Goal: Information Seeking & Learning: Learn about a topic

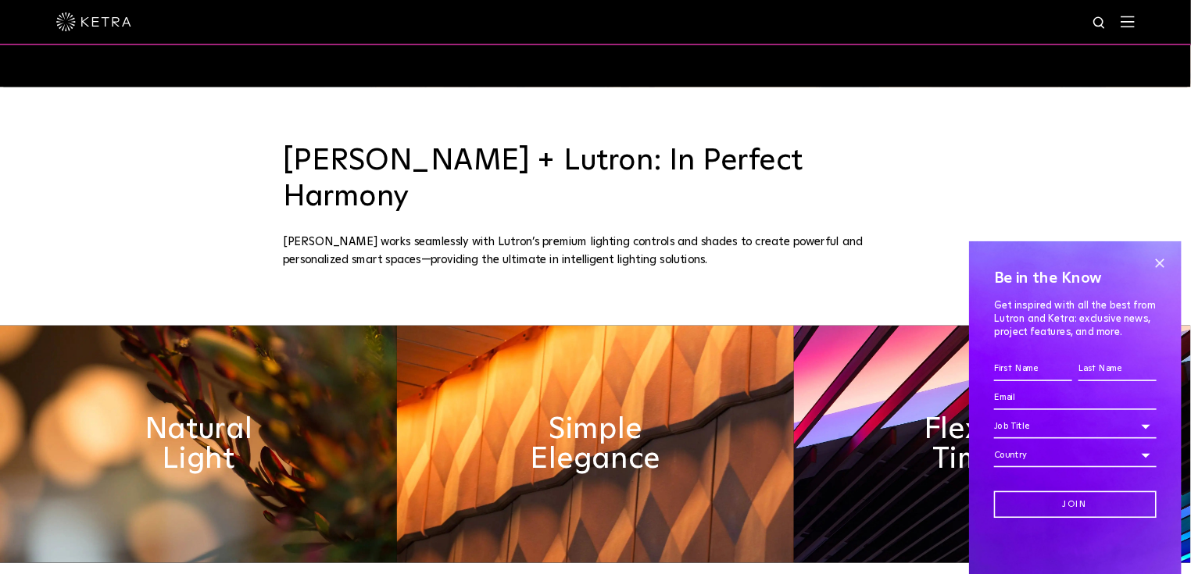
scroll to position [625, 0]
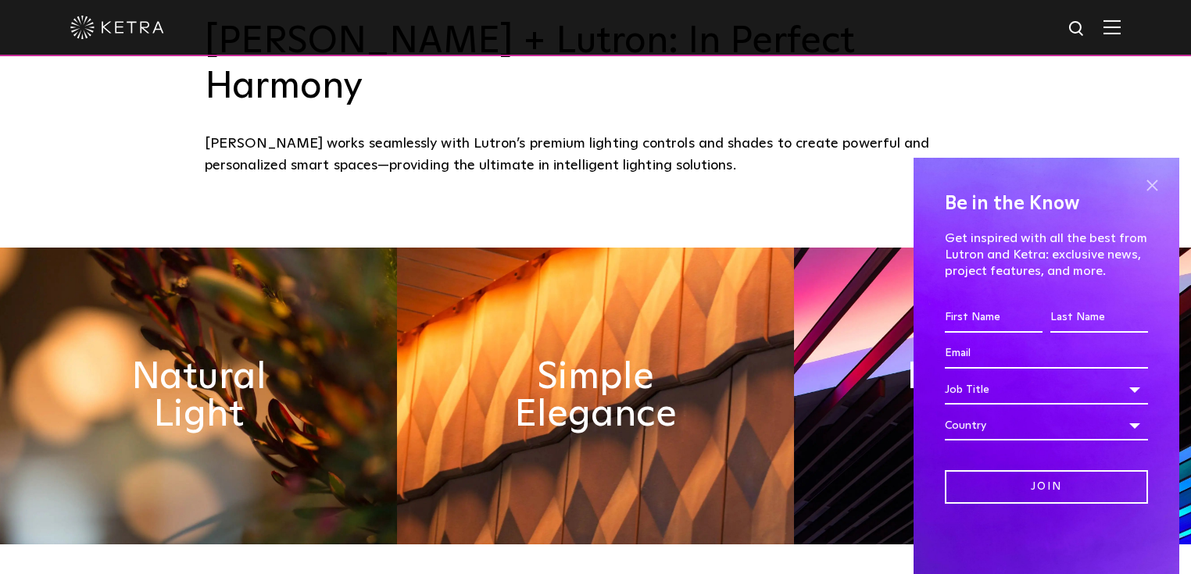
click at [1153, 193] on span at bounding box center [1151, 184] width 23 height 23
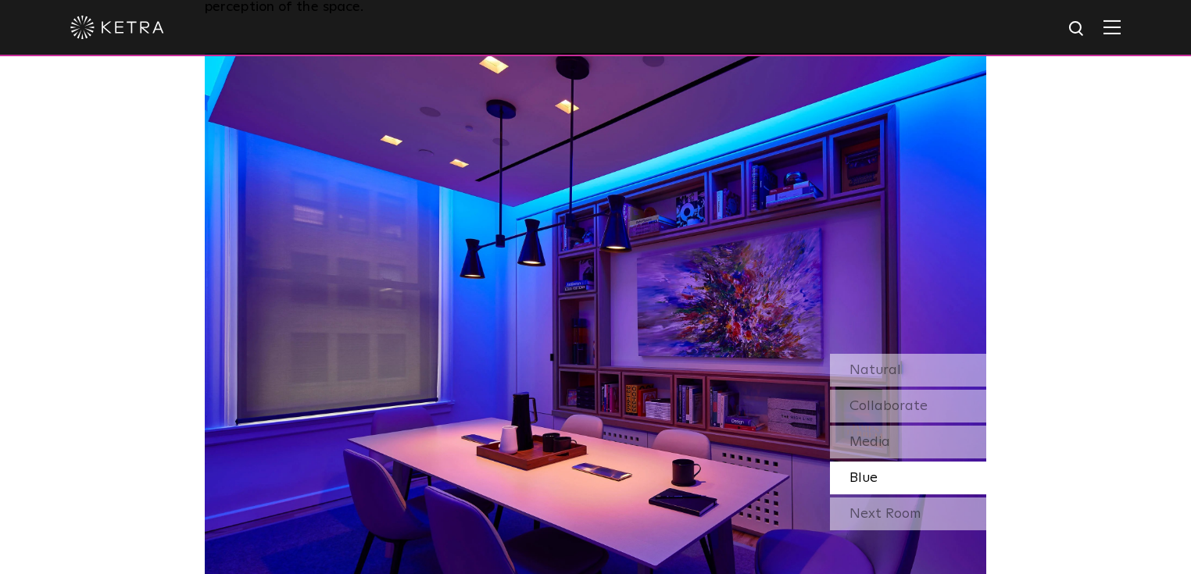
scroll to position [1313, 0]
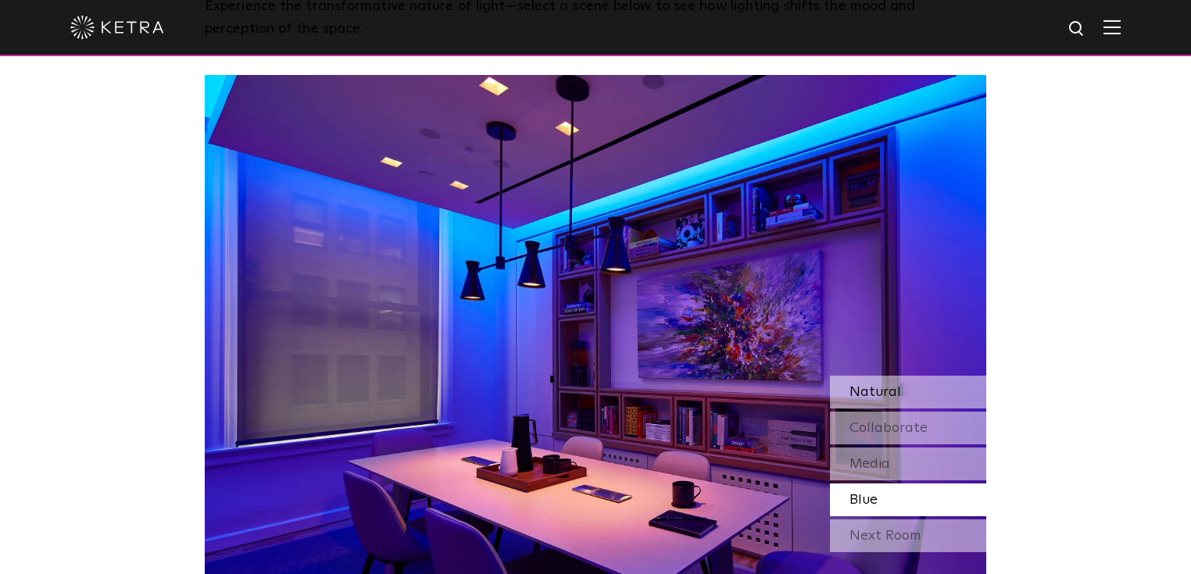
click at [894, 385] on span "Natural" at bounding box center [875, 392] width 52 height 14
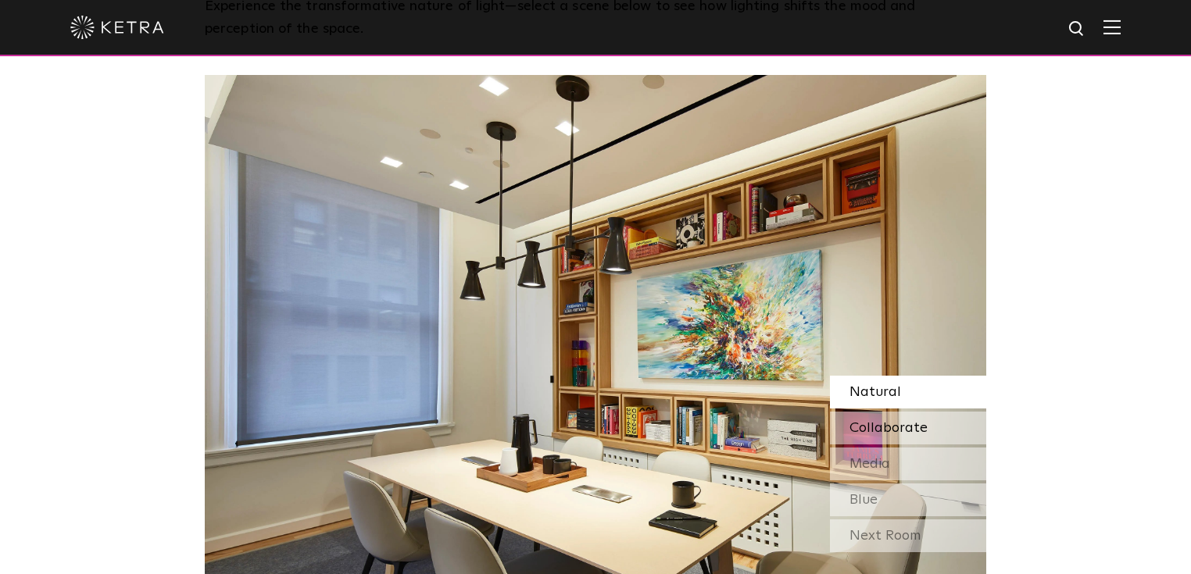
click at [885, 421] on span "Collaborate" at bounding box center [888, 428] width 78 height 14
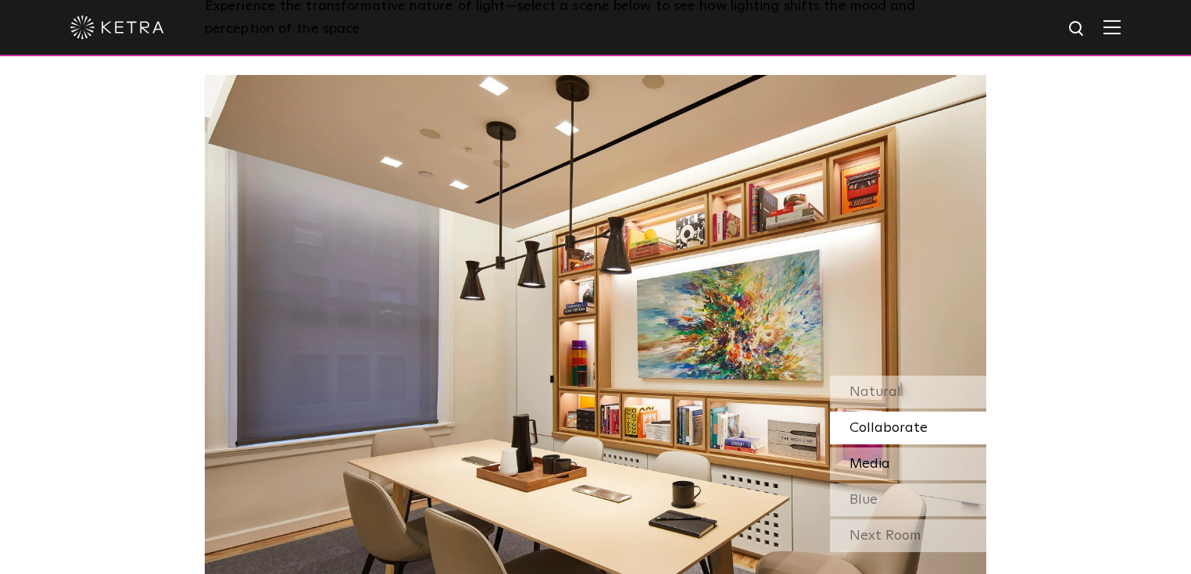
click at [873, 457] on span "Media" at bounding box center [869, 464] width 41 height 14
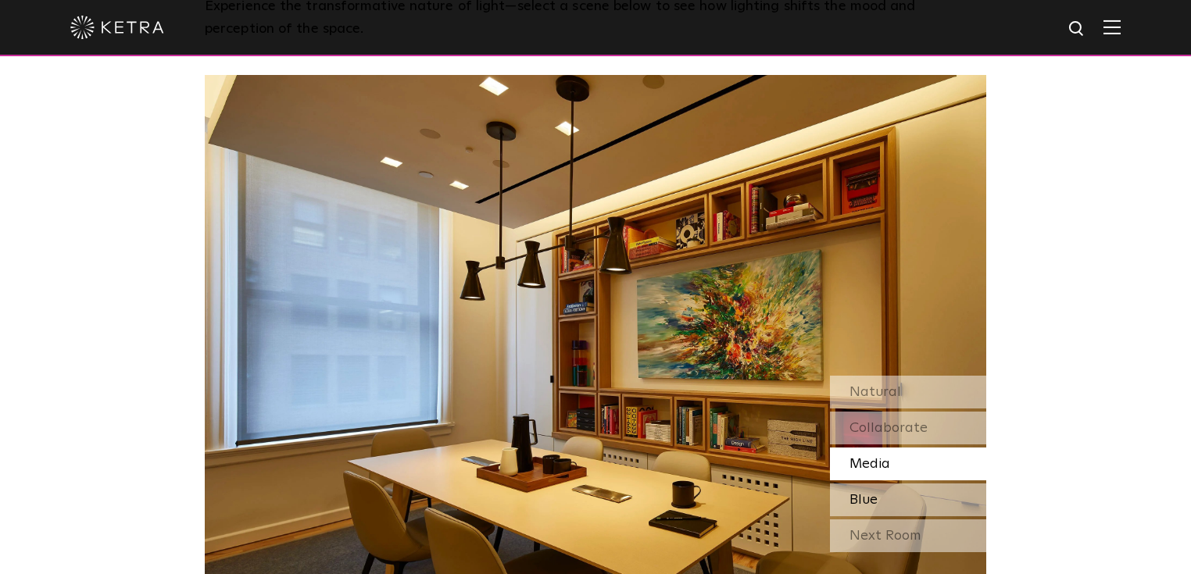
click at [874, 493] on span "Blue" at bounding box center [863, 500] width 28 height 14
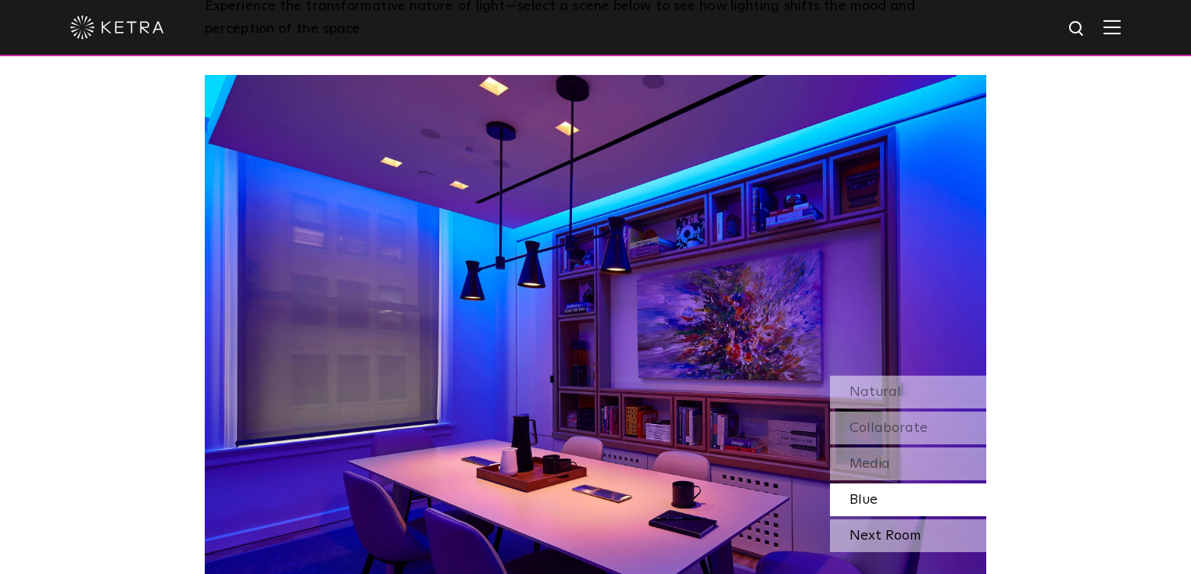
click at [869, 520] on div "Next Room" at bounding box center [908, 536] width 156 height 33
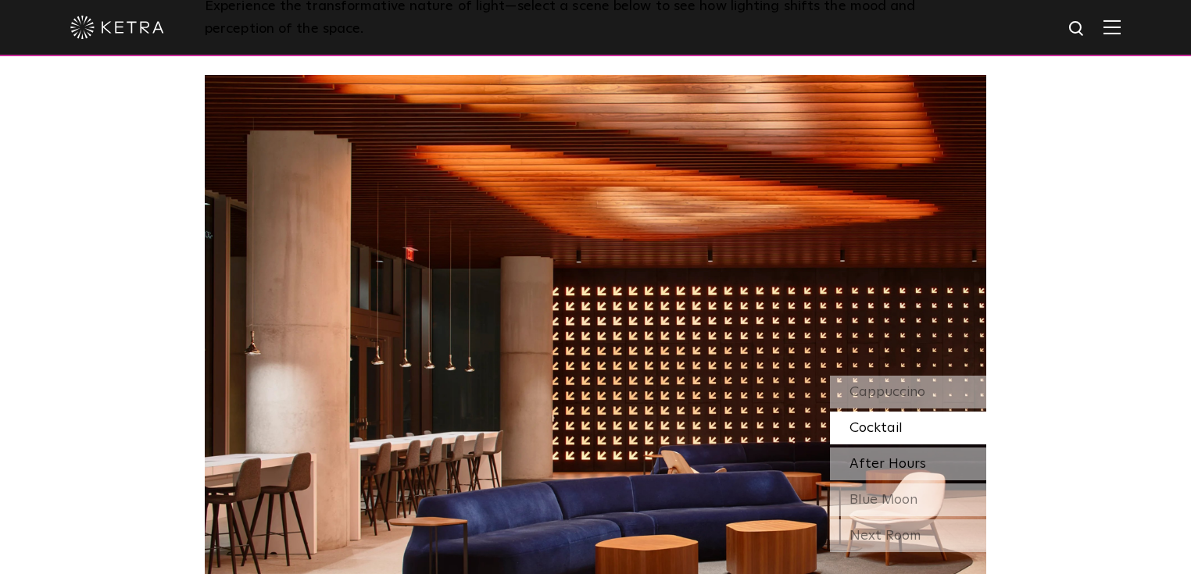
click at [884, 457] on span "After Hours" at bounding box center [887, 464] width 77 height 14
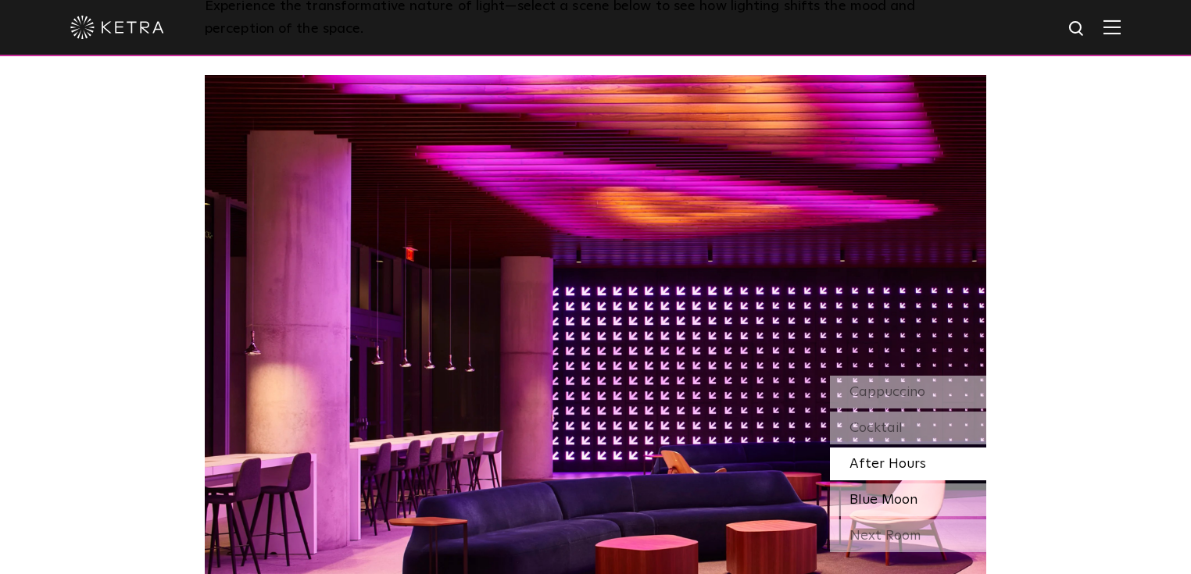
click at [885, 493] on span "Blue Moon" at bounding box center [883, 500] width 68 height 14
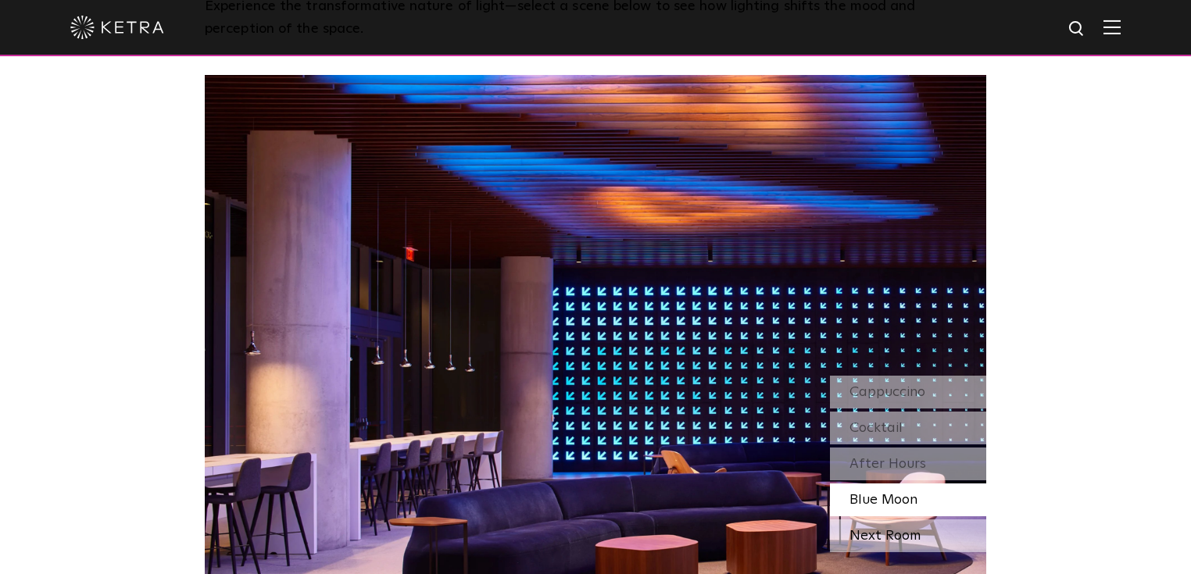
click at [886, 520] on div "Next Room" at bounding box center [908, 536] width 156 height 33
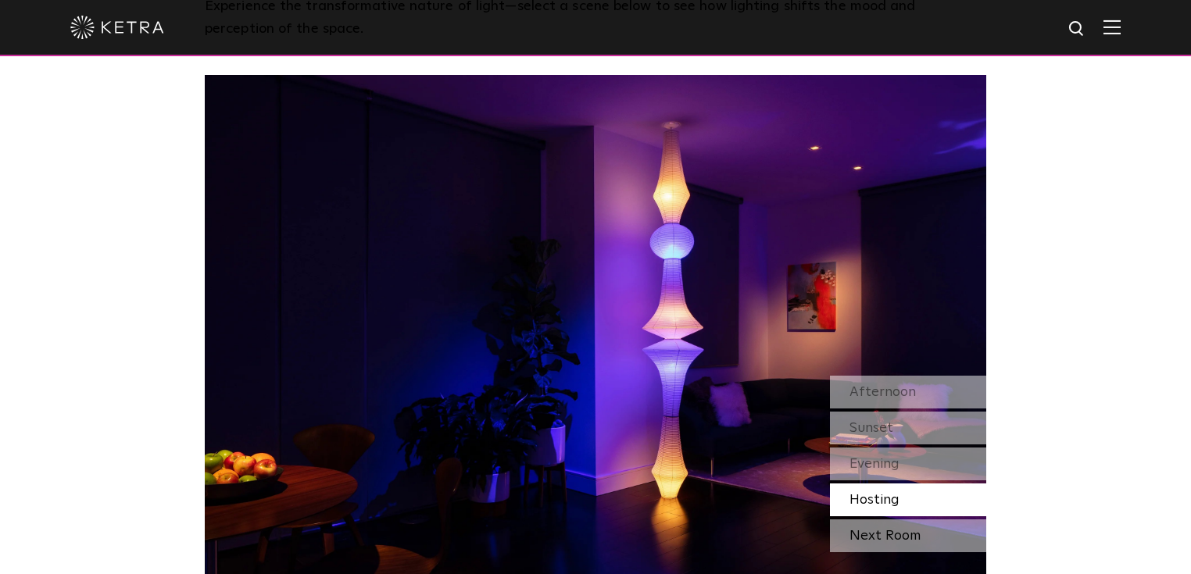
click at [870, 520] on div "Next Room" at bounding box center [908, 536] width 156 height 33
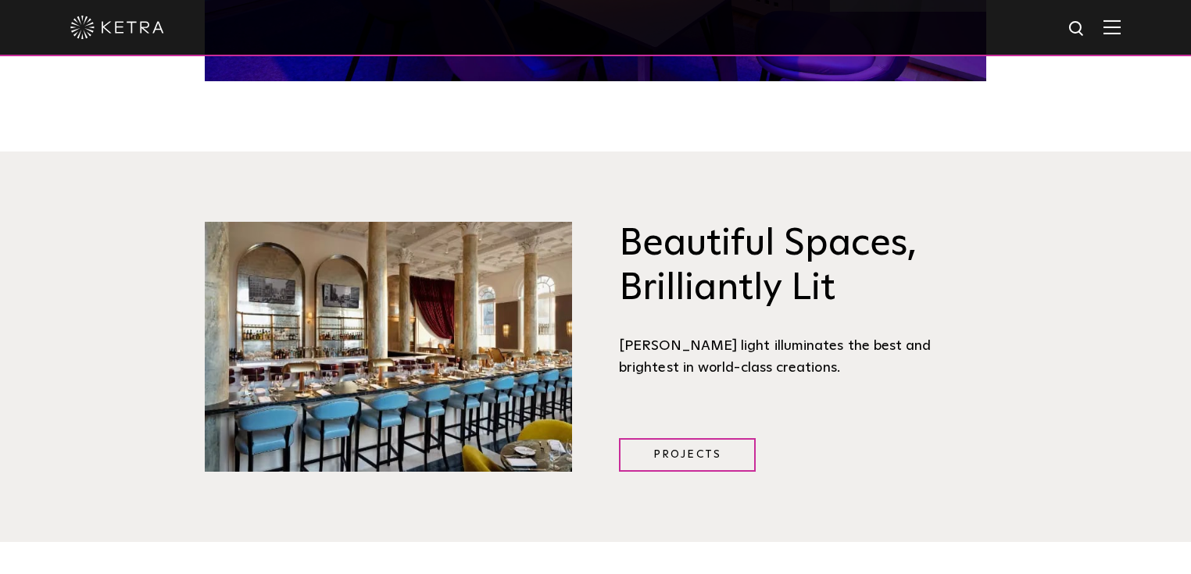
scroll to position [1875, 0]
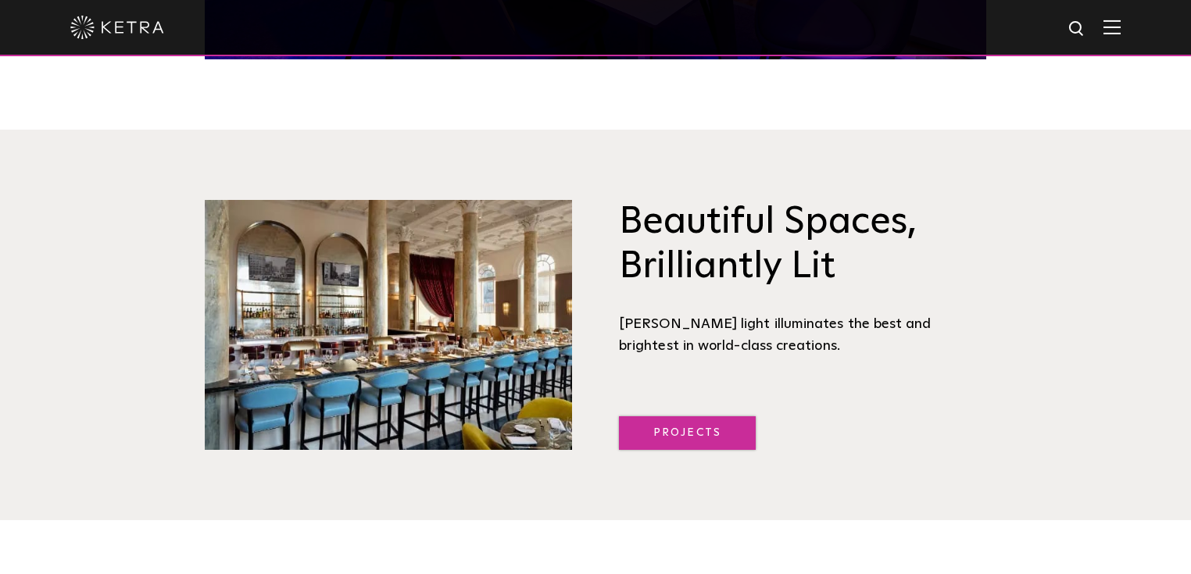
click at [682, 416] on link "Projects" at bounding box center [687, 433] width 137 height 34
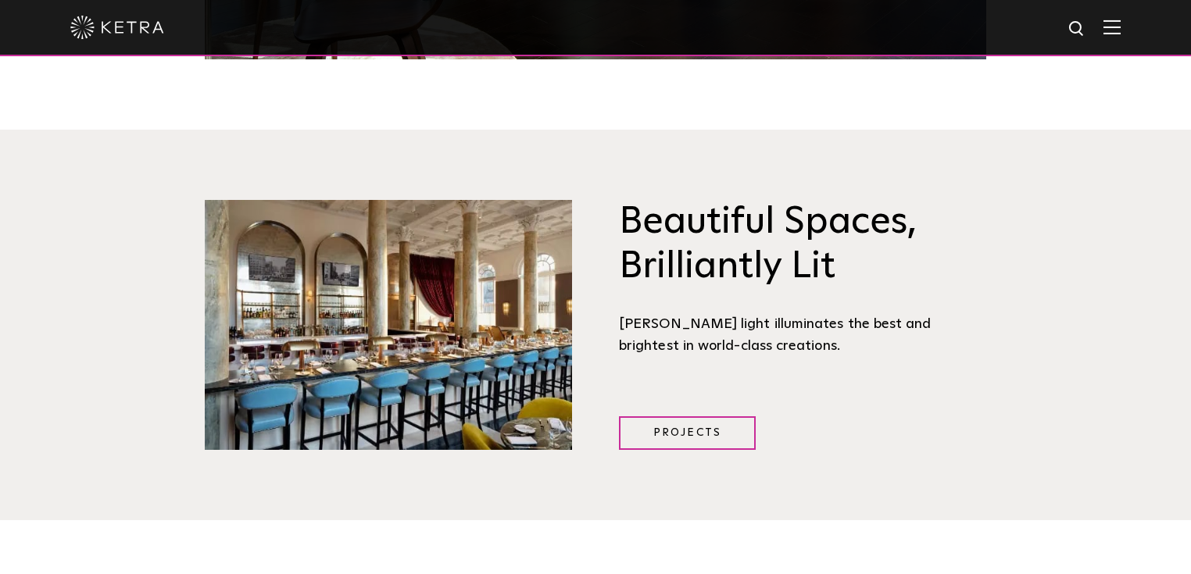
scroll to position [1875, 0]
drag, startPoint x: 677, startPoint y: 388, endPoint x: 755, endPoint y: 394, distance: 78.3
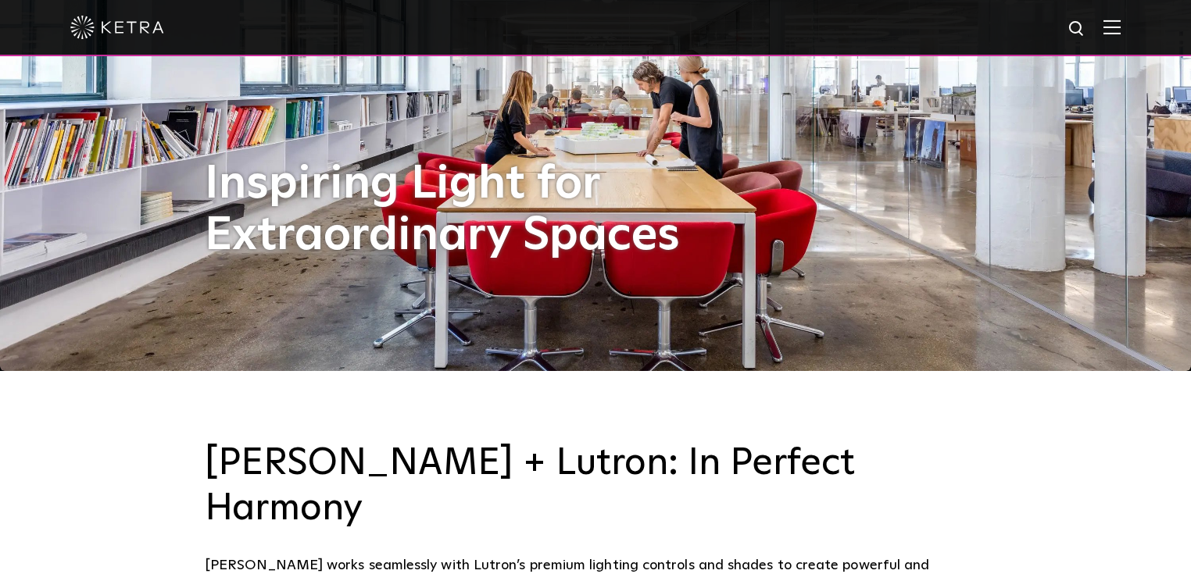
scroll to position [0, 0]
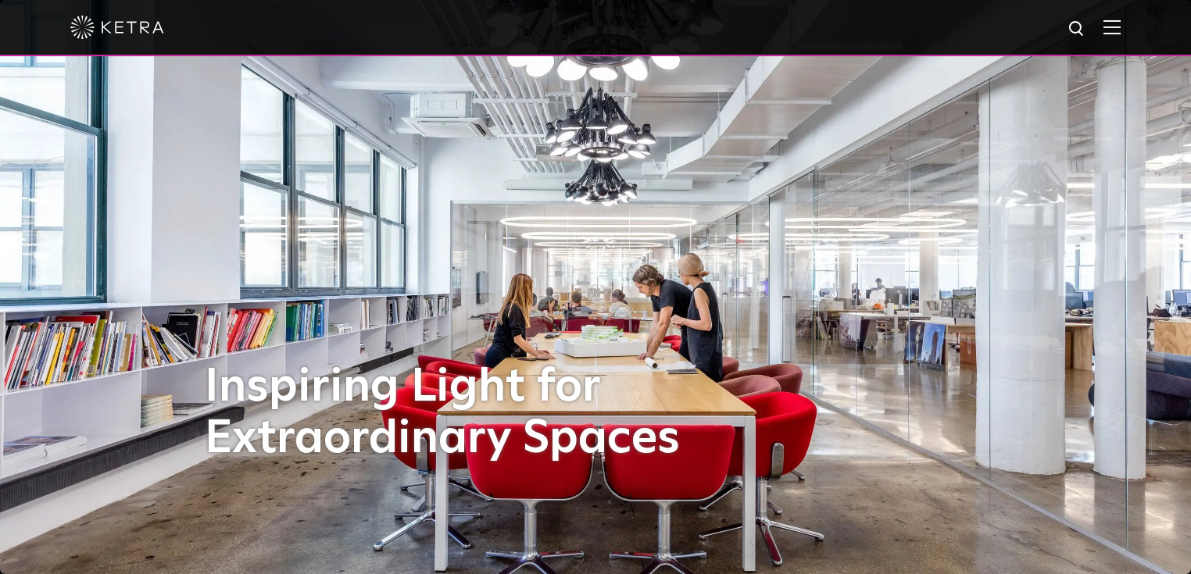
click at [1112, 23] on div at bounding box center [595, 27] width 1050 height 55
click at [1116, 25] on img at bounding box center [1111, 27] width 17 height 15
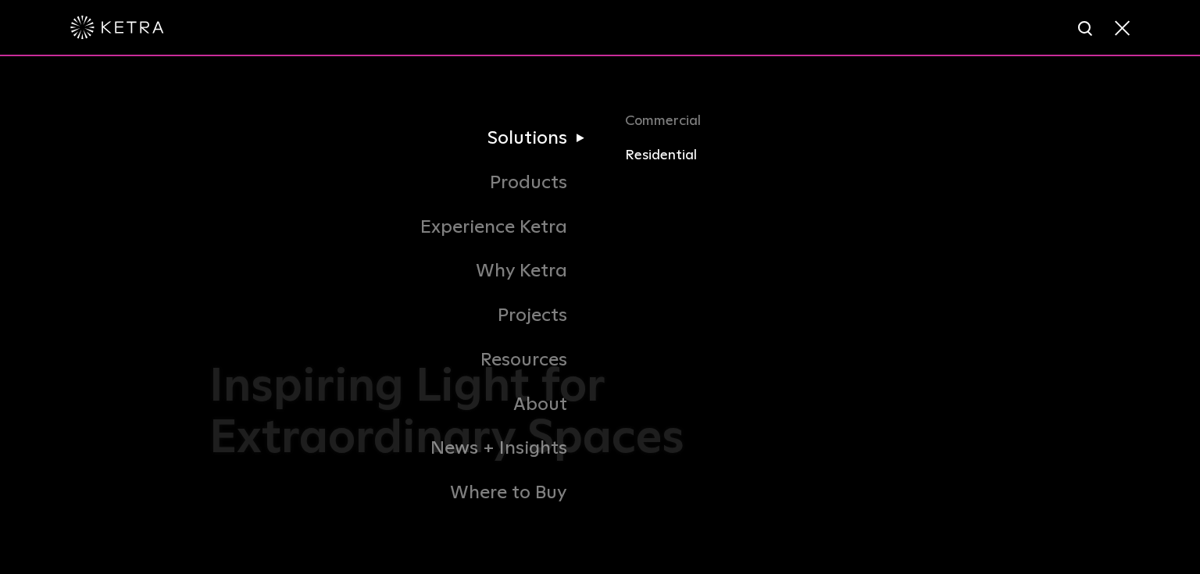
click at [658, 163] on link "Residential" at bounding box center [808, 156] width 366 height 23
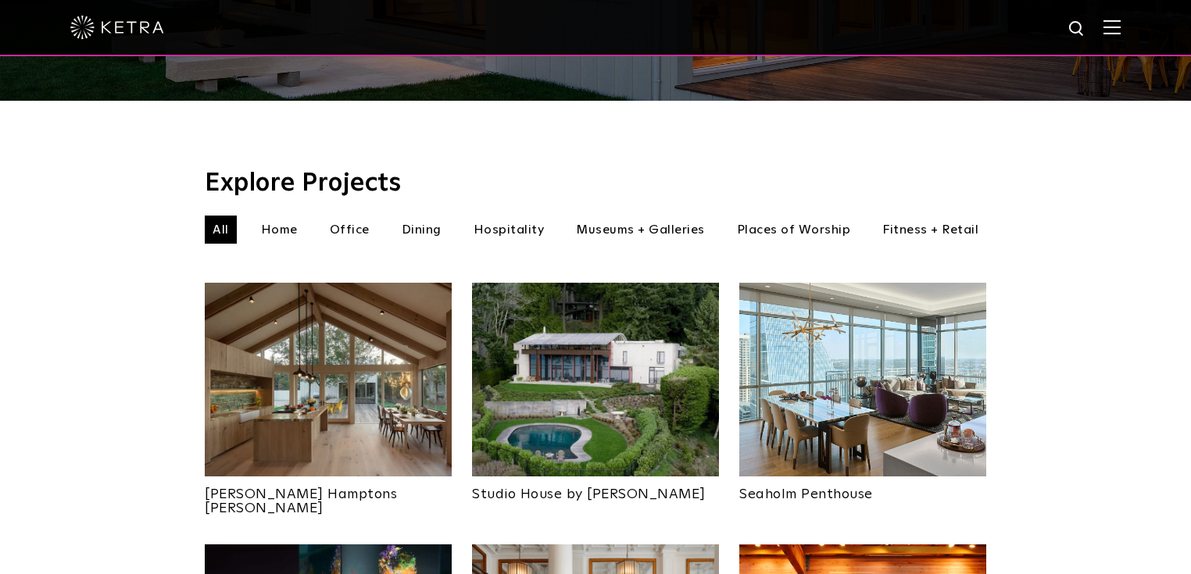
scroll to position [438, 0]
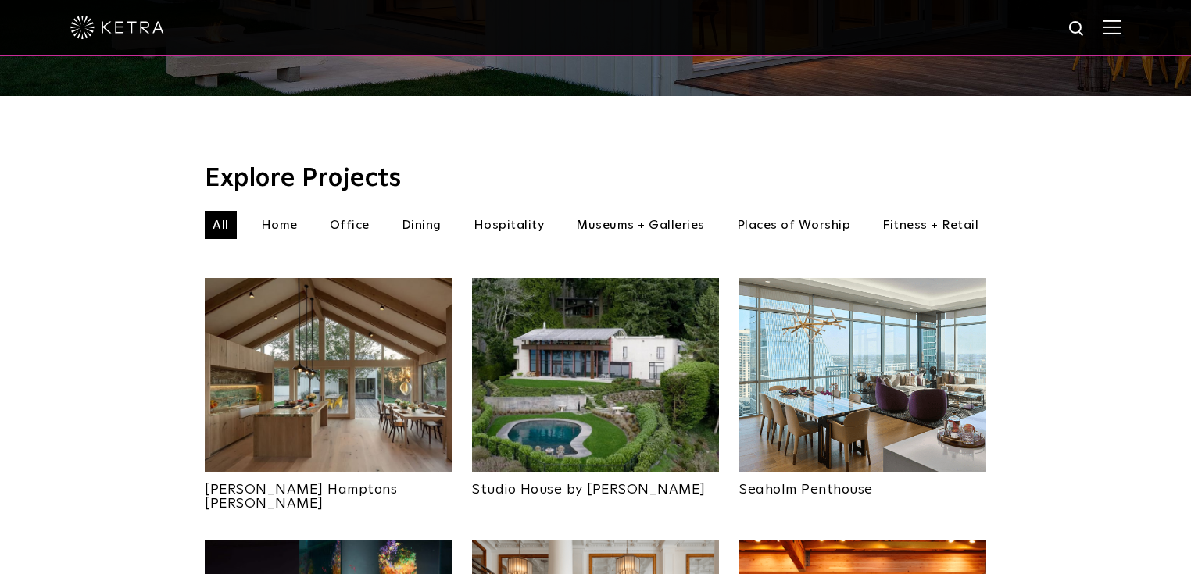
click at [290, 211] on li "Home" at bounding box center [279, 225] width 52 height 28
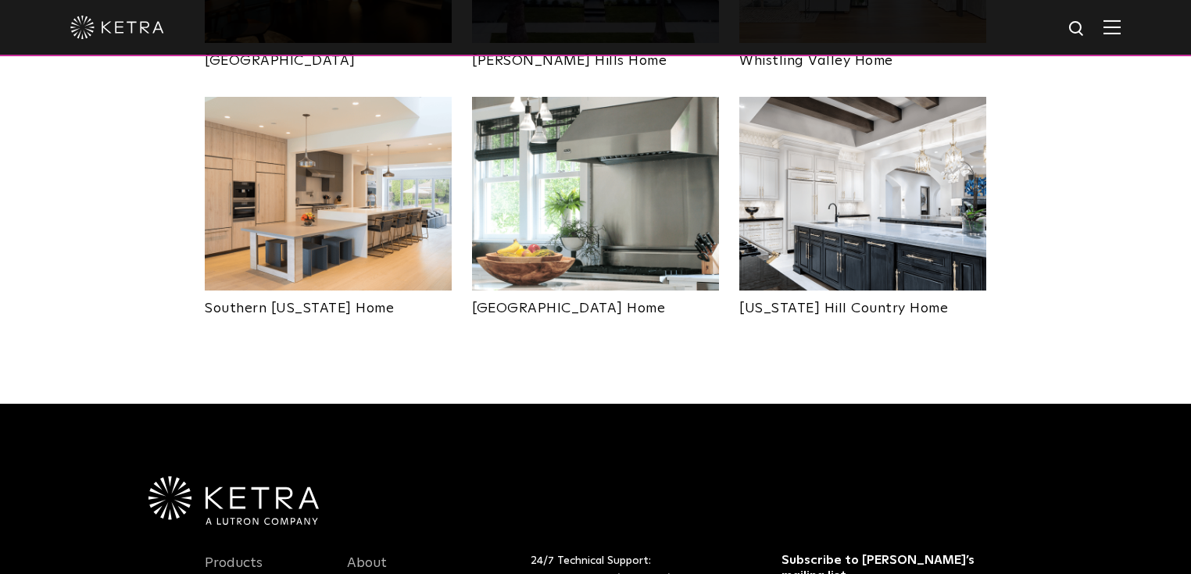
scroll to position [1063, 0]
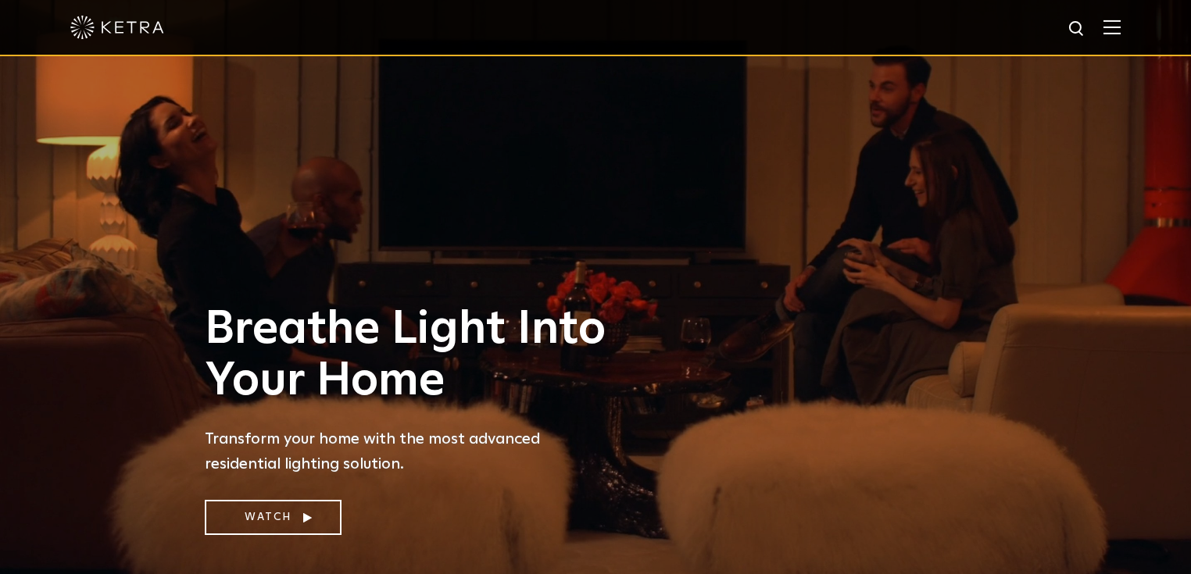
click at [1121, 38] on div at bounding box center [595, 27] width 1050 height 55
click at [1121, 31] on img at bounding box center [1111, 27] width 17 height 15
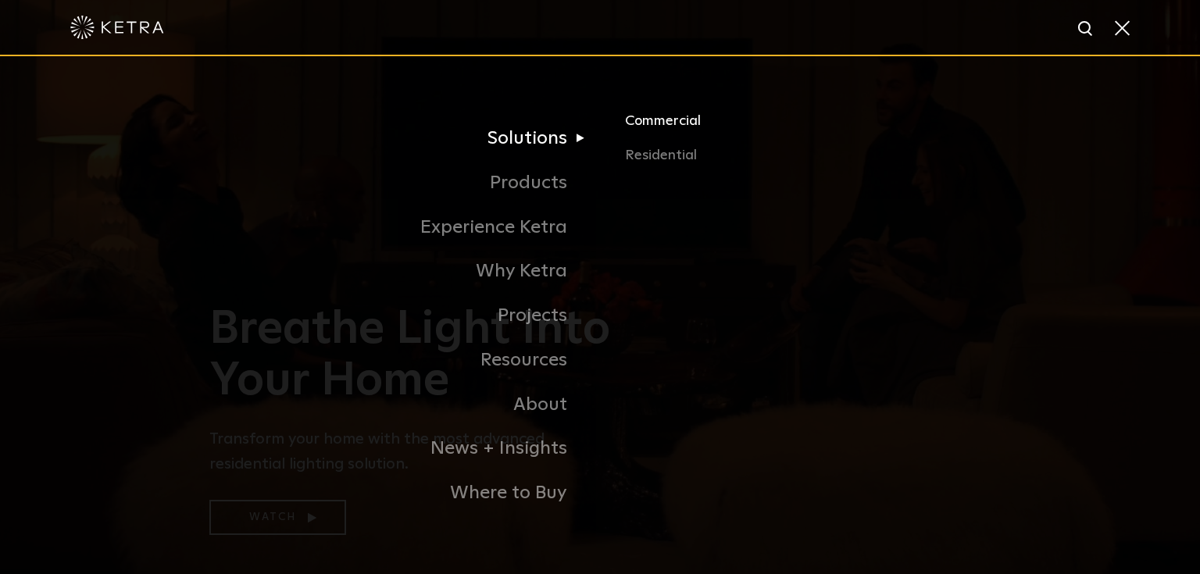
click at [660, 125] on link "Commercial" at bounding box center [808, 127] width 366 height 34
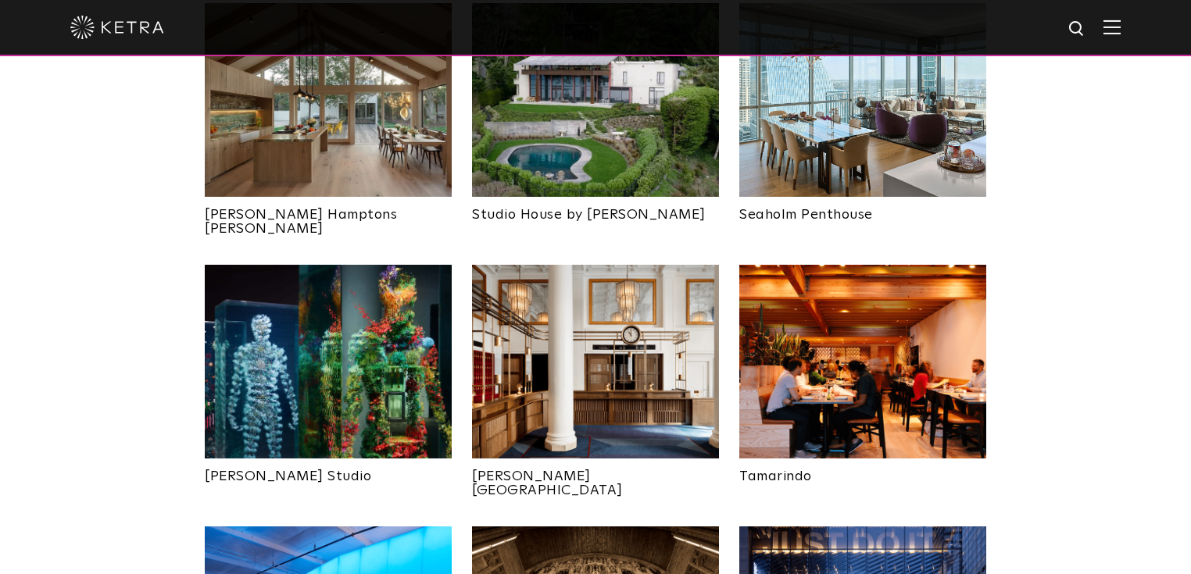
scroll to position [938, 0]
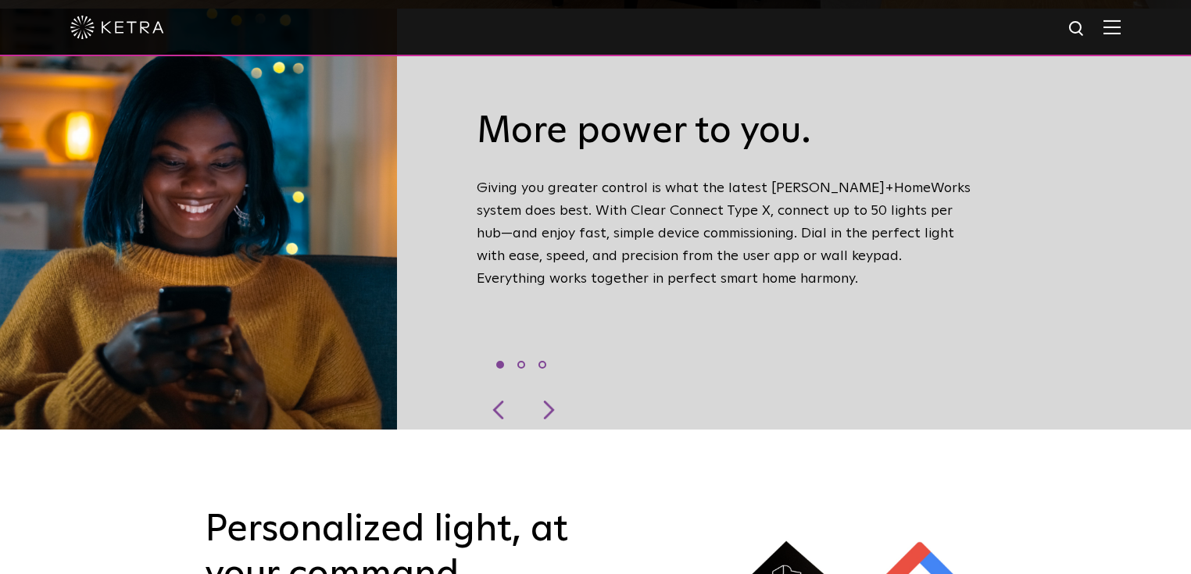
scroll to position [563, 0]
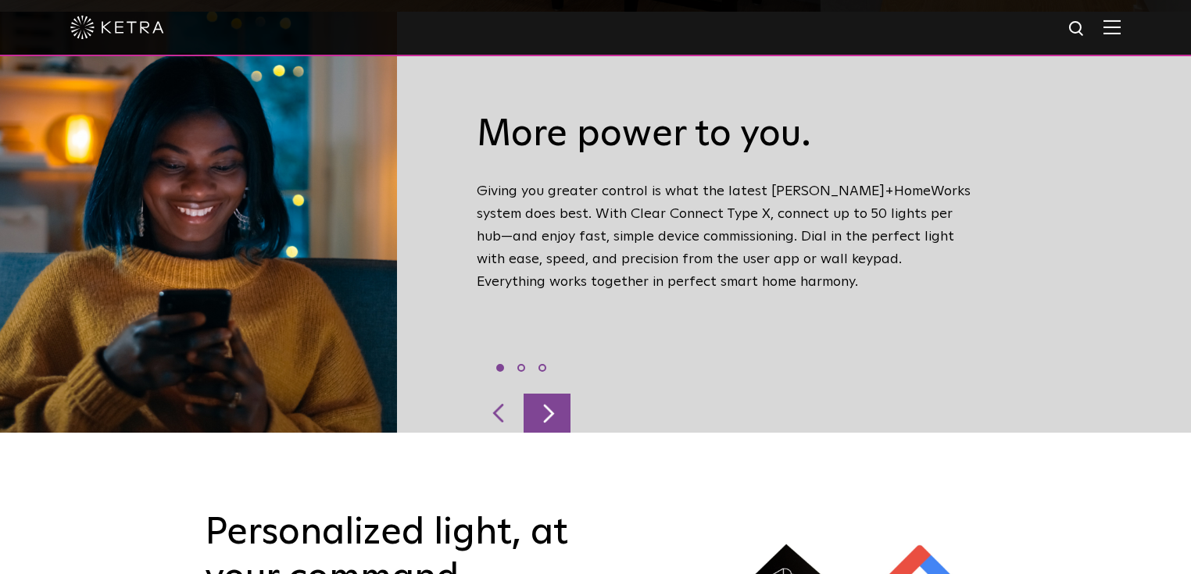
click at [547, 394] on div at bounding box center [547, 413] width 47 height 39
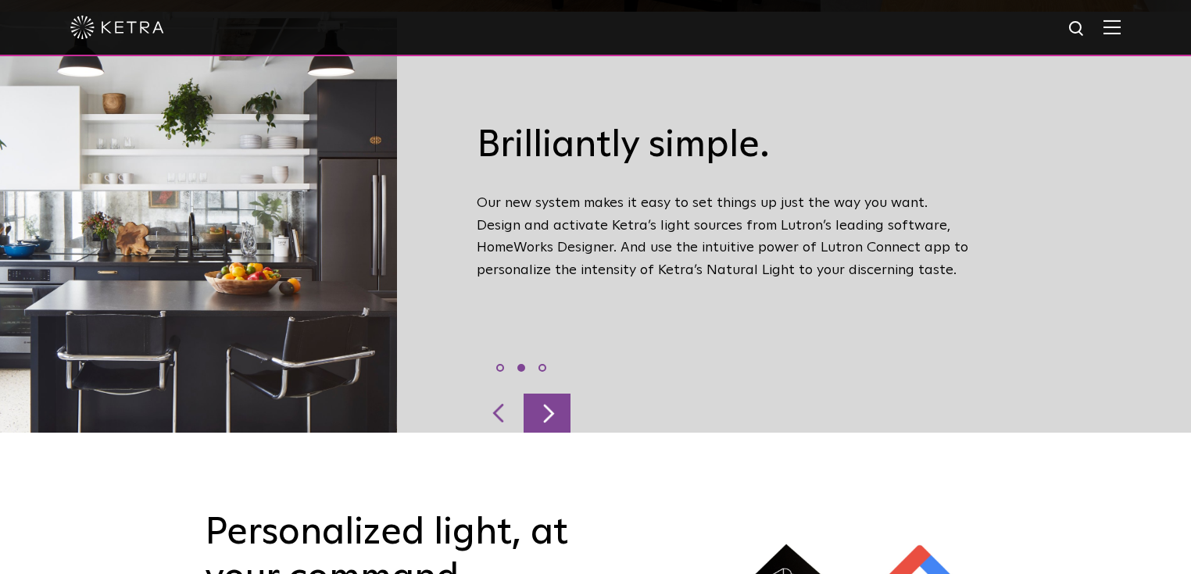
click at [547, 394] on div at bounding box center [547, 413] width 47 height 39
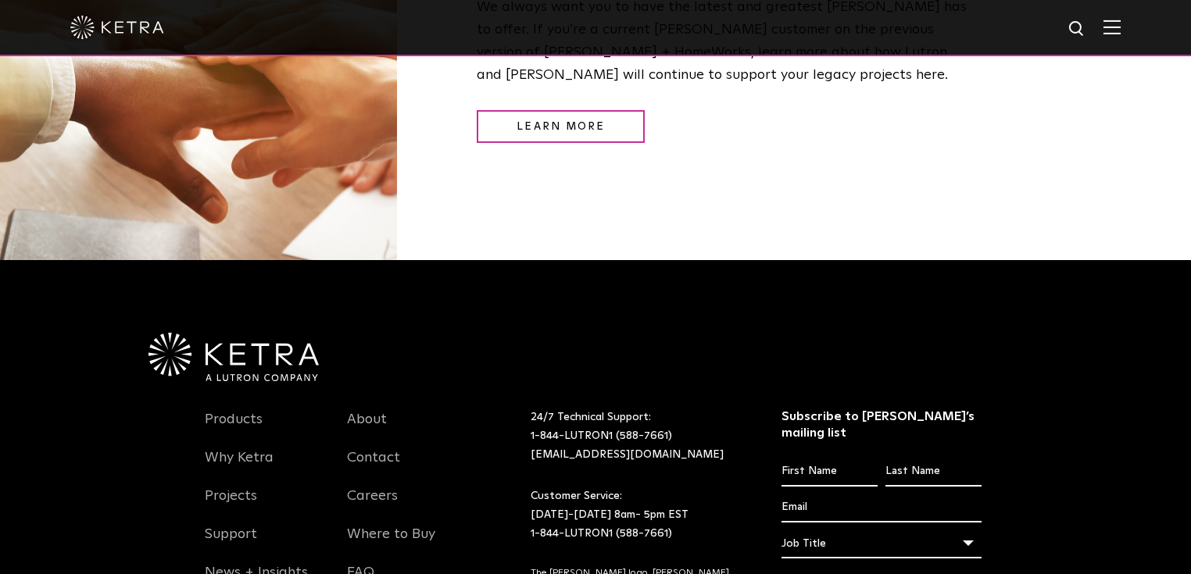
scroll to position [2063, 0]
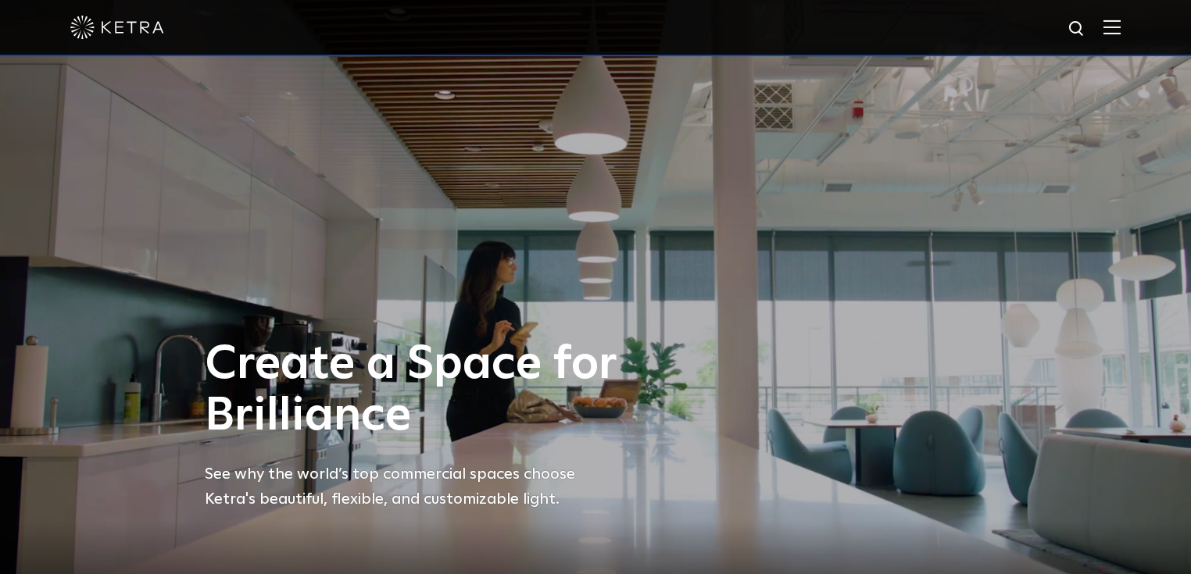
click at [1121, 29] on img at bounding box center [1111, 27] width 17 height 15
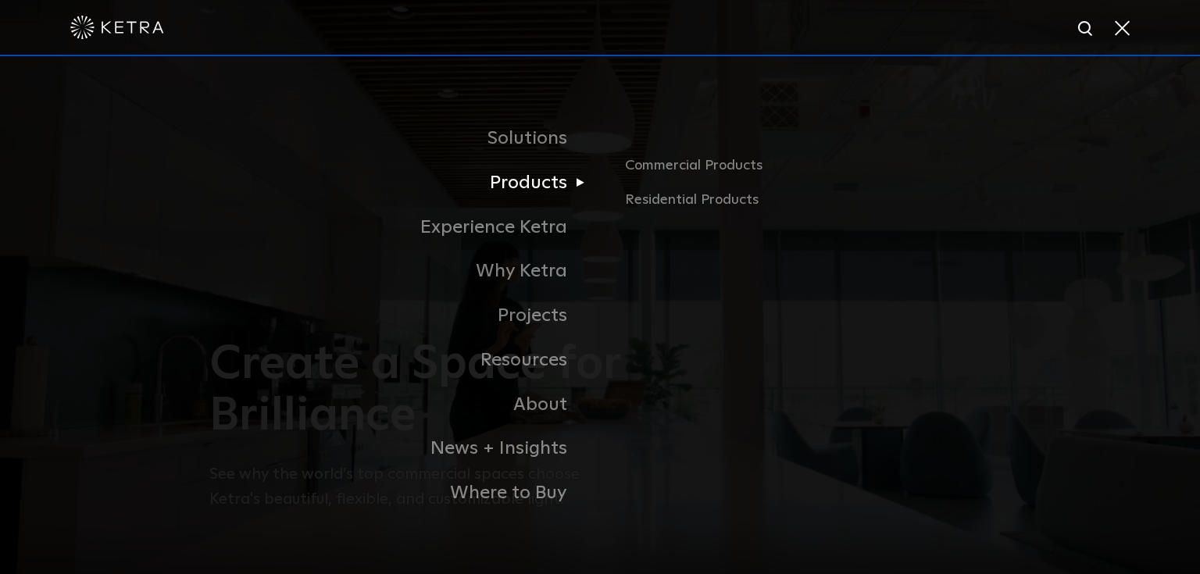
click at [536, 191] on link "Products" at bounding box center [404, 183] width 391 height 45
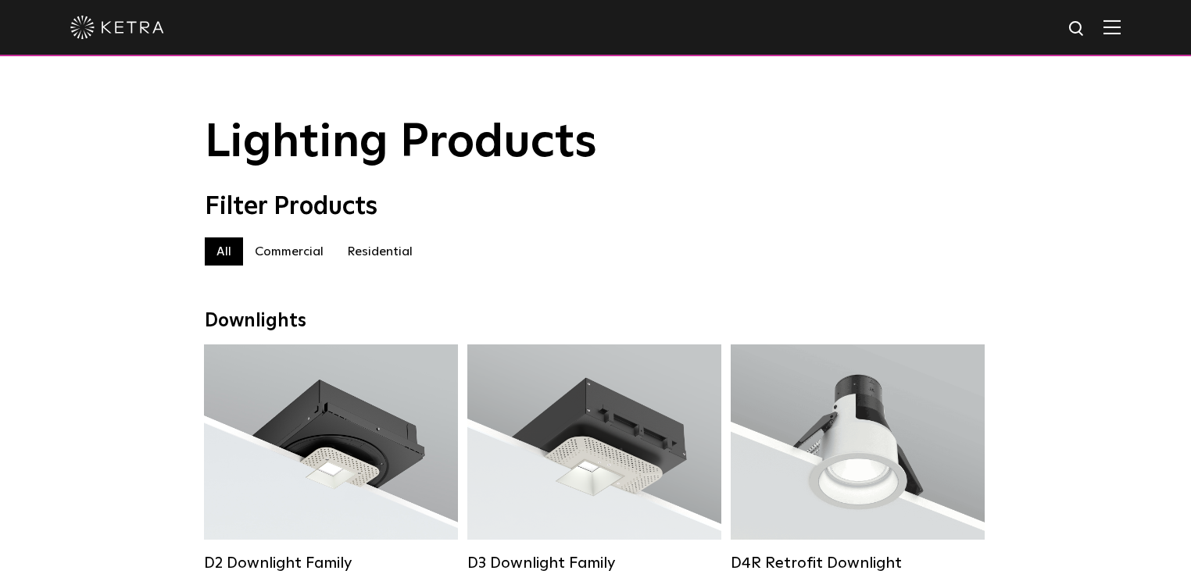
click at [361, 255] on label "Residential" at bounding box center [379, 252] width 89 height 28
click at [98, 213] on div "Filter Products Residential All Commercial Residential" at bounding box center [595, 236] width 1191 height 89
click at [1118, 30] on img at bounding box center [1111, 27] width 17 height 15
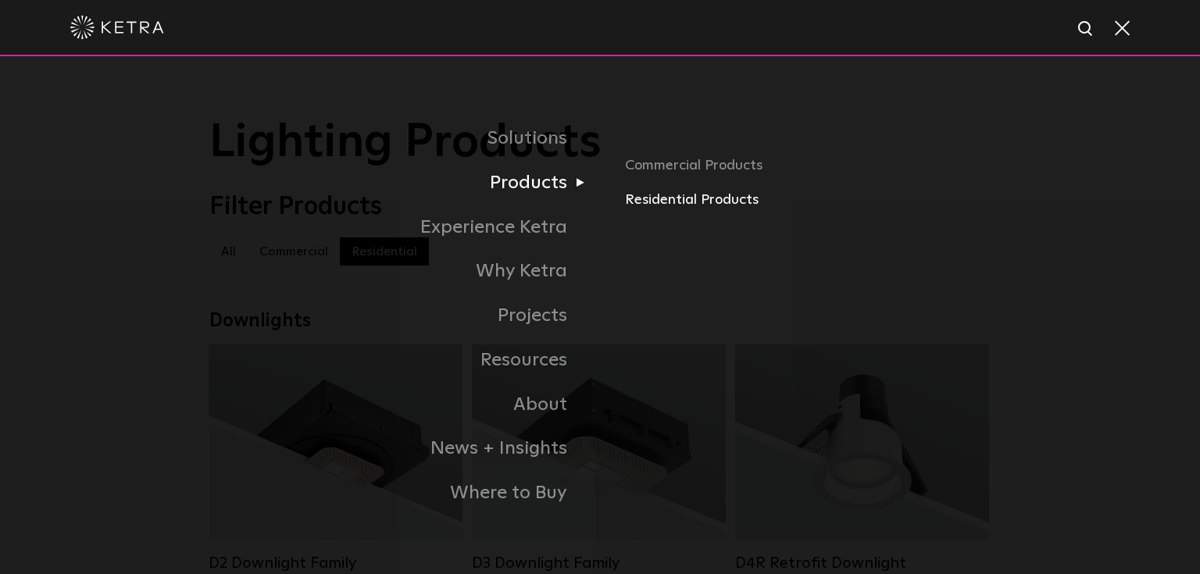
click at [668, 209] on link "Residential Products" at bounding box center [808, 200] width 366 height 23
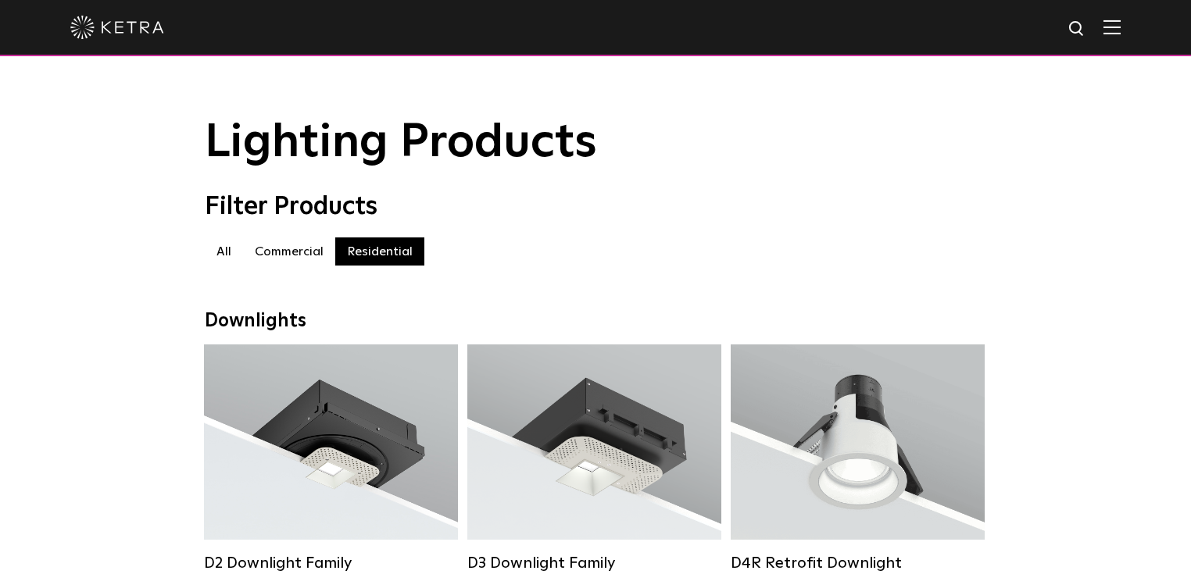
click at [1121, 30] on img at bounding box center [1111, 27] width 17 height 15
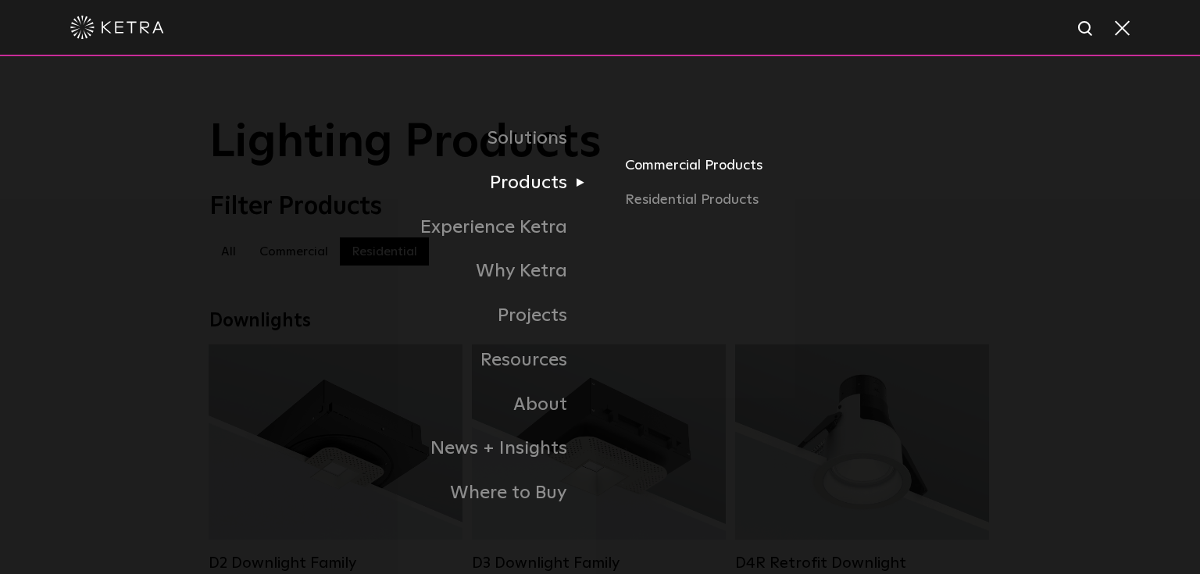
click at [662, 184] on link "Commercial Products" at bounding box center [808, 172] width 366 height 34
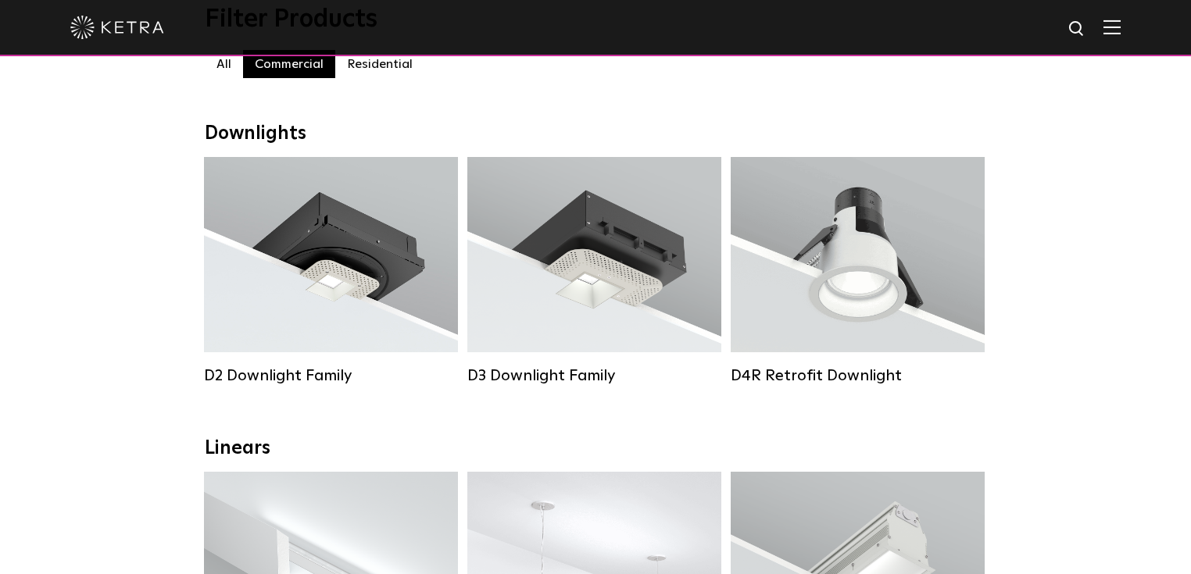
scroll to position [125, 0]
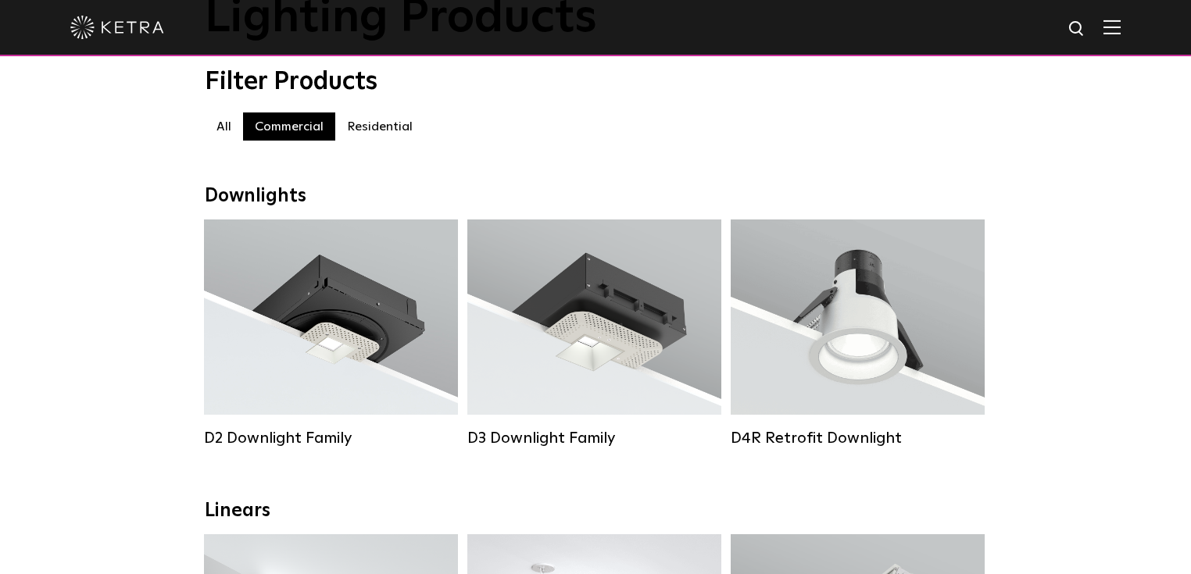
click at [370, 134] on label "Residential" at bounding box center [379, 127] width 89 height 28
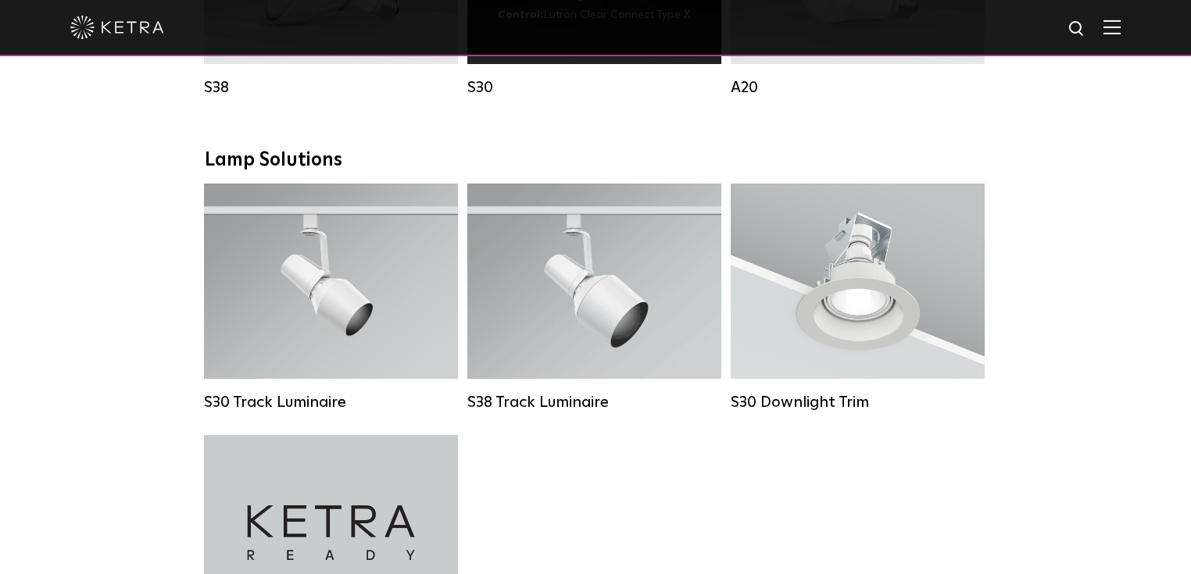
scroll to position [1125, 0]
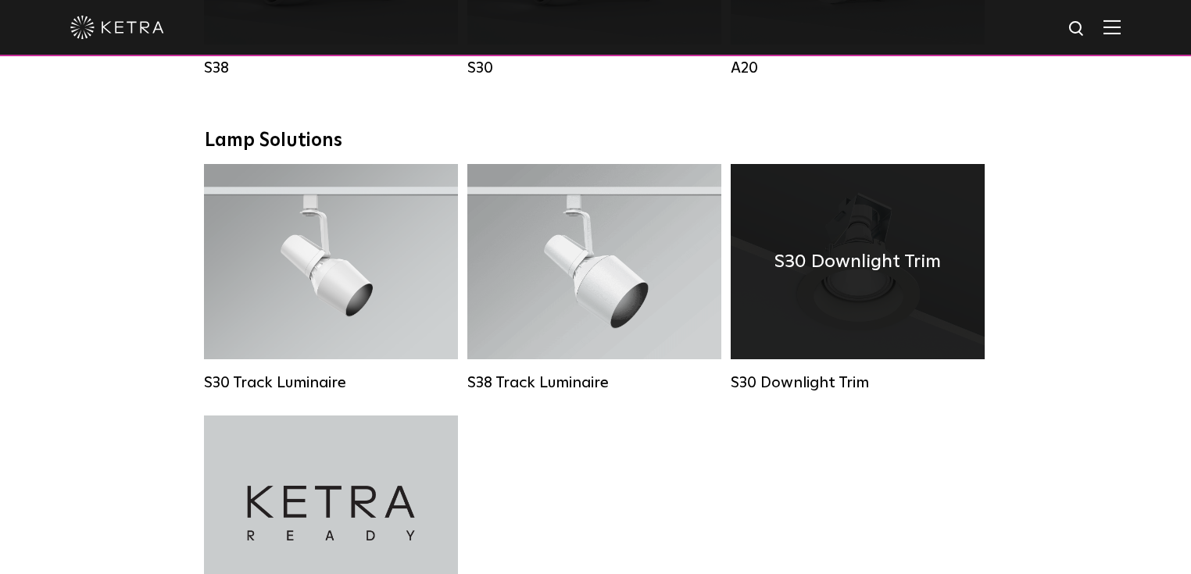
click at [853, 250] on div "S30 Downlight Trim" at bounding box center [858, 261] width 254 height 195
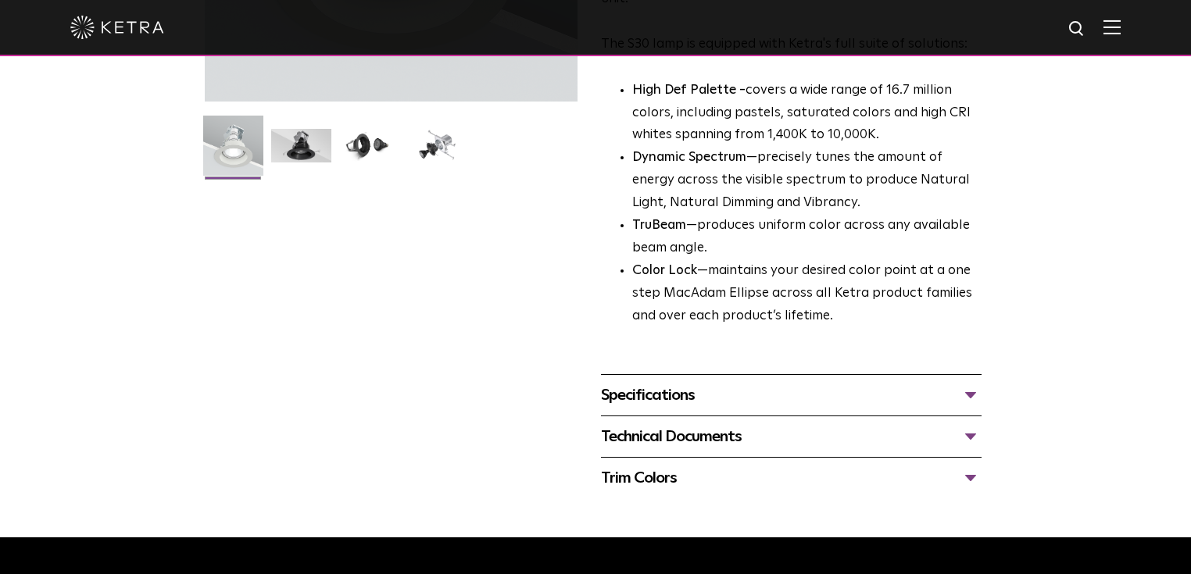
scroll to position [500, 0]
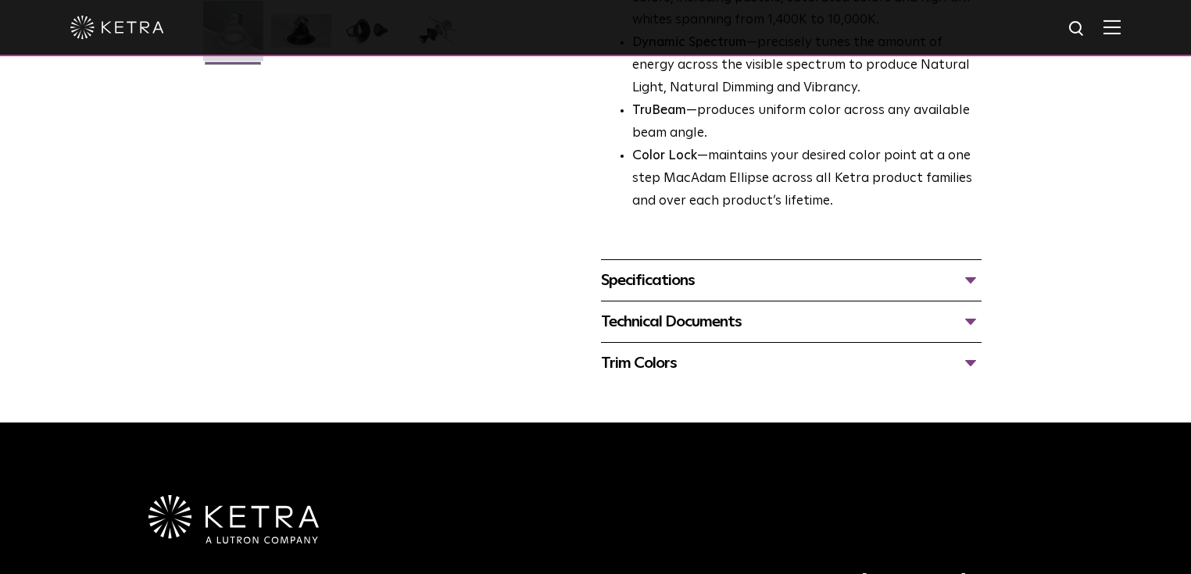
click at [953, 283] on div "Specifications" at bounding box center [791, 280] width 381 height 25
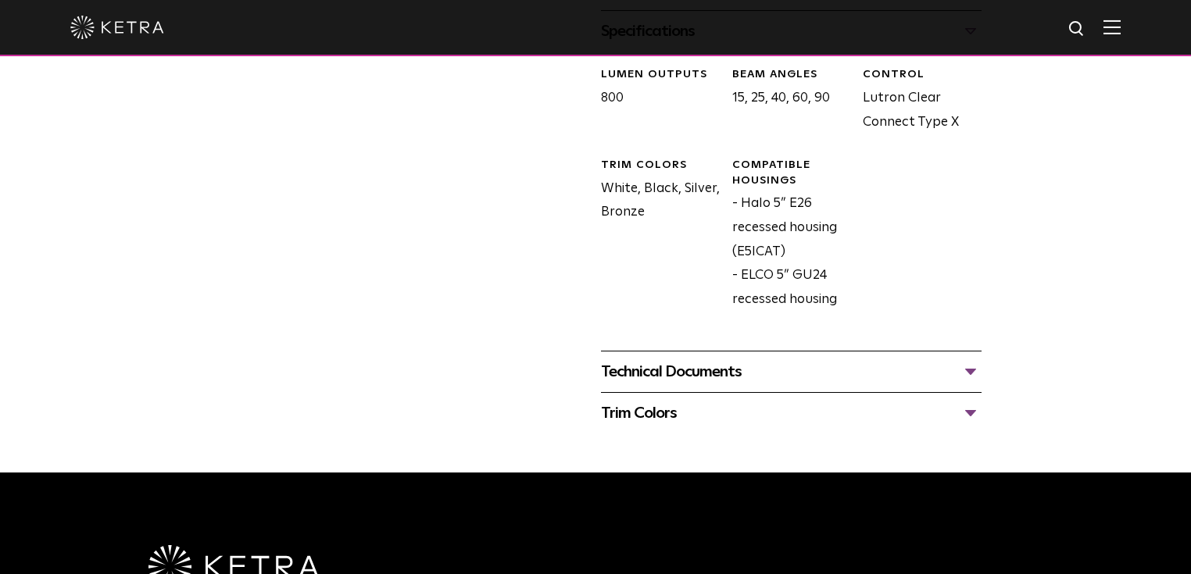
scroll to position [750, 0]
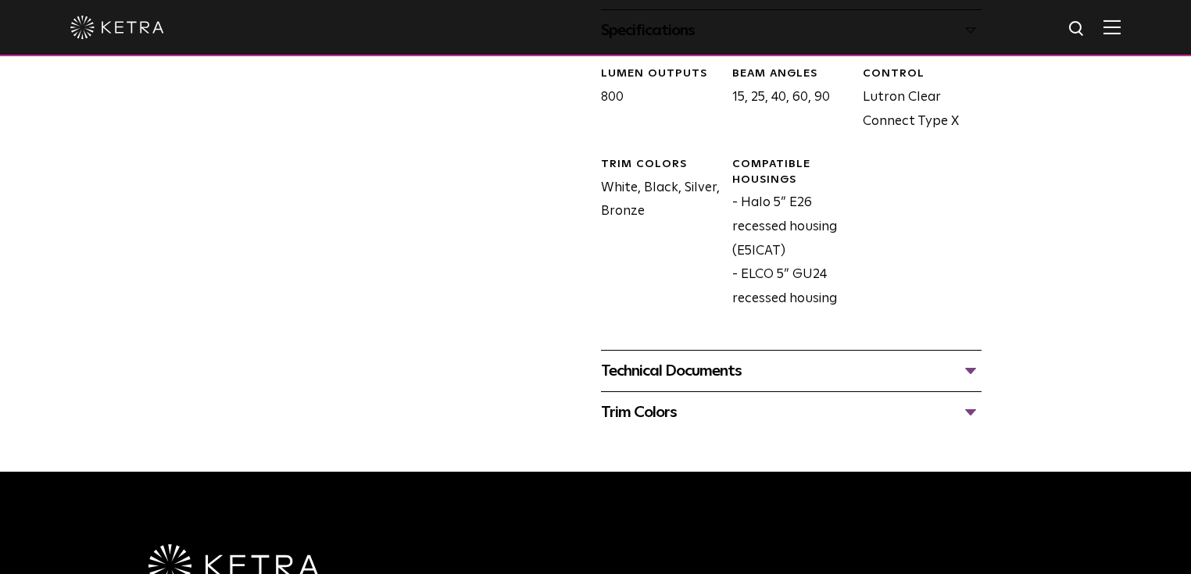
click at [878, 369] on div "Technical Documents" at bounding box center [791, 371] width 381 height 25
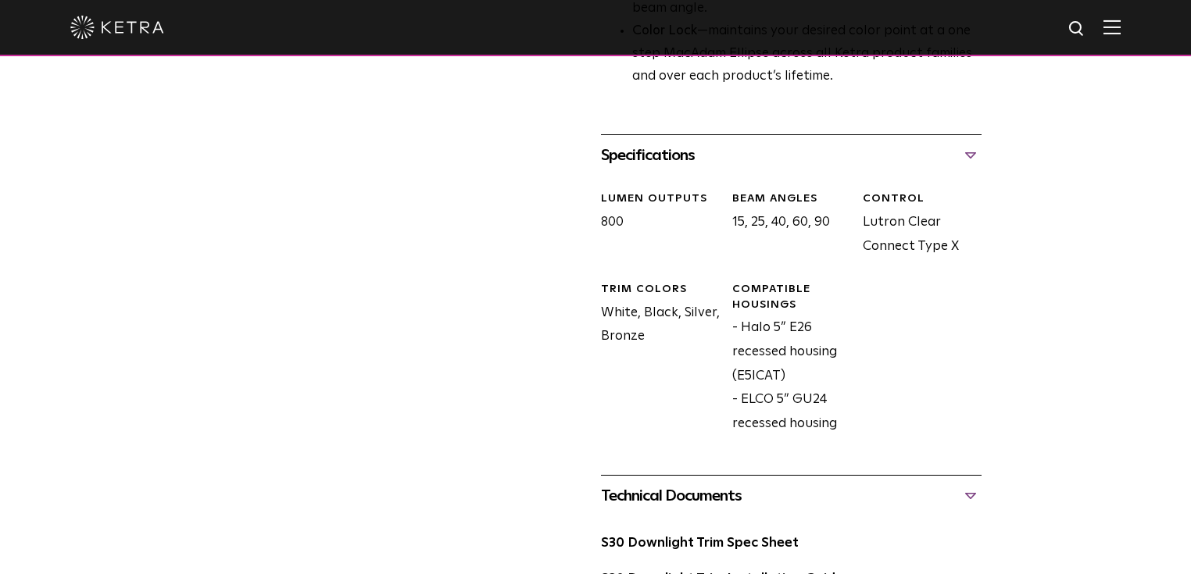
scroll to position [938, 0]
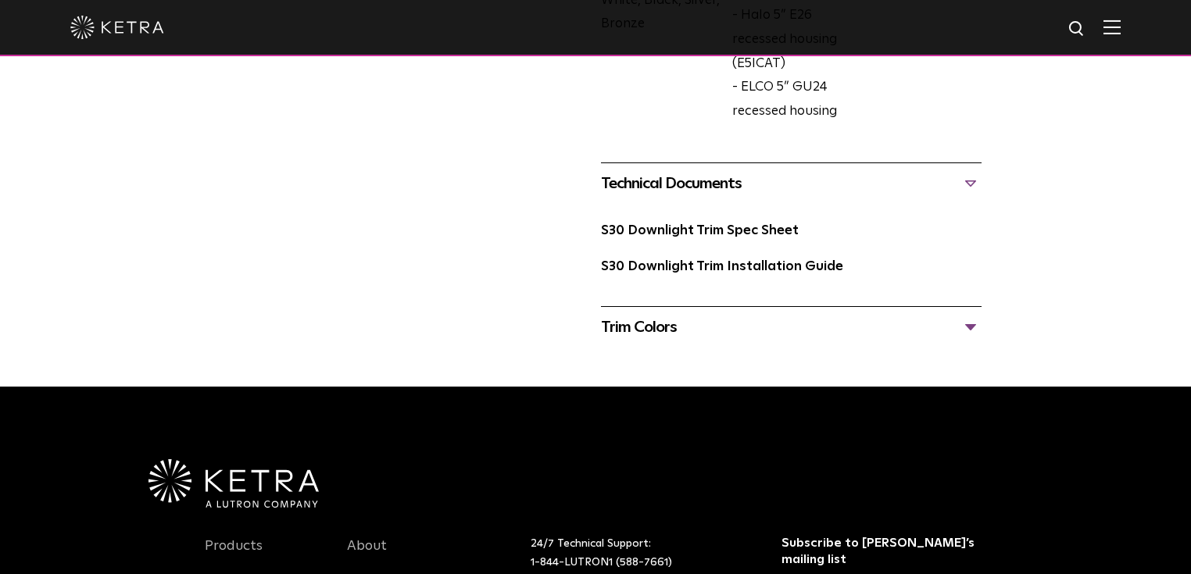
click at [967, 328] on div "Trim Colors" at bounding box center [791, 327] width 381 height 25
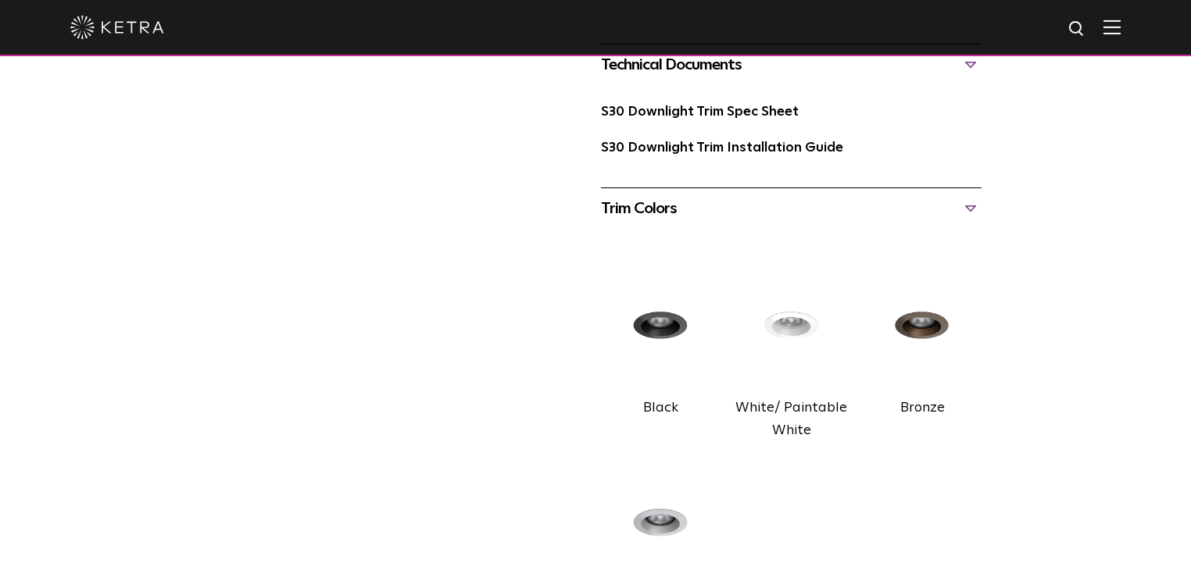
scroll to position [1000, 0]
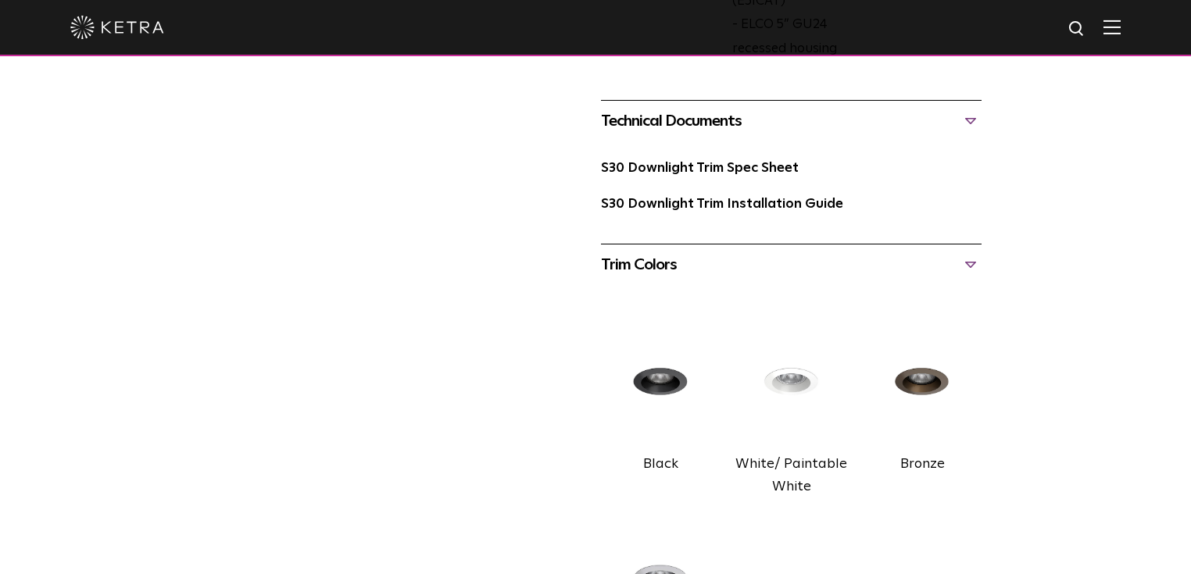
click at [972, 264] on div "Trim Colors" at bounding box center [791, 264] width 381 height 25
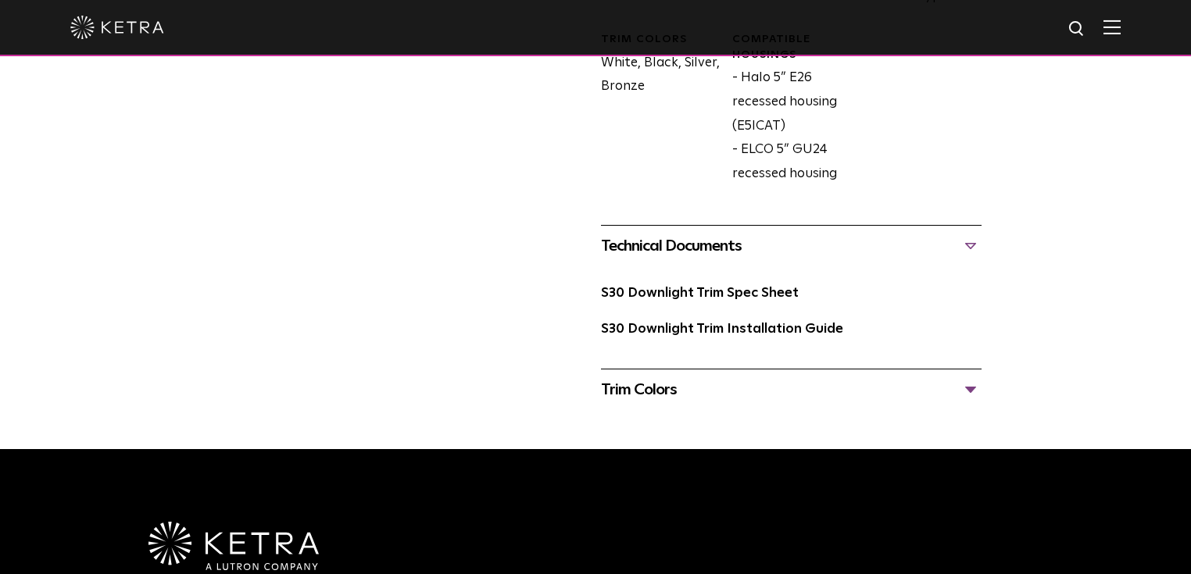
click at [972, 246] on div "Technical Documents" at bounding box center [791, 246] width 381 height 25
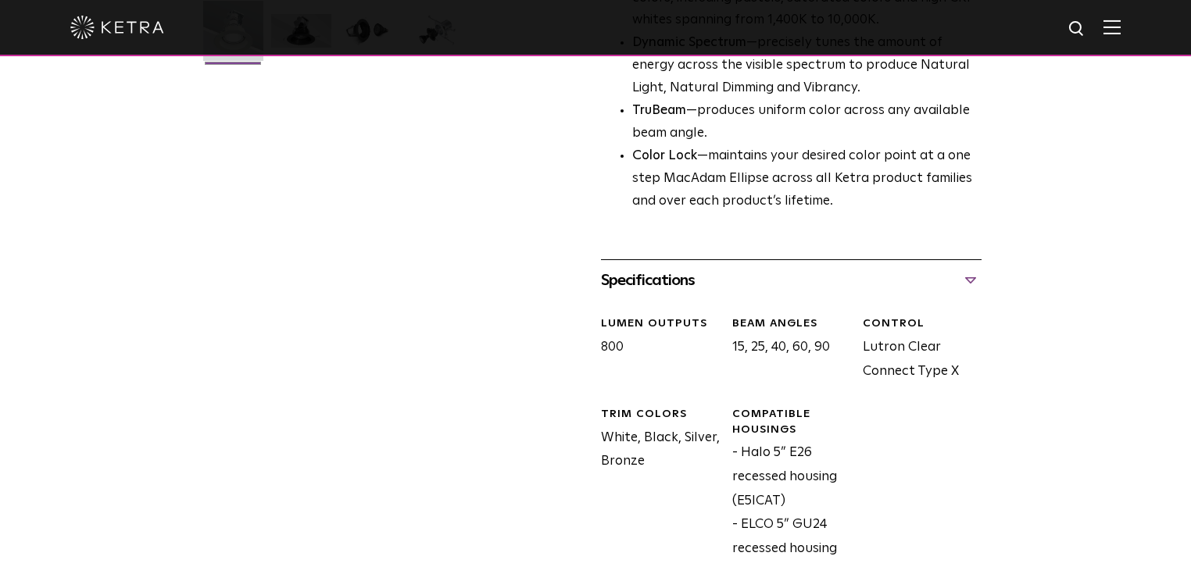
click at [975, 274] on div "Specifications" at bounding box center [791, 280] width 381 height 25
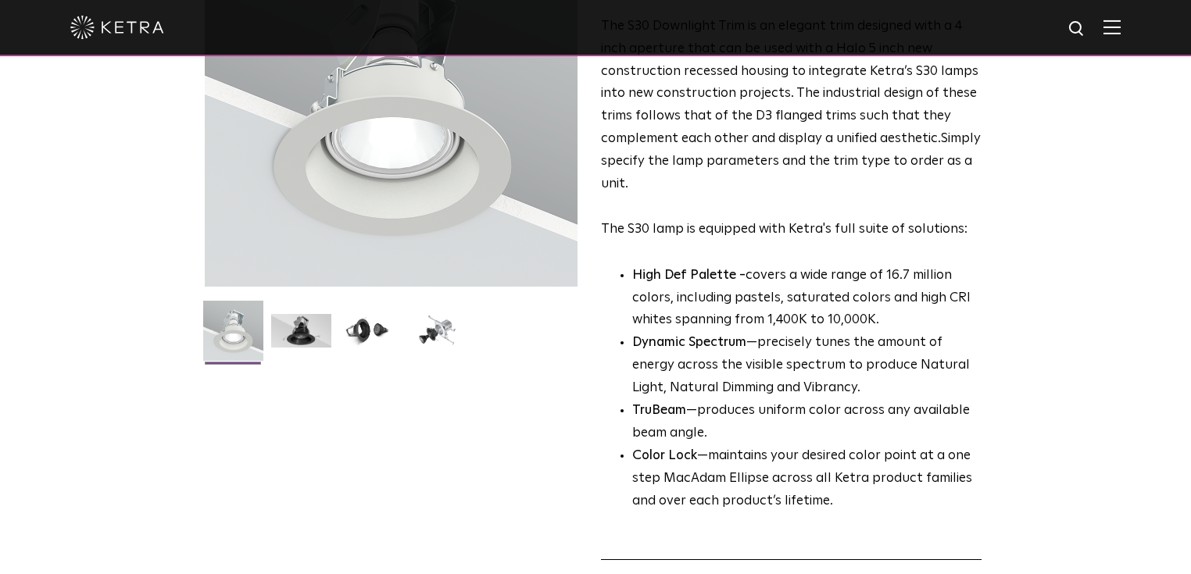
scroll to position [0, 0]
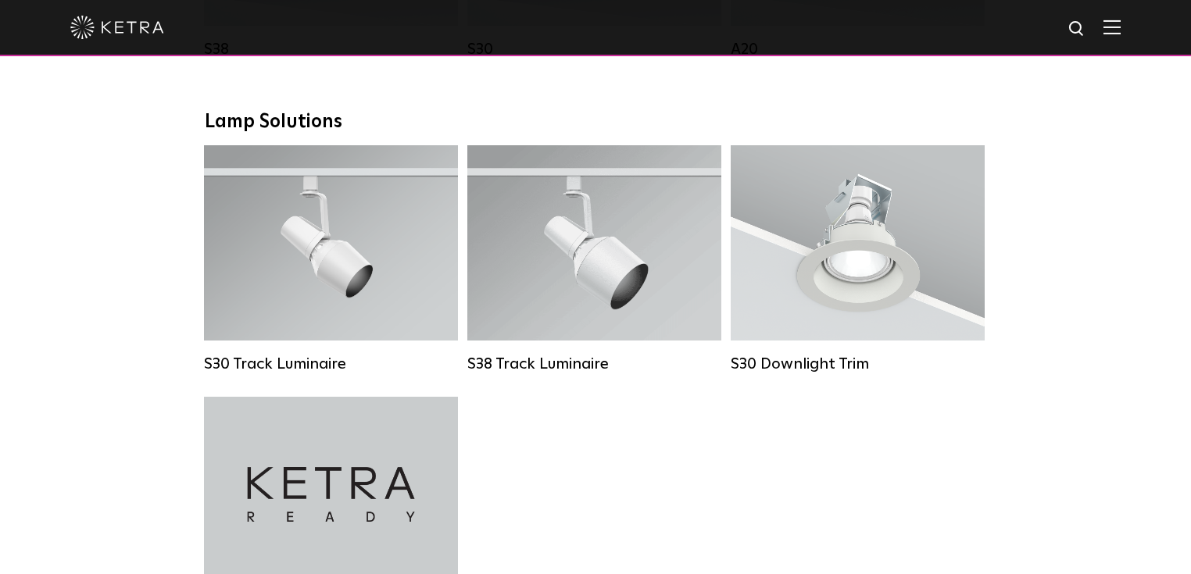
scroll to position [1125, 0]
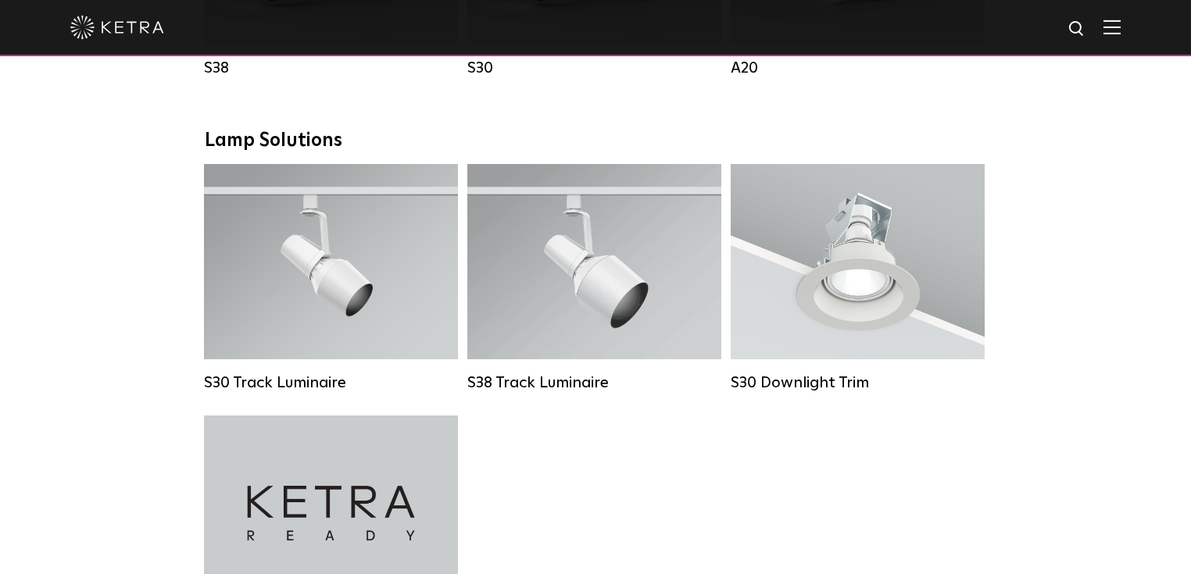
click at [106, 234] on div "Downlights D2 Downlight Family Lumen Output: 1200 Colors: White / Black / Gloss…" at bounding box center [595, 272] width 1191 height 2175
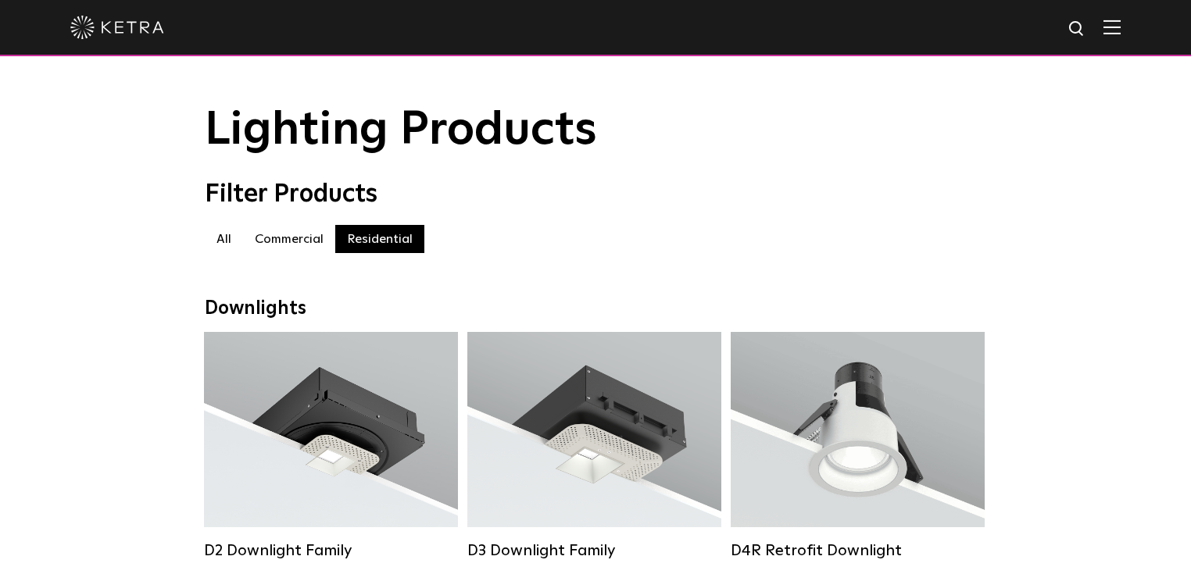
scroll to position [0, 0]
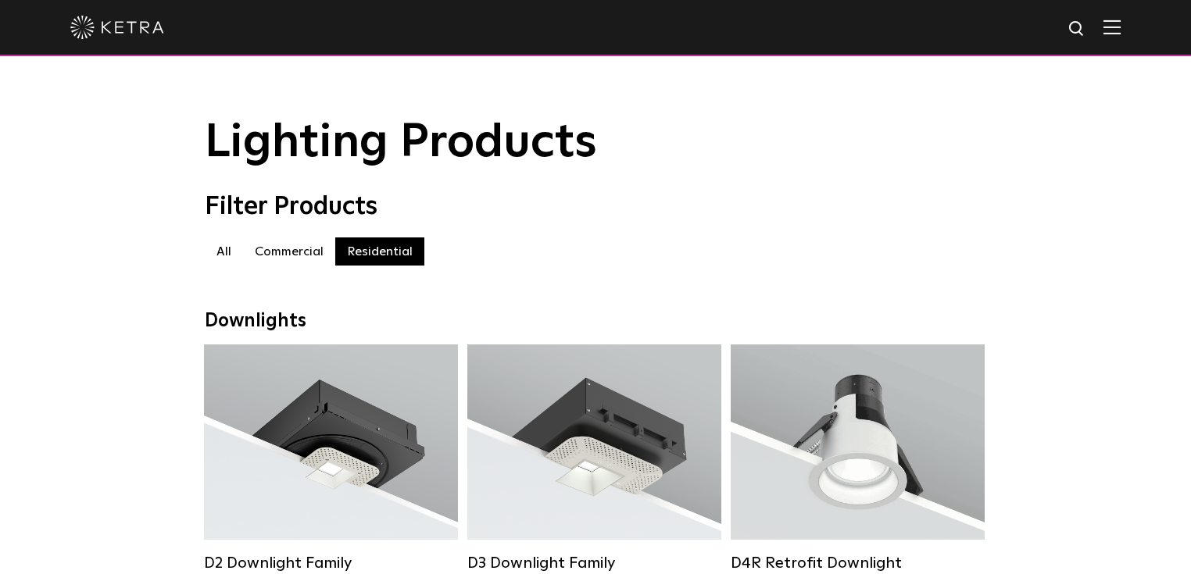
click at [270, 255] on label "Commercial" at bounding box center [289, 252] width 92 height 28
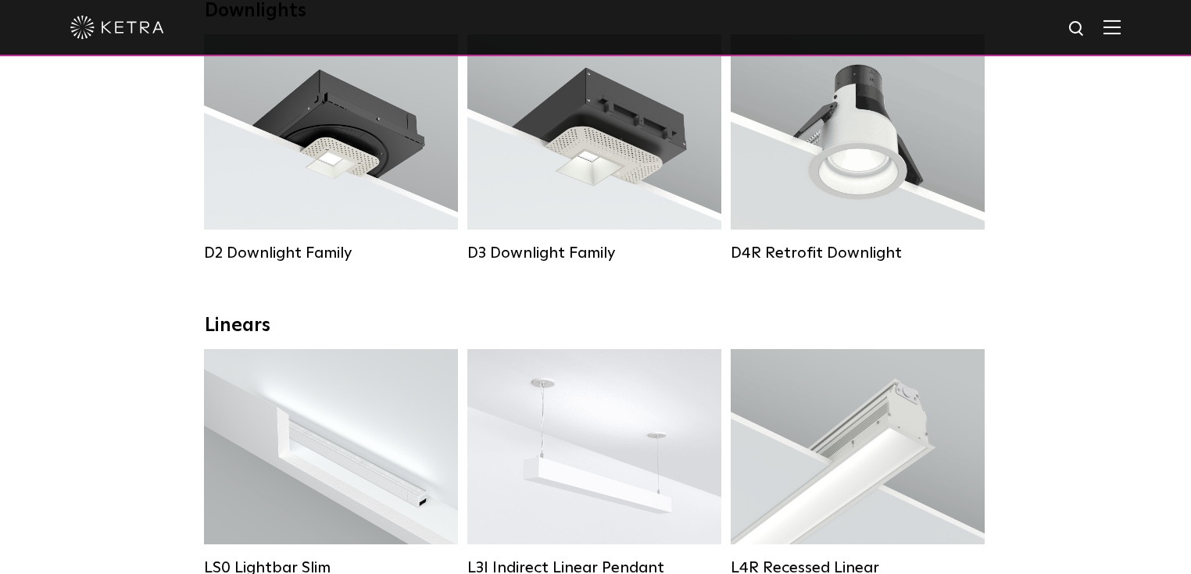
scroll to position [313, 0]
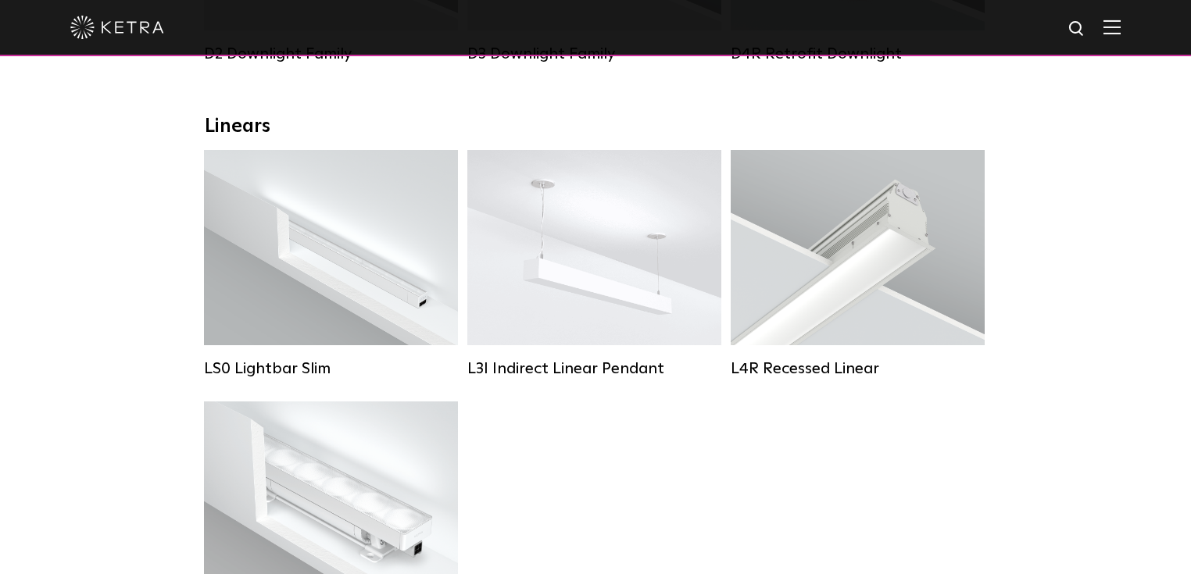
scroll to position [500, 0]
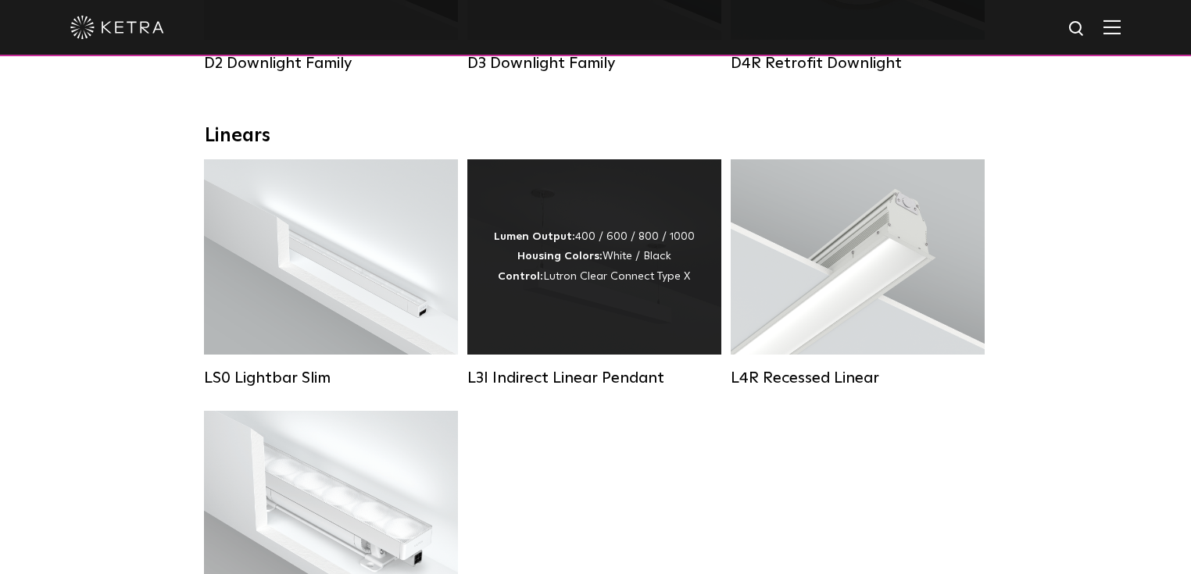
click at [582, 322] on div "Lumen Output: 400 / 600 / 800 / 1000 Housing Colors: White / Black Control: Lut…" at bounding box center [594, 256] width 254 height 195
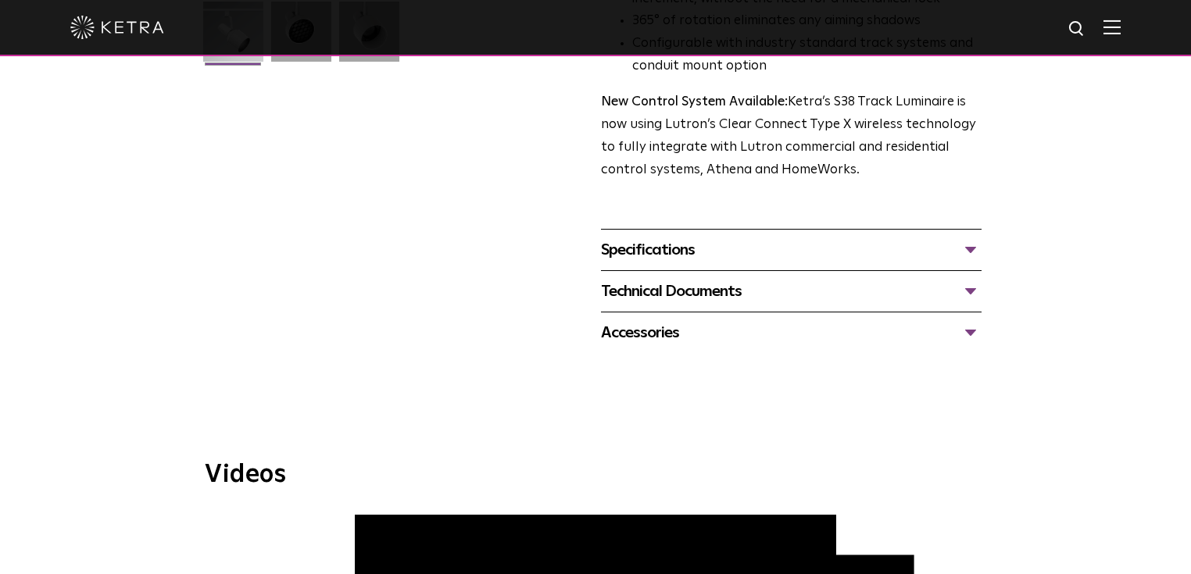
scroll to position [500, 0]
click at [853, 320] on div "Accessories" at bounding box center [791, 332] width 381 height 25
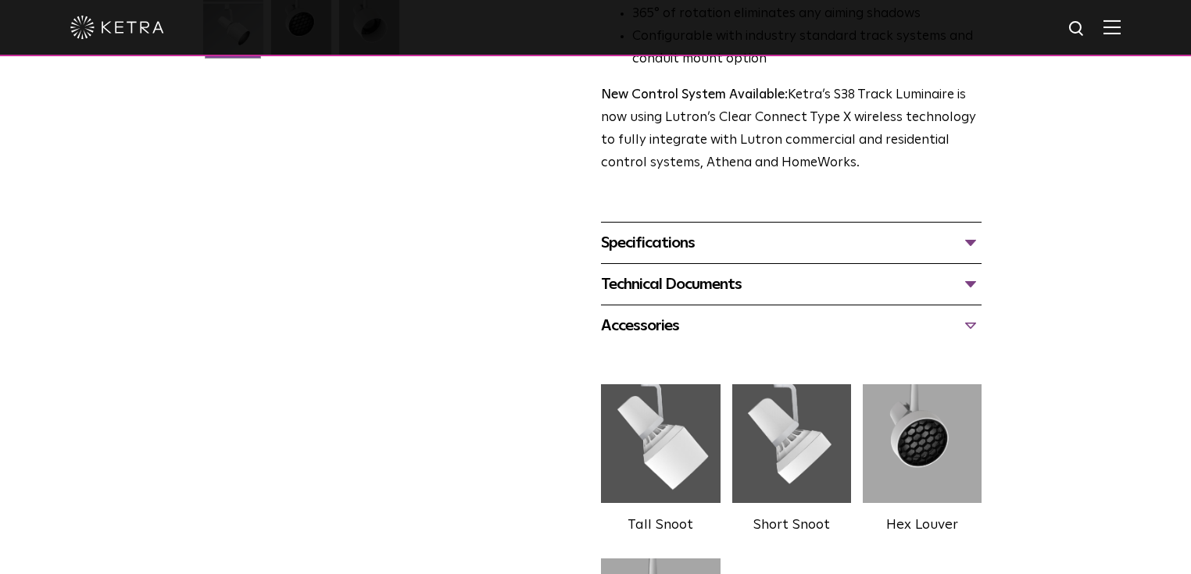
scroll to position [563, 0]
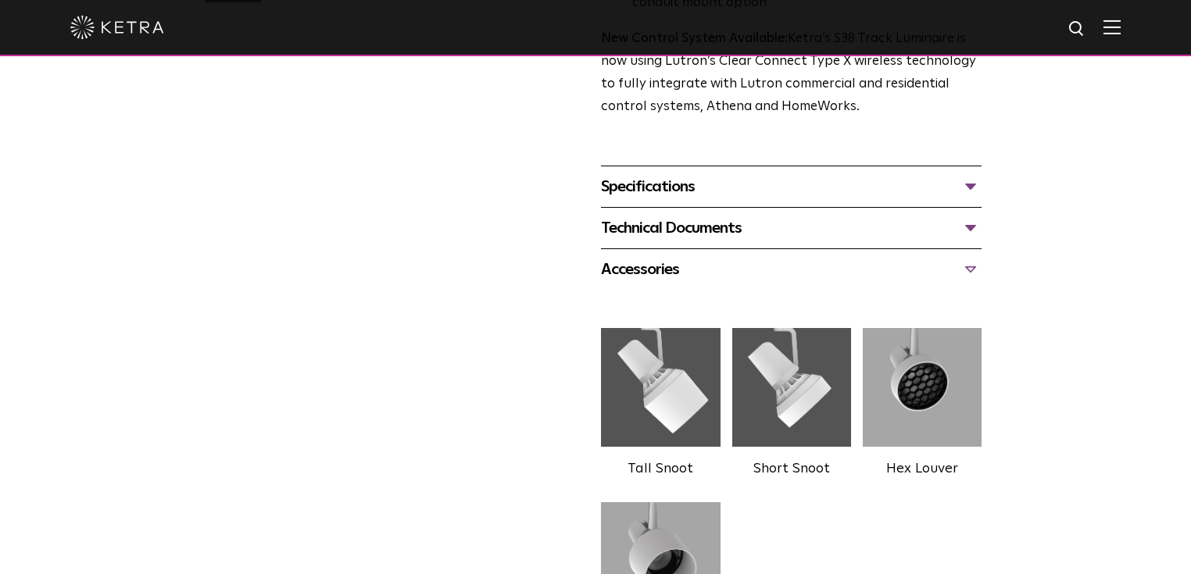
click at [960, 174] on div "Specifications" at bounding box center [791, 186] width 381 height 25
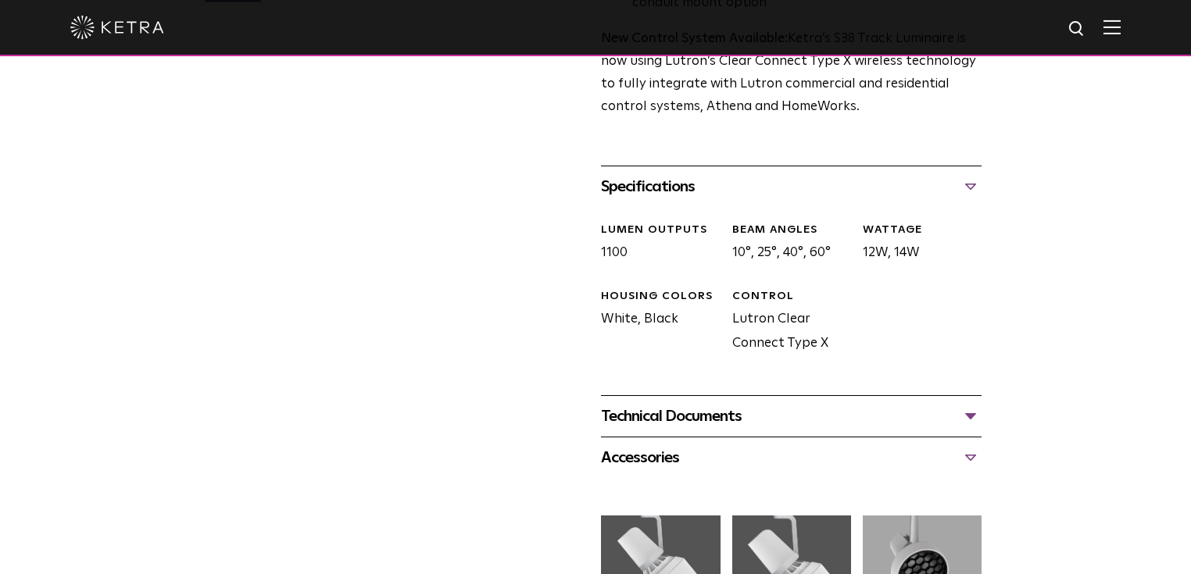
click at [770, 404] on div "Technical Documents" at bounding box center [791, 416] width 381 height 25
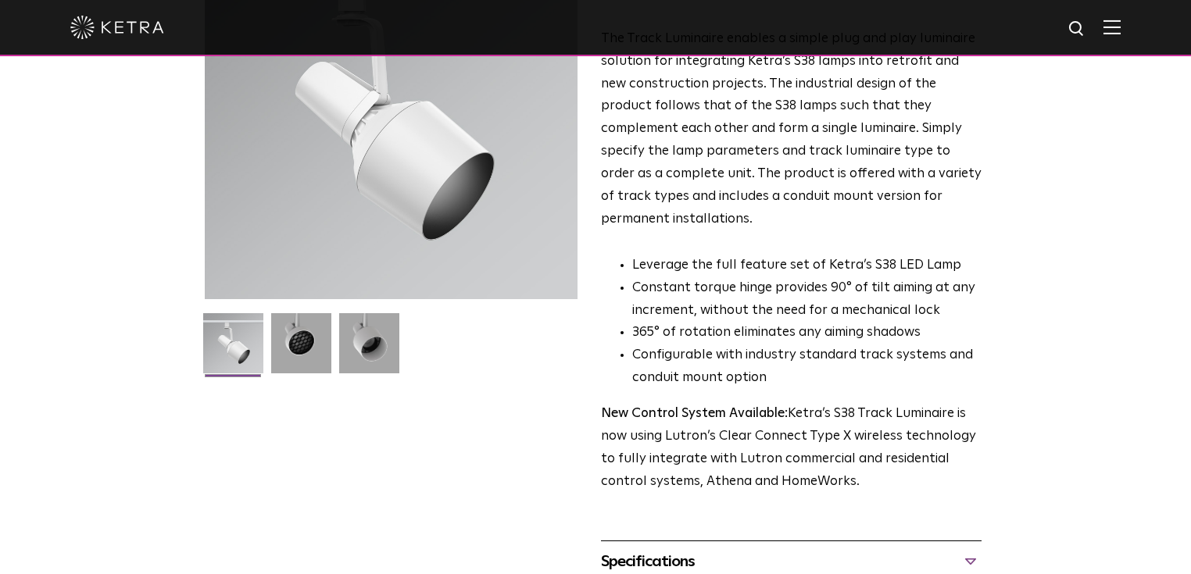
scroll to position [0, 0]
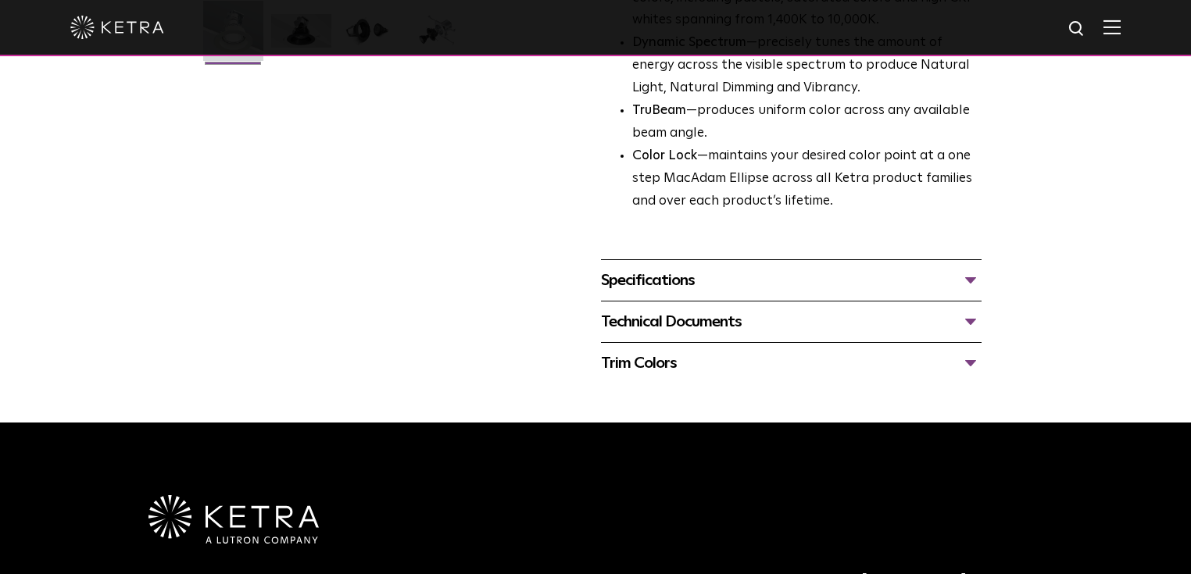
click at [718, 317] on div "Technical Documents" at bounding box center [791, 321] width 381 height 25
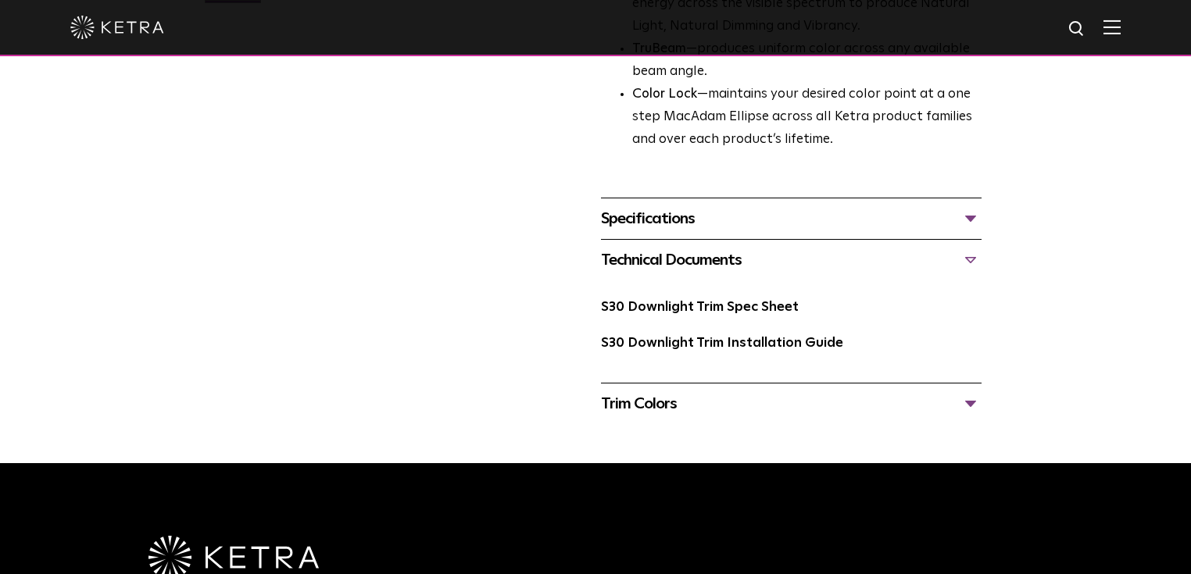
scroll to position [563, 0]
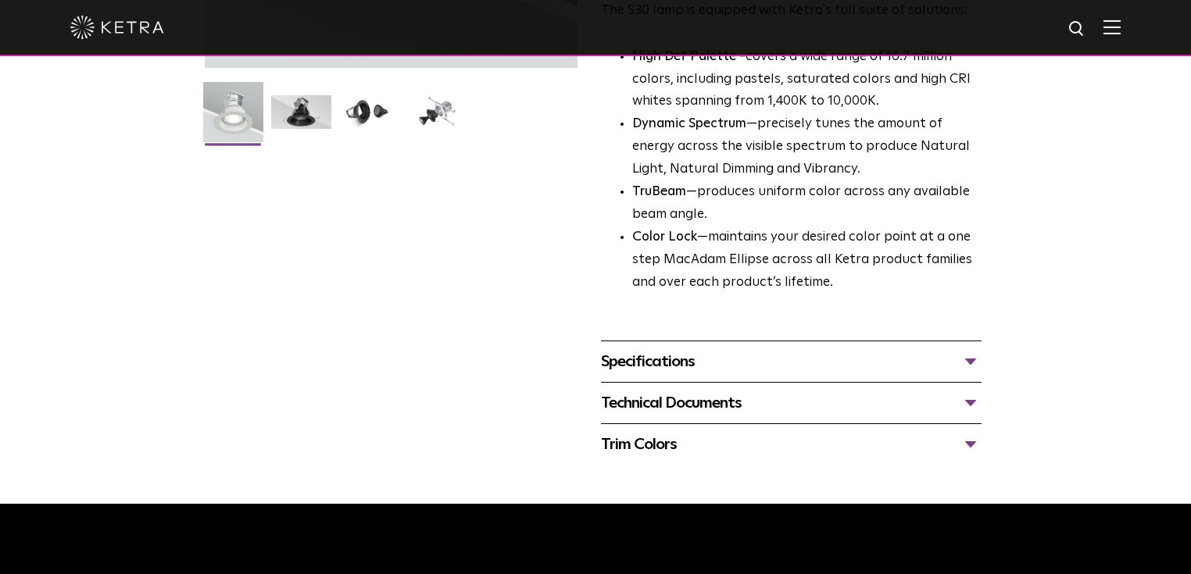
scroll to position [438, 0]
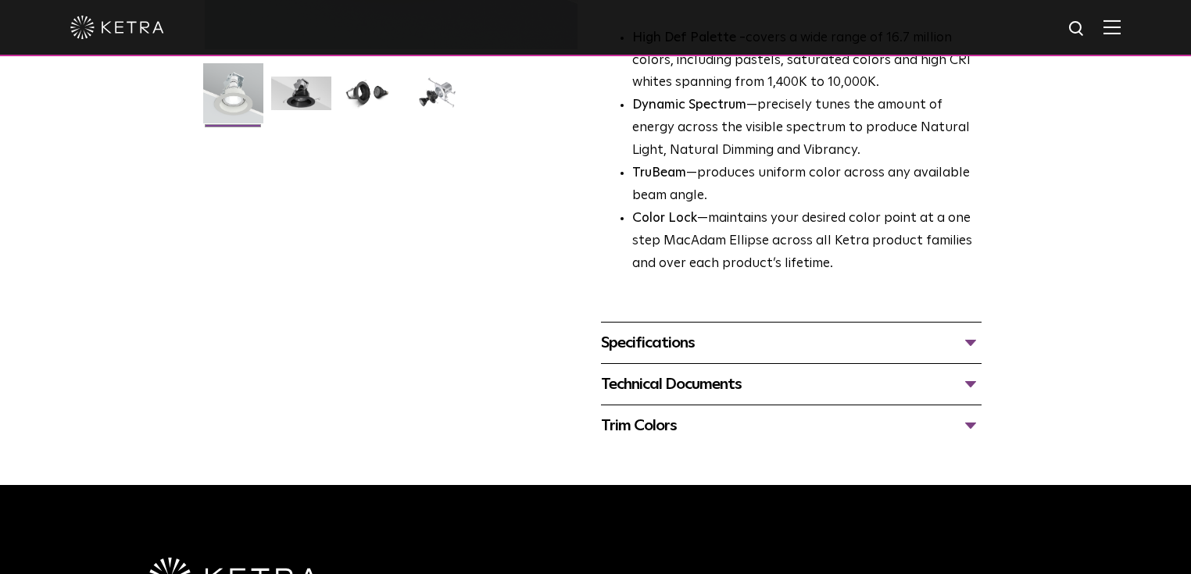
click at [897, 383] on div "Technical Documents" at bounding box center [791, 384] width 381 height 25
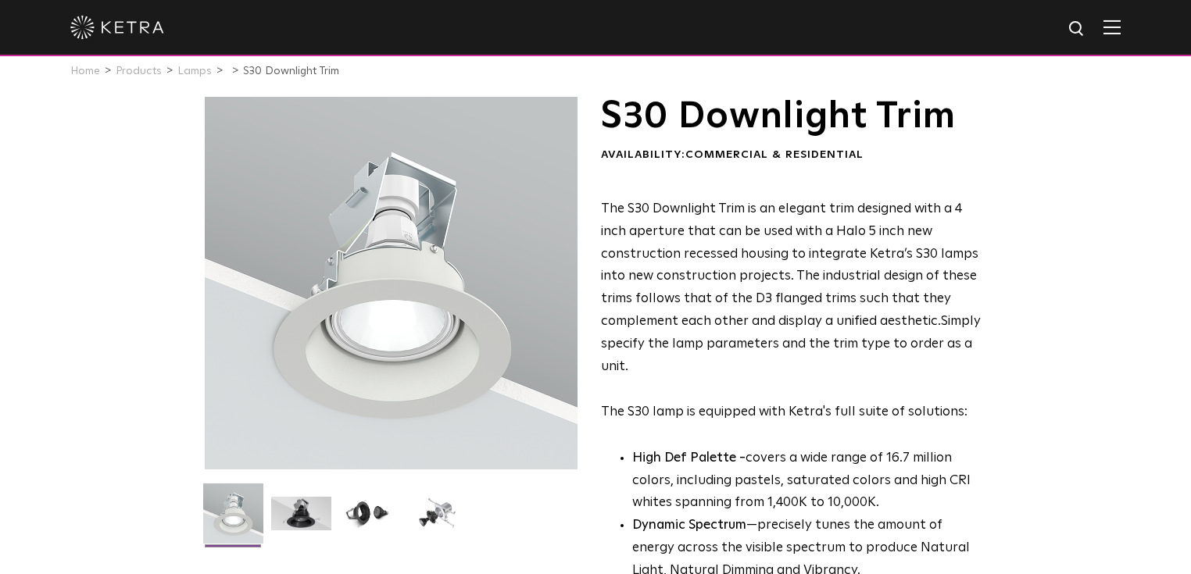
scroll to position [0, 0]
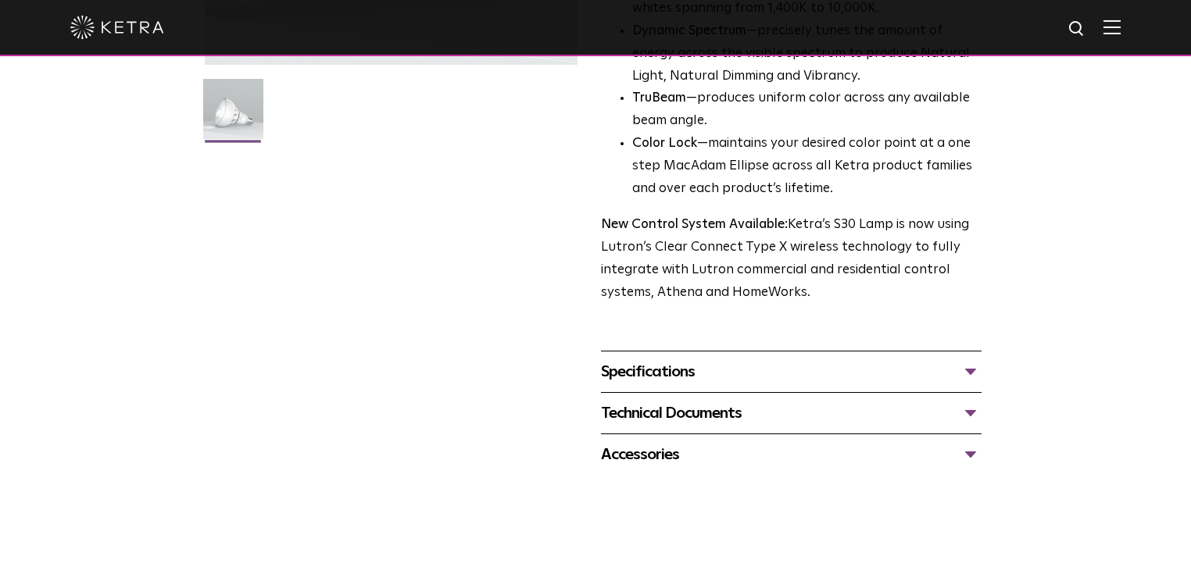
scroll to position [500, 0]
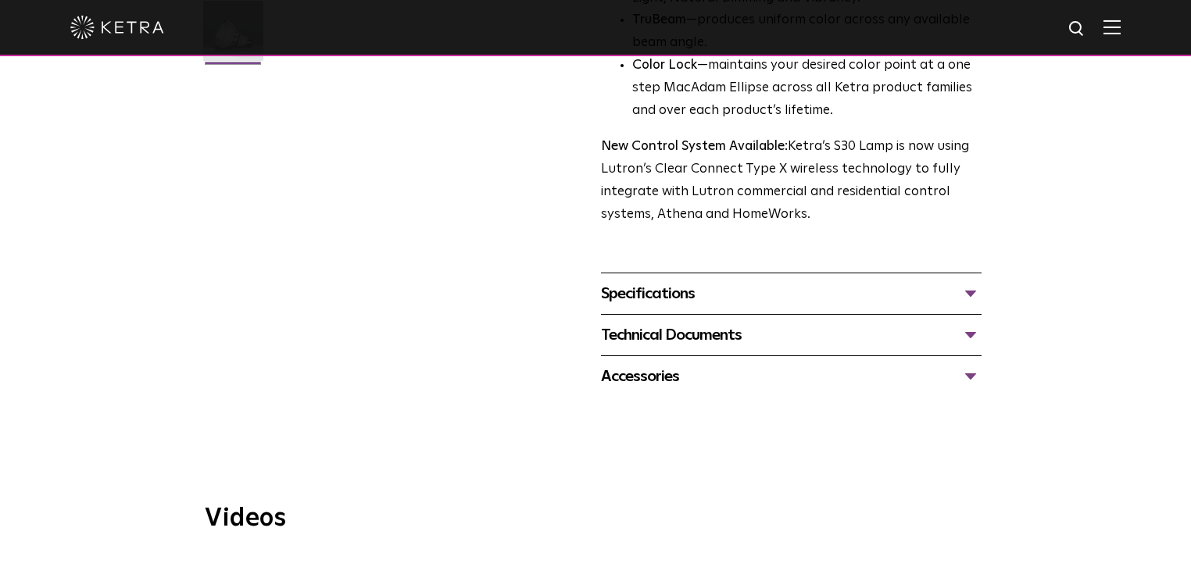
click at [742, 334] on div "Technical Documents" at bounding box center [791, 335] width 381 height 25
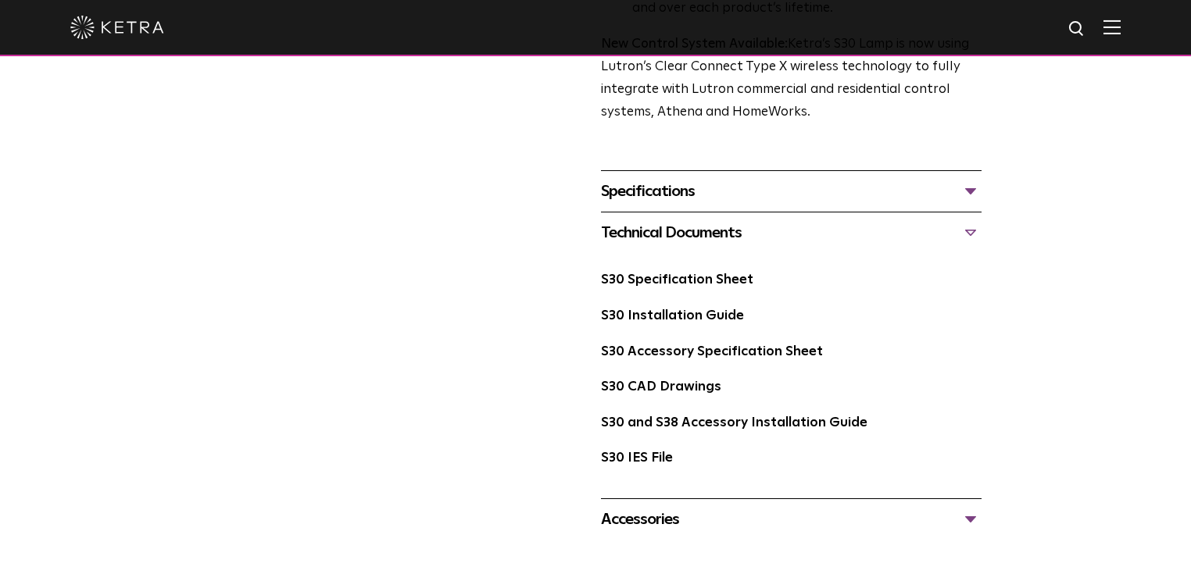
scroll to position [625, 0]
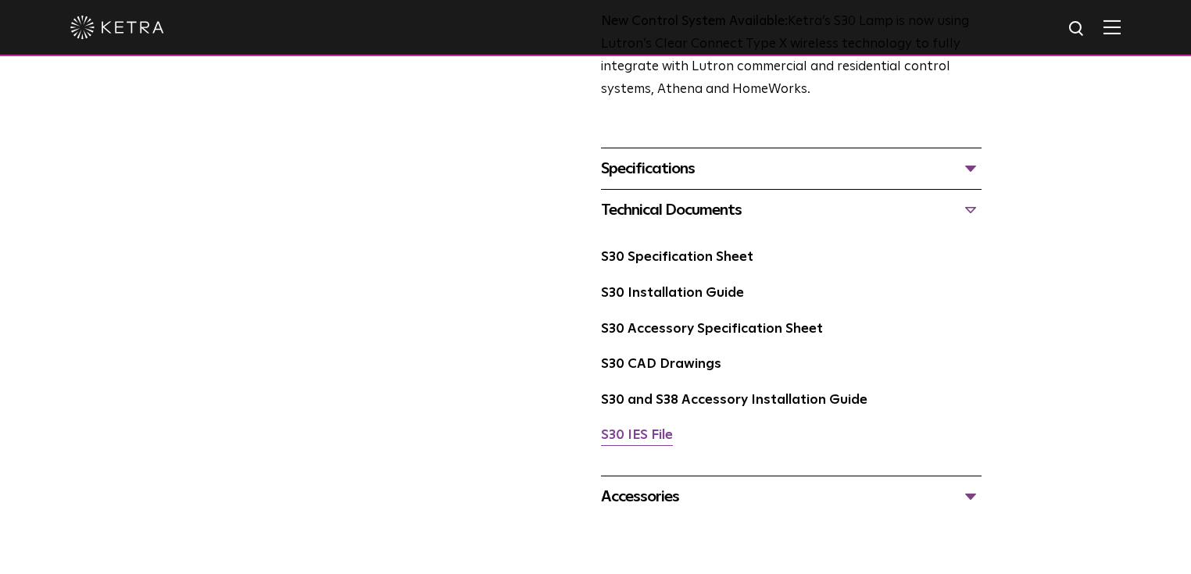
click at [653, 432] on link "S30 IES File" at bounding box center [637, 435] width 72 height 13
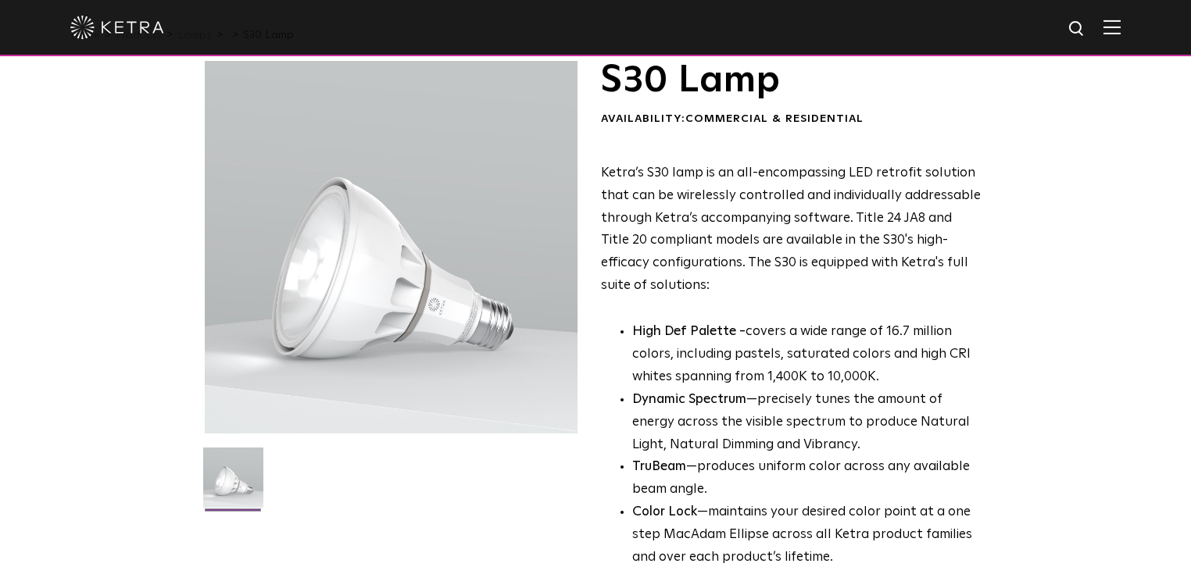
scroll to position [0, 0]
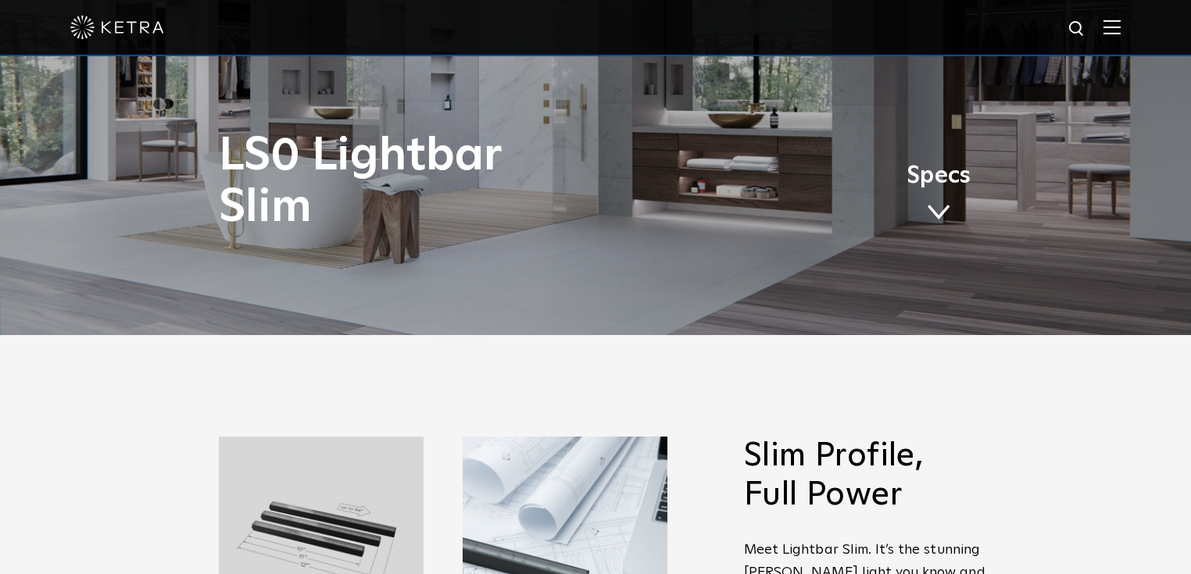
scroll to position [250, 0]
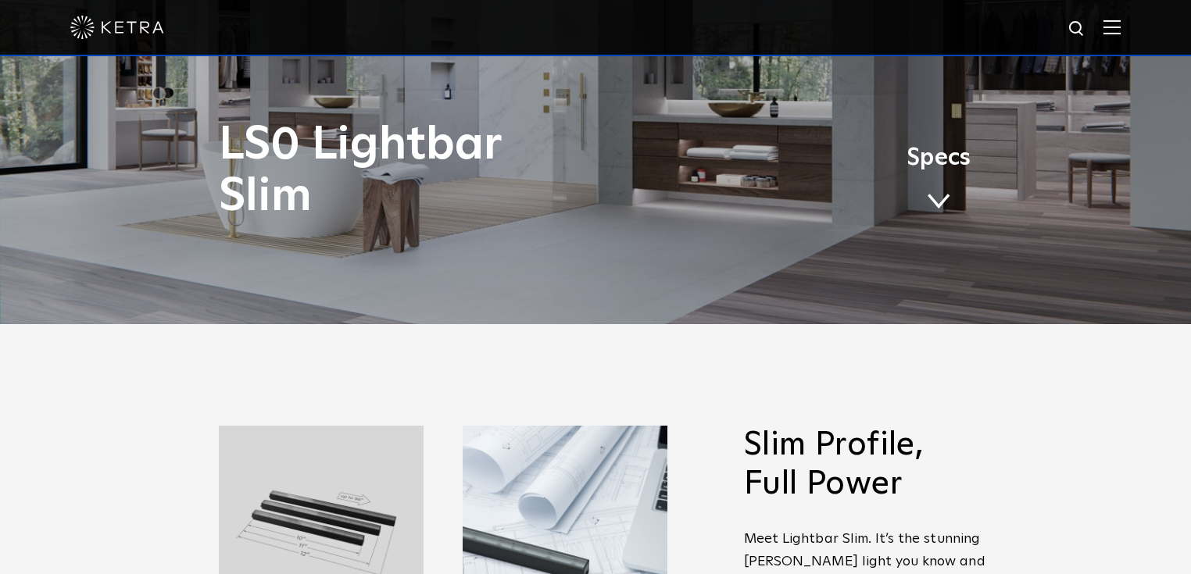
click at [949, 204] on span at bounding box center [938, 201] width 23 height 17
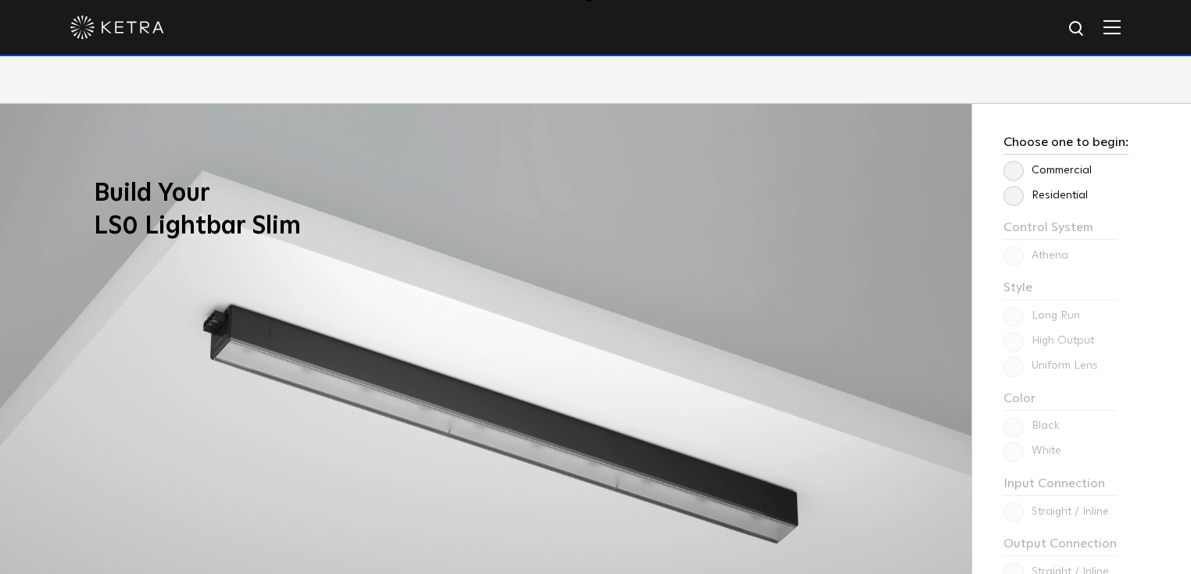
scroll to position [1188, 0]
click at [1016, 194] on label "Residential" at bounding box center [1045, 195] width 84 height 13
click at [0, 0] on input "Residential" at bounding box center [0, 0] width 0 height 0
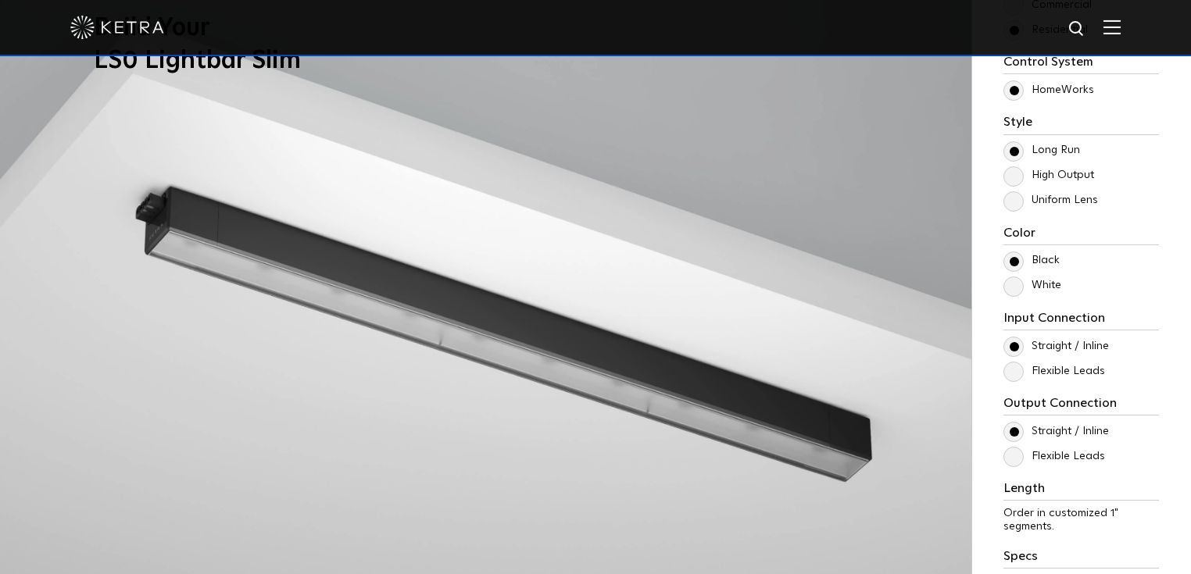
scroll to position [1375, 0]
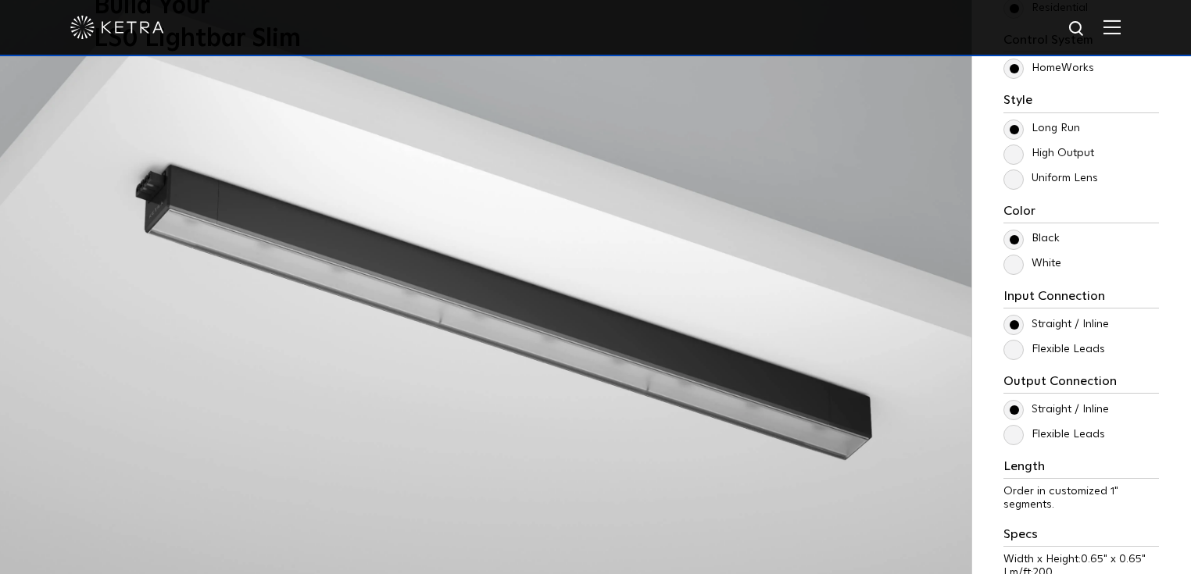
click at [1016, 266] on label "White" at bounding box center [1032, 263] width 58 height 13
click at [0, 0] on input "White" at bounding box center [0, 0] width 0 height 0
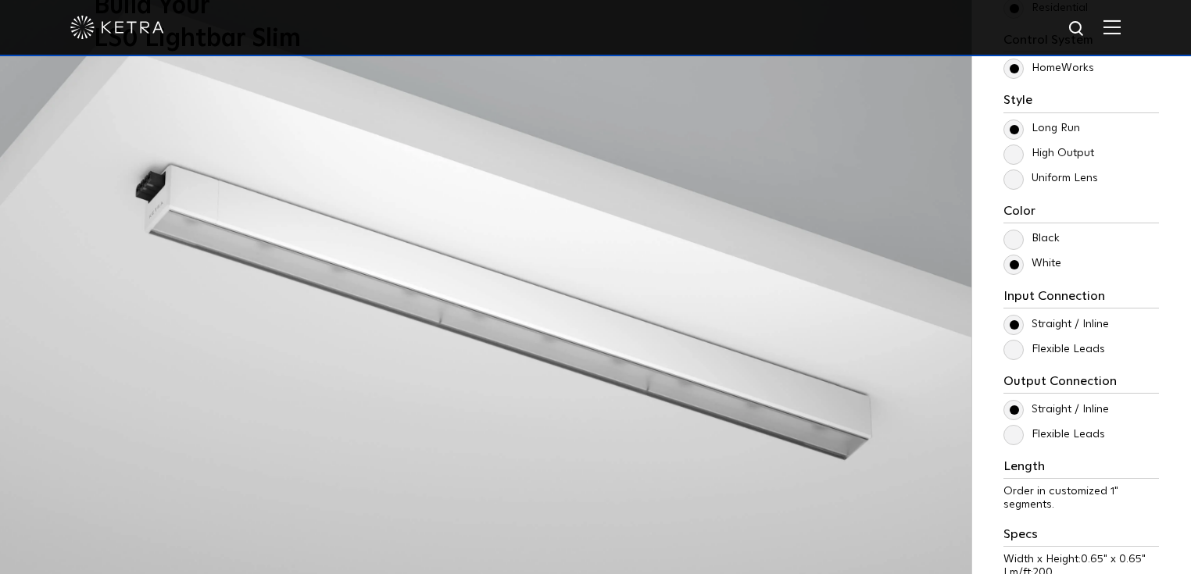
click at [1015, 234] on label "Black" at bounding box center [1031, 238] width 56 height 13
click at [0, 0] on input "Black" at bounding box center [0, 0] width 0 height 0
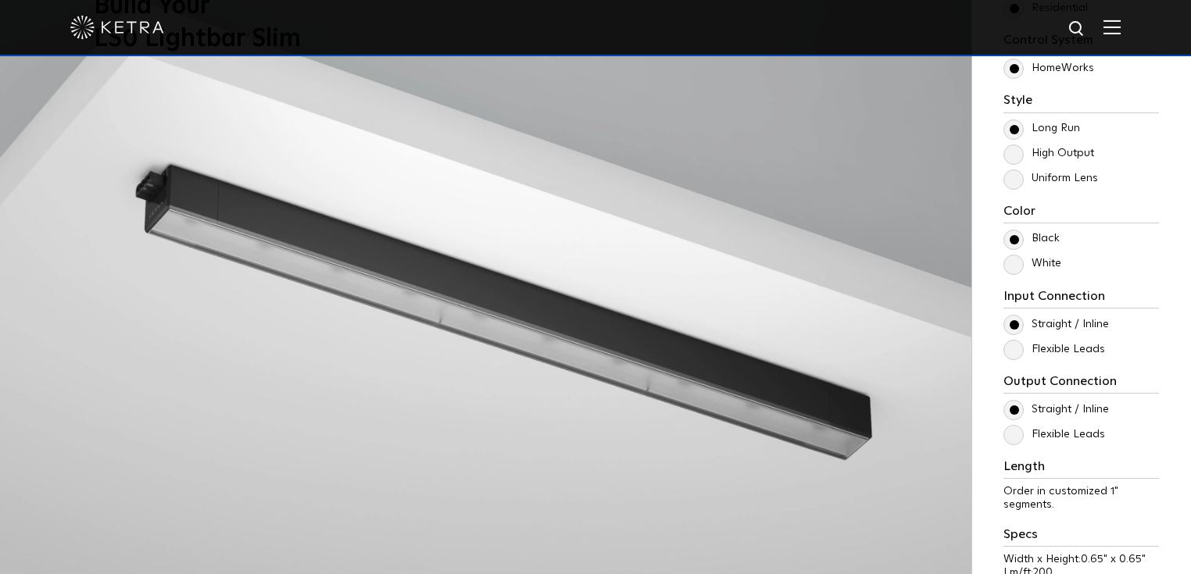
scroll to position [1438, 0]
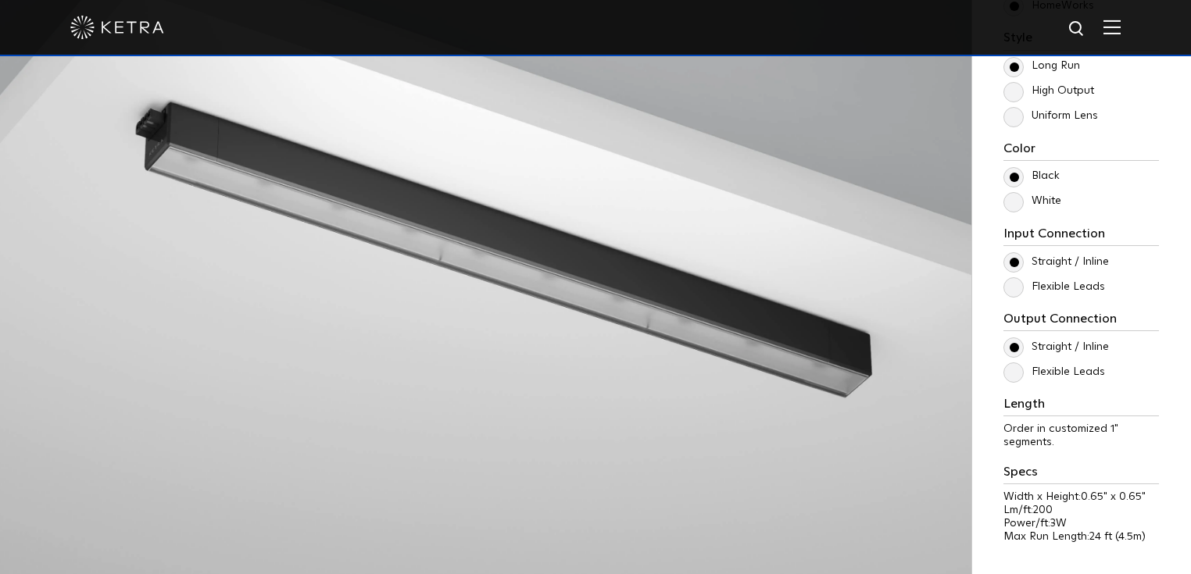
click at [1021, 293] on label "Flexible Leads" at bounding box center [1054, 287] width 102 height 13
click at [0, 0] on input "Flexible Leads" at bounding box center [0, 0] width 0 height 0
click at [1019, 291] on label "Flexible Leads" at bounding box center [1054, 287] width 102 height 13
click at [0, 0] on input "Flexible Leads" at bounding box center [0, 0] width 0 height 0
click at [1016, 261] on label "Straight / Inline" at bounding box center [1055, 262] width 105 height 13
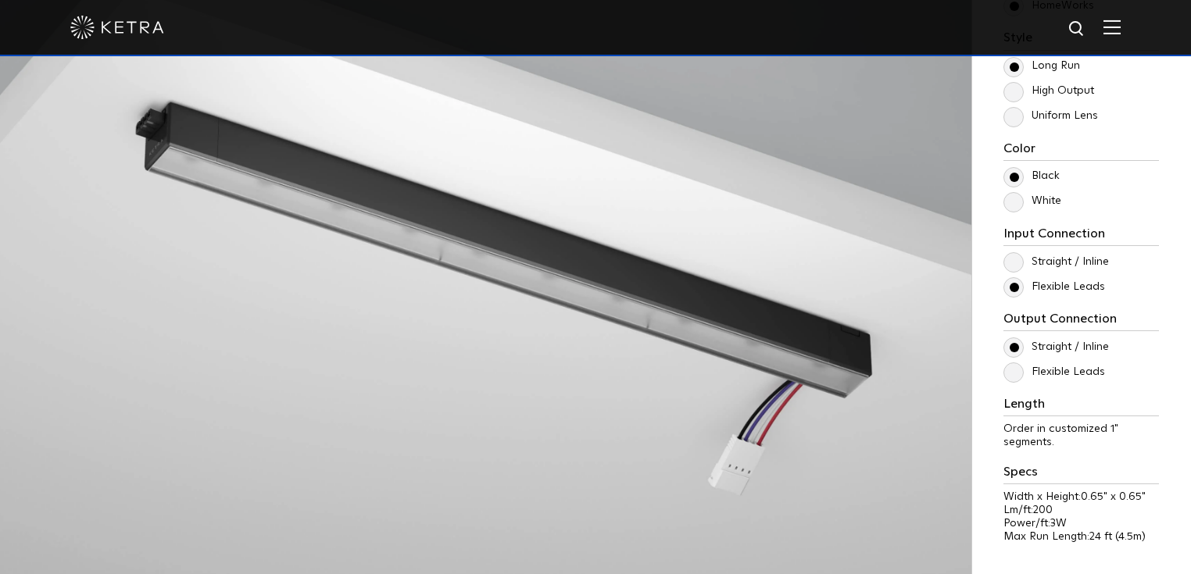
click at [0, 0] on input "Straight / Inline" at bounding box center [0, 0] width 0 height 0
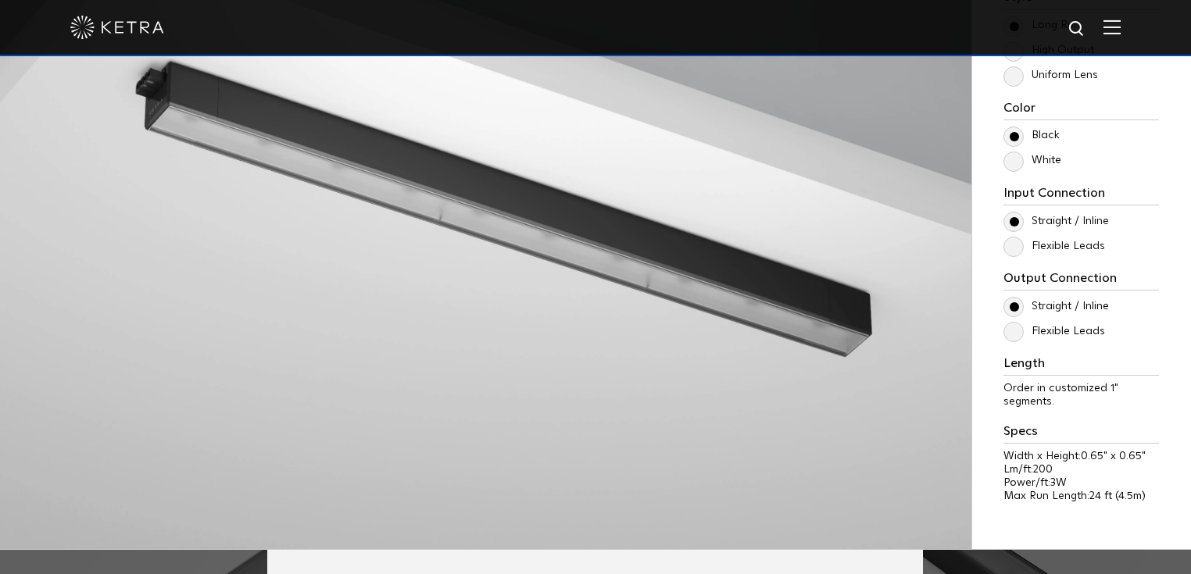
scroll to position [1500, 0]
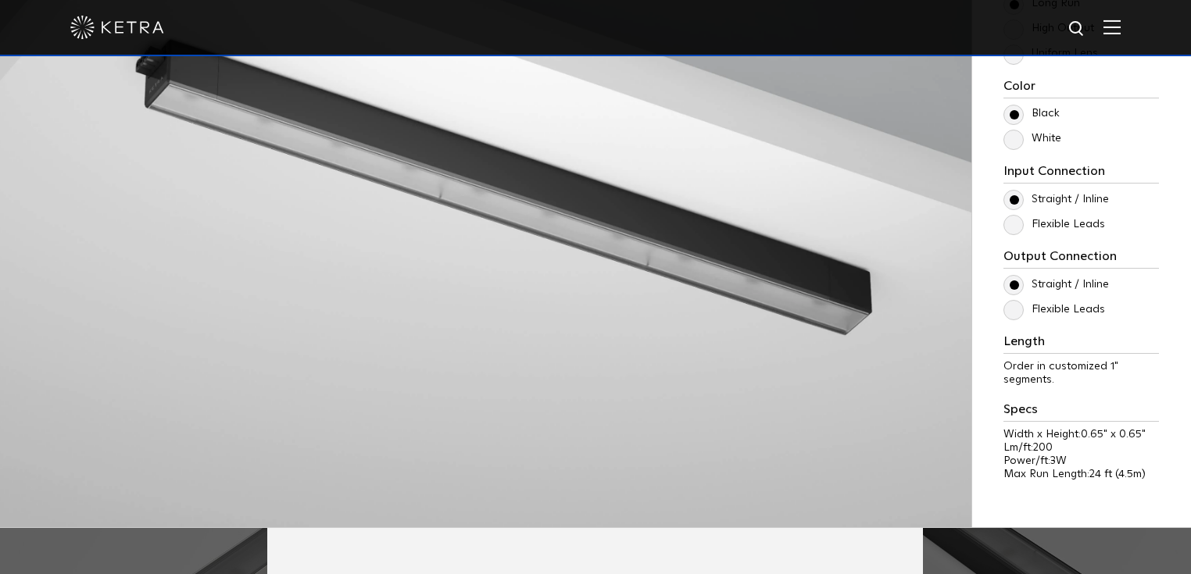
click at [1018, 309] on label "Flexible Leads" at bounding box center [1054, 309] width 102 height 13
click at [0, 0] on input "Flexible Leads" at bounding box center [0, 0] width 0 height 0
click at [1018, 309] on label "Flexible Leads" at bounding box center [1054, 309] width 102 height 13
click at [0, 0] on input "Flexible Leads" at bounding box center [0, 0] width 0 height 0
click at [1019, 287] on label "Straight / Inline" at bounding box center [1055, 284] width 105 height 13
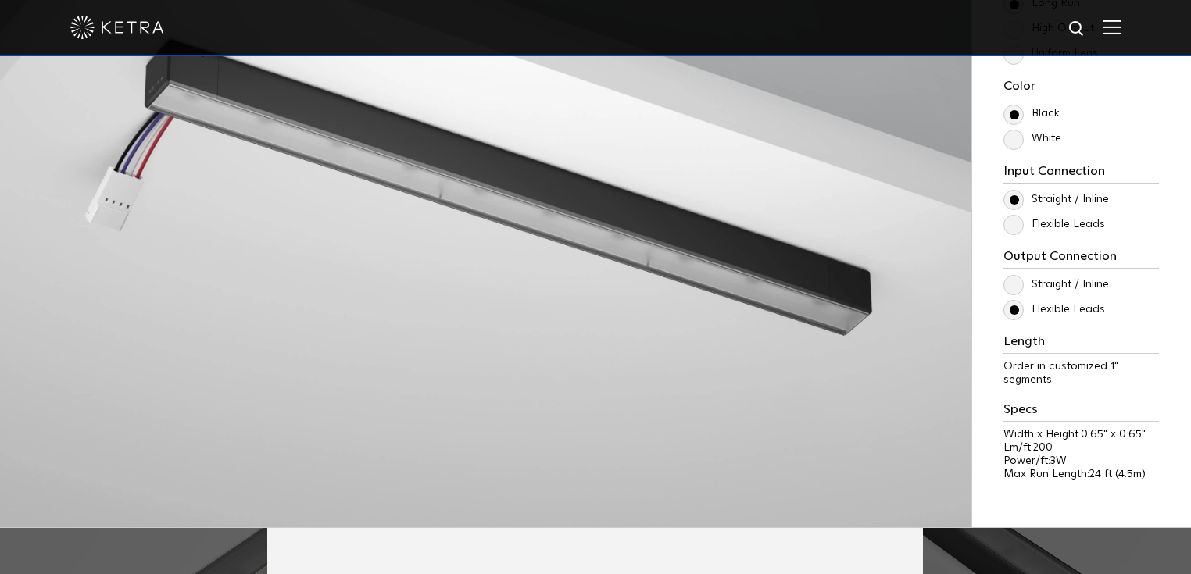
click at [0, 0] on input "Straight / Inline" at bounding box center [0, 0] width 0 height 0
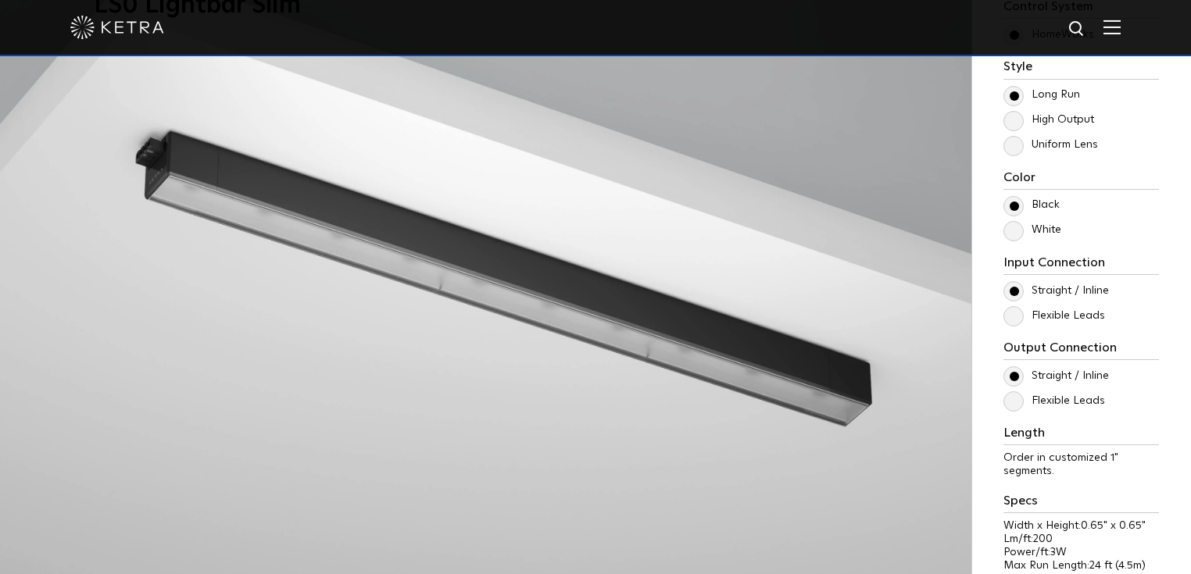
scroll to position [1188, 0]
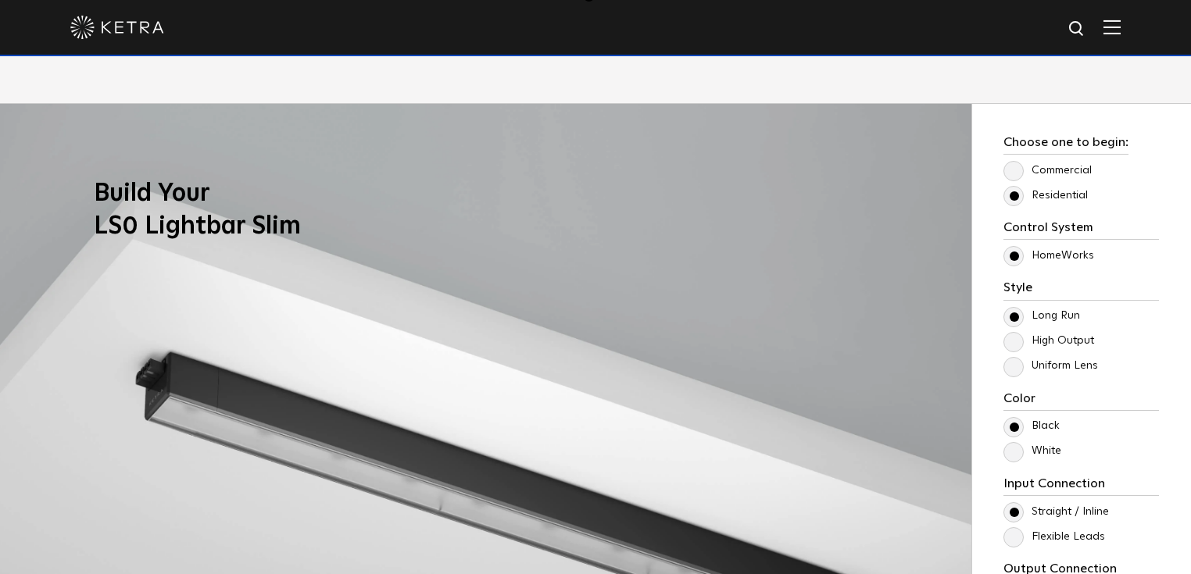
click at [1016, 175] on label "Commercial" at bounding box center [1047, 170] width 88 height 13
click at [0, 0] on input "Commercial" at bounding box center [0, 0] width 0 height 0
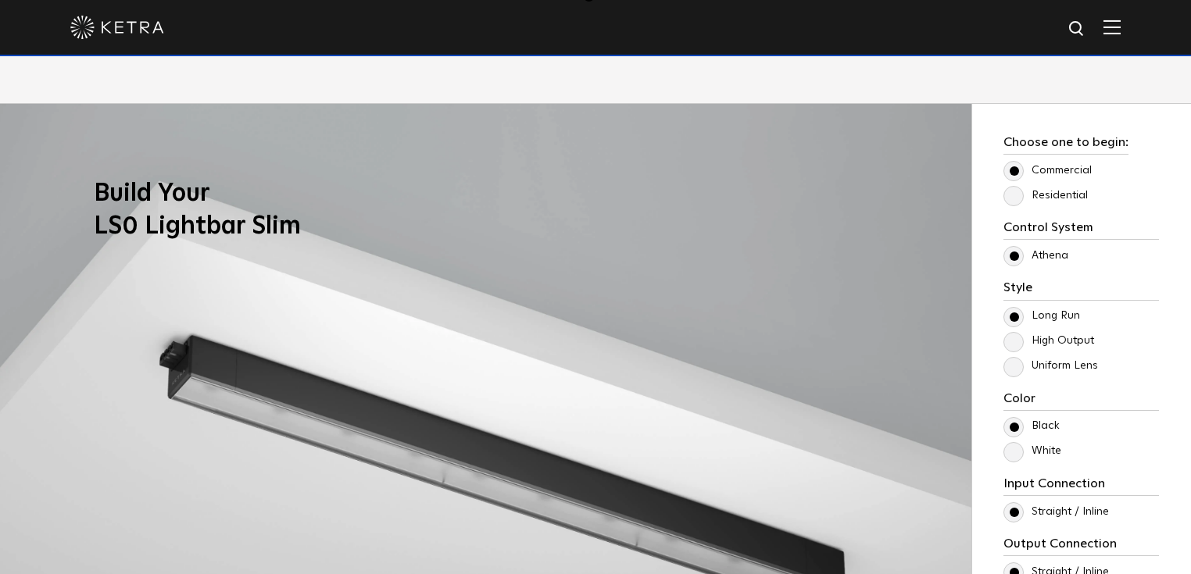
scroll to position [1250, 0]
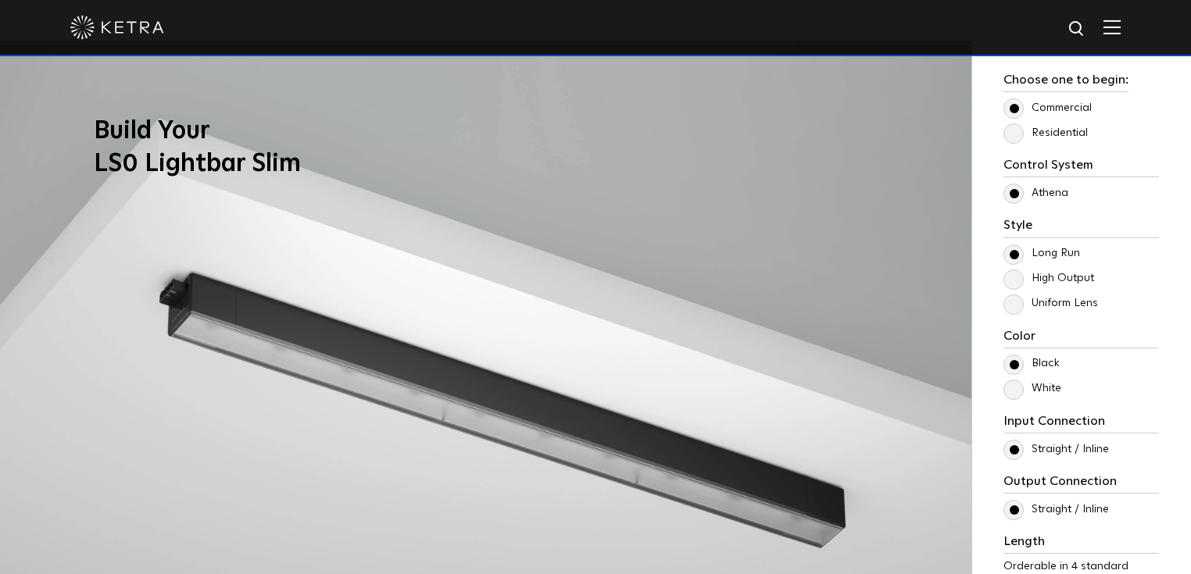
click at [1016, 138] on label "Residential" at bounding box center [1045, 133] width 84 height 13
click at [0, 0] on input "Residential" at bounding box center [0, 0] width 0 height 0
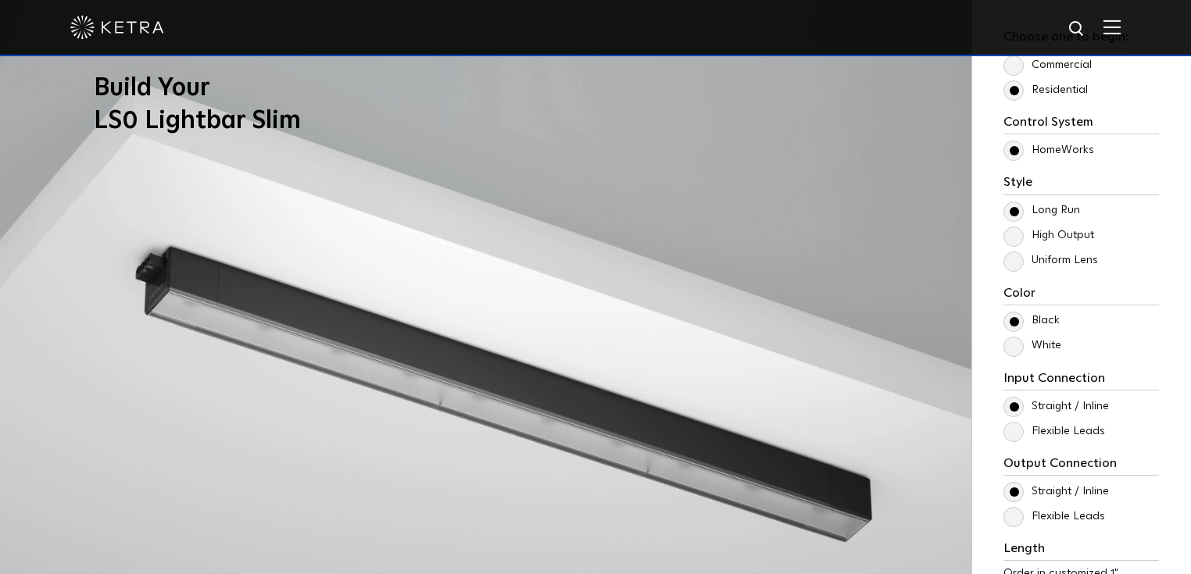
scroll to position [1313, 0]
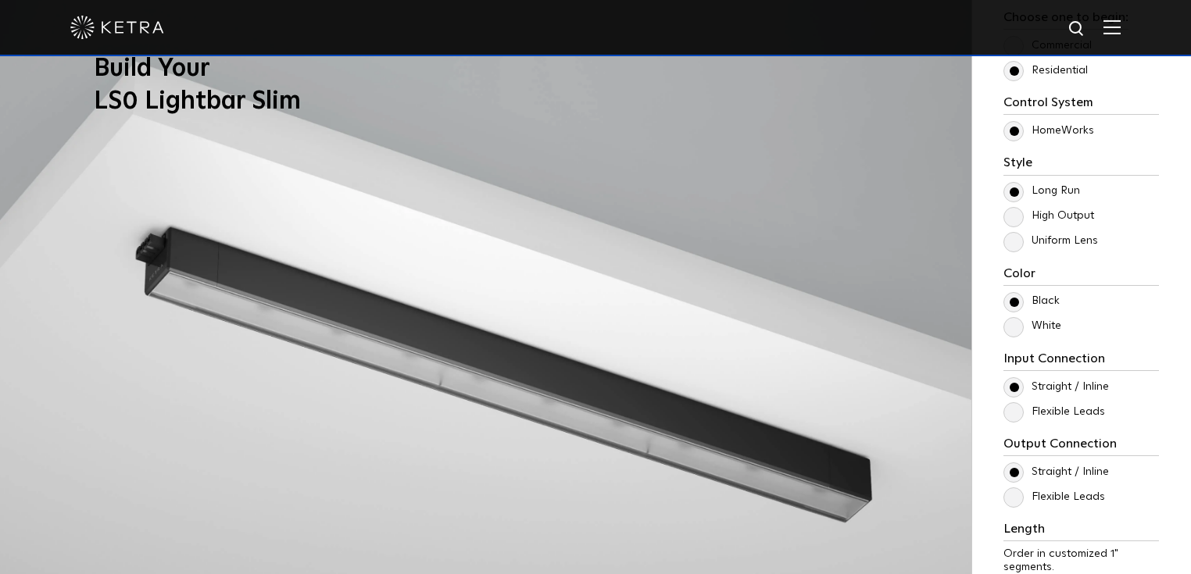
click at [1012, 219] on label "High Output" at bounding box center [1048, 215] width 91 height 13
click at [0, 0] on input "High Output" at bounding box center [0, 0] width 0 height 0
click at [1016, 243] on label "Uniform Lens" at bounding box center [1050, 240] width 95 height 13
click at [0, 0] on input "Uniform Lens" at bounding box center [0, 0] width 0 height 0
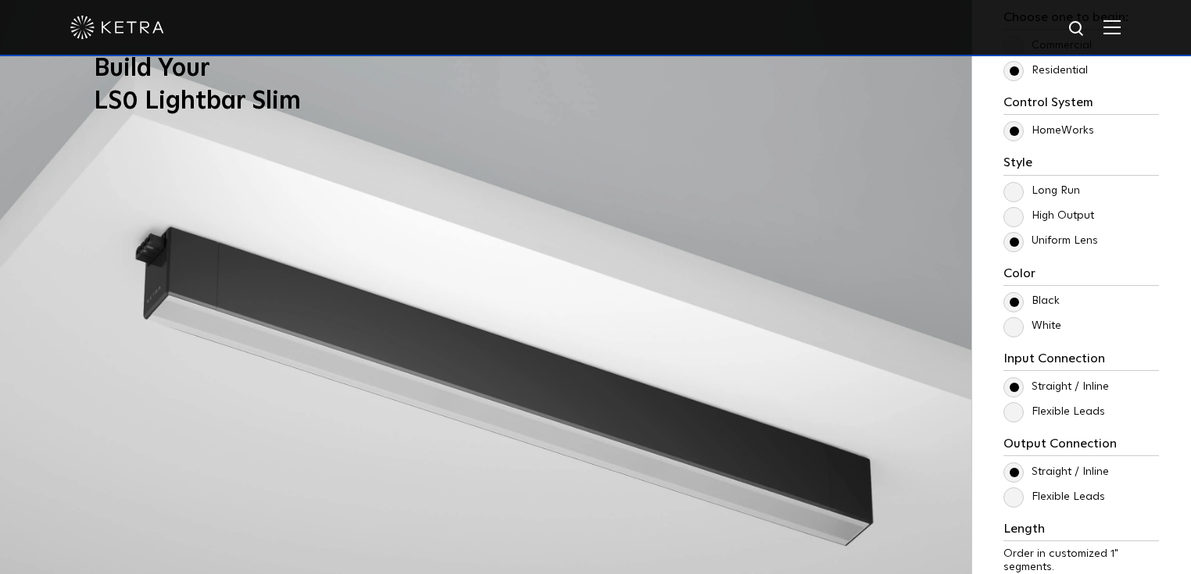
click at [1014, 216] on label "High Output" at bounding box center [1048, 215] width 91 height 13
click at [0, 0] on input "High Output" at bounding box center [0, 0] width 0 height 0
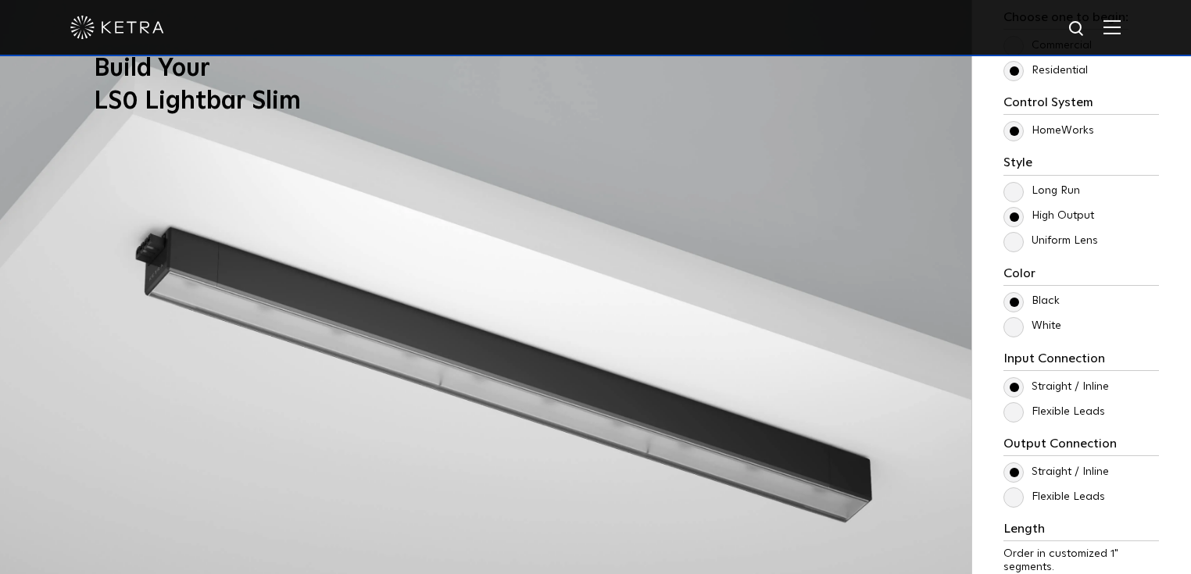
click at [1013, 195] on label "Long Run" at bounding box center [1041, 190] width 77 height 13
click at [0, 0] on input "Long Run" at bounding box center [0, 0] width 0 height 0
click at [1015, 216] on label "High Output" at bounding box center [1048, 215] width 91 height 13
click at [0, 0] on input "High Output" at bounding box center [0, 0] width 0 height 0
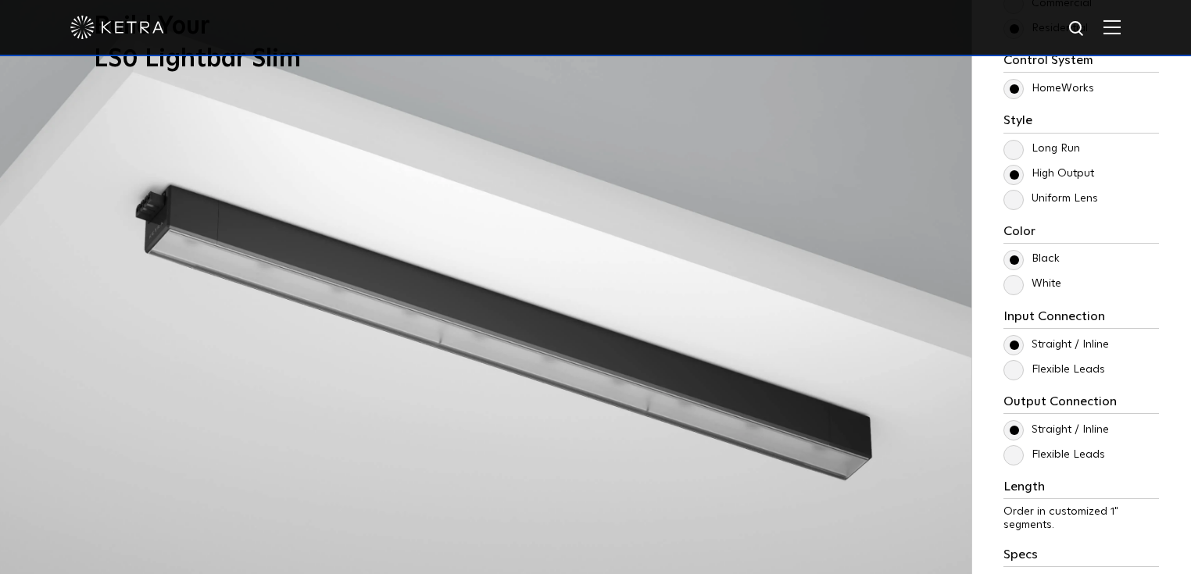
scroll to position [1375, 0]
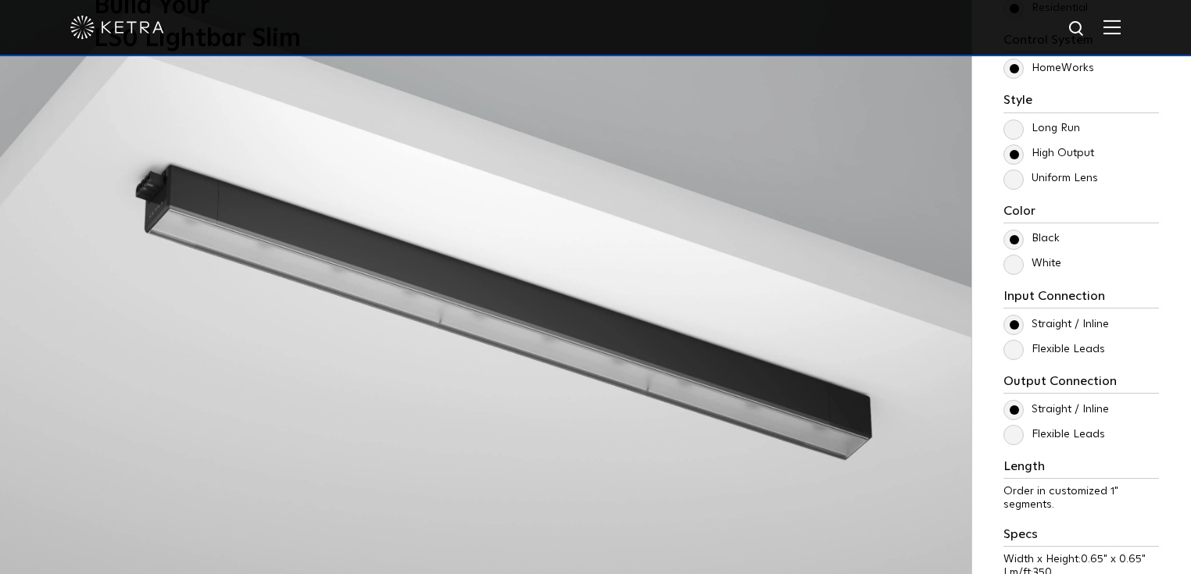
click at [1017, 132] on label "Long Run" at bounding box center [1041, 128] width 77 height 13
click at [0, 0] on input "Long Run" at bounding box center [0, 0] width 0 height 0
click at [1017, 176] on label "Uniform Lens" at bounding box center [1050, 178] width 95 height 13
click at [0, 0] on input "Uniform Lens" at bounding box center [0, 0] width 0 height 0
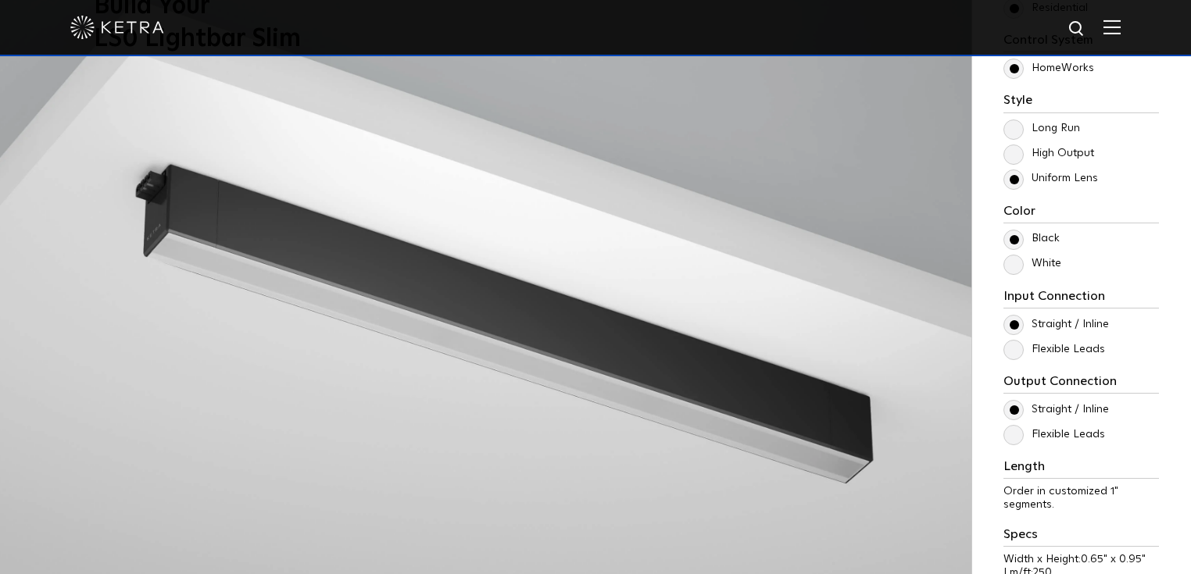
click at [1016, 127] on label "Long Run" at bounding box center [1041, 128] width 77 height 13
click at [0, 0] on input "Long Run" at bounding box center [0, 0] width 0 height 0
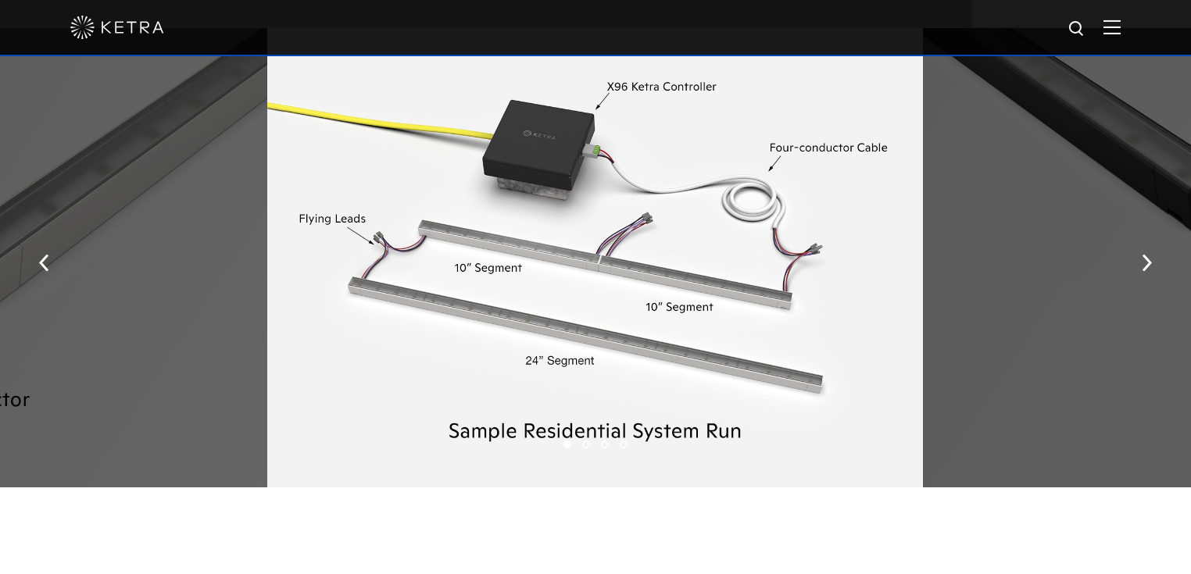
scroll to position [1938, 0]
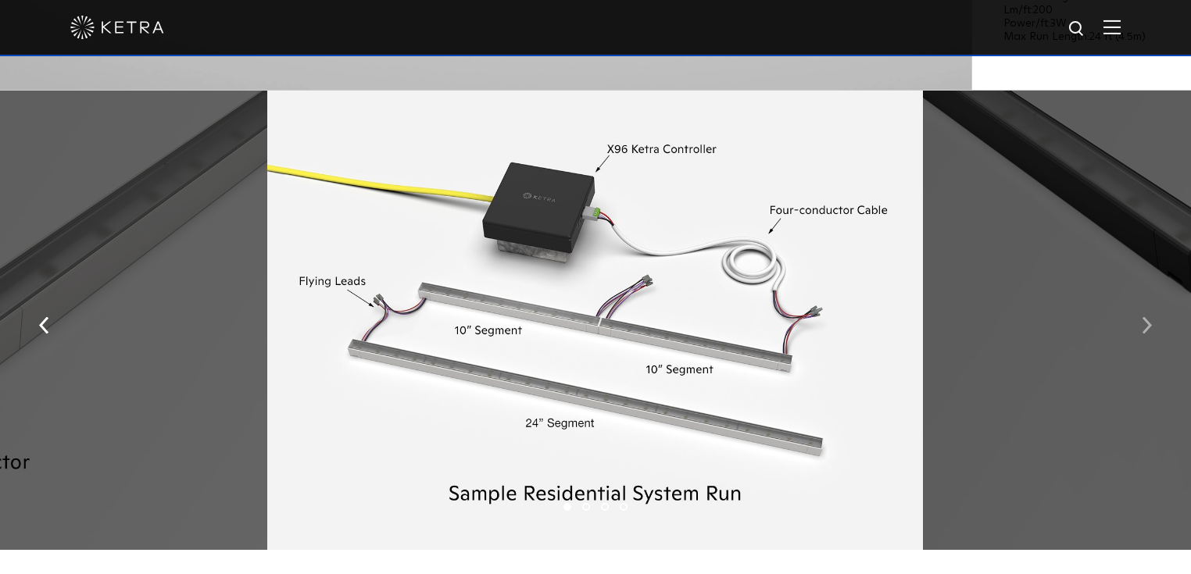
click at [1152, 331] on button "button" at bounding box center [1147, 325] width 34 height 54
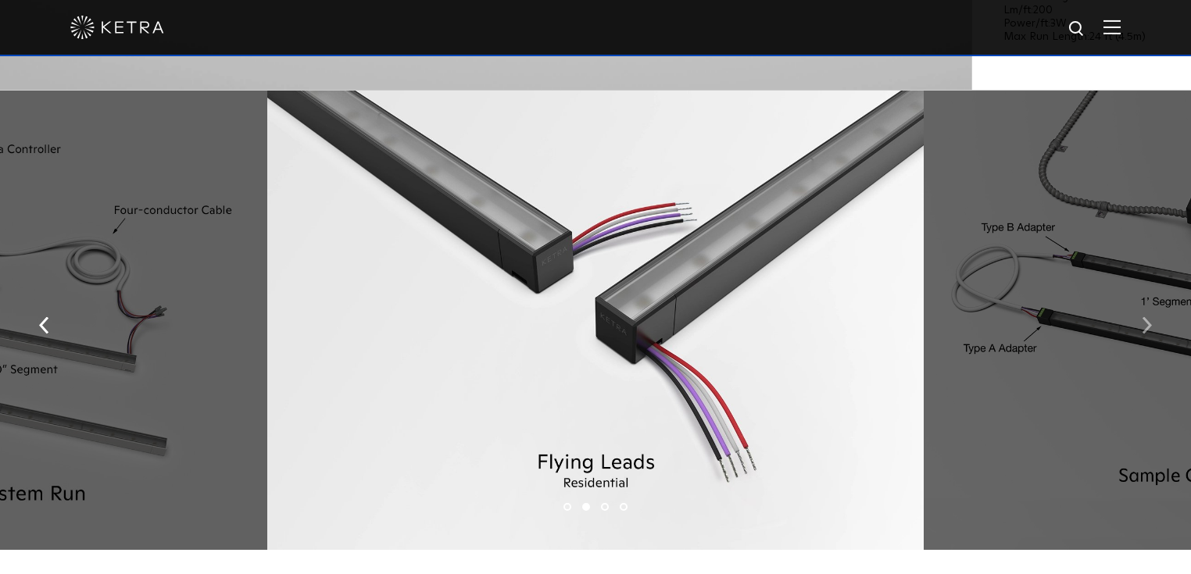
click at [1152, 331] on button "button" at bounding box center [1147, 325] width 34 height 54
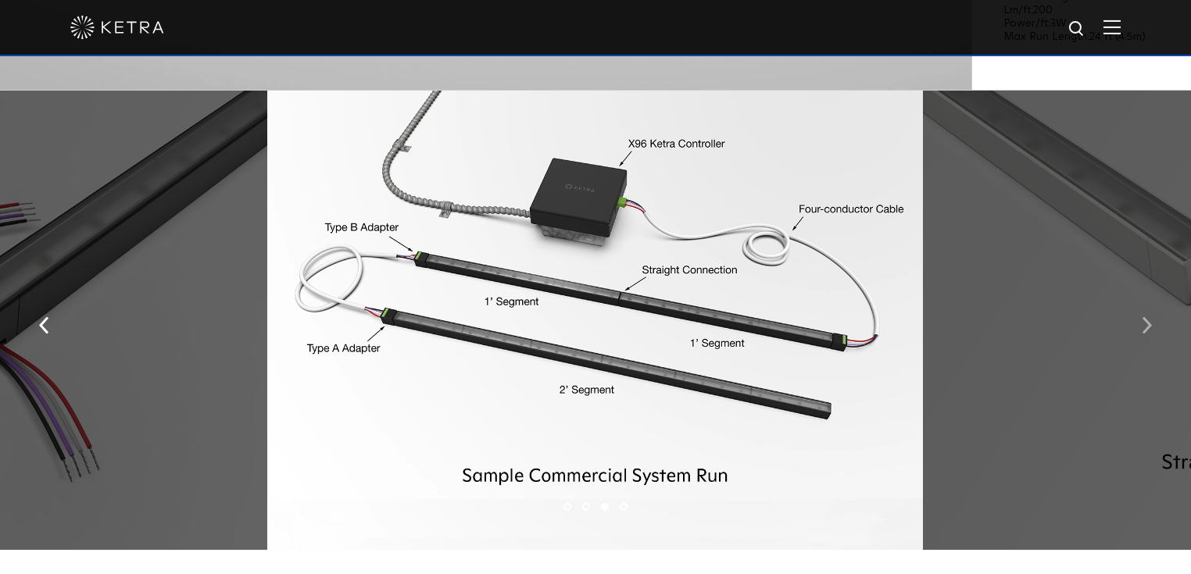
click at [1152, 331] on button "button" at bounding box center [1147, 325] width 34 height 54
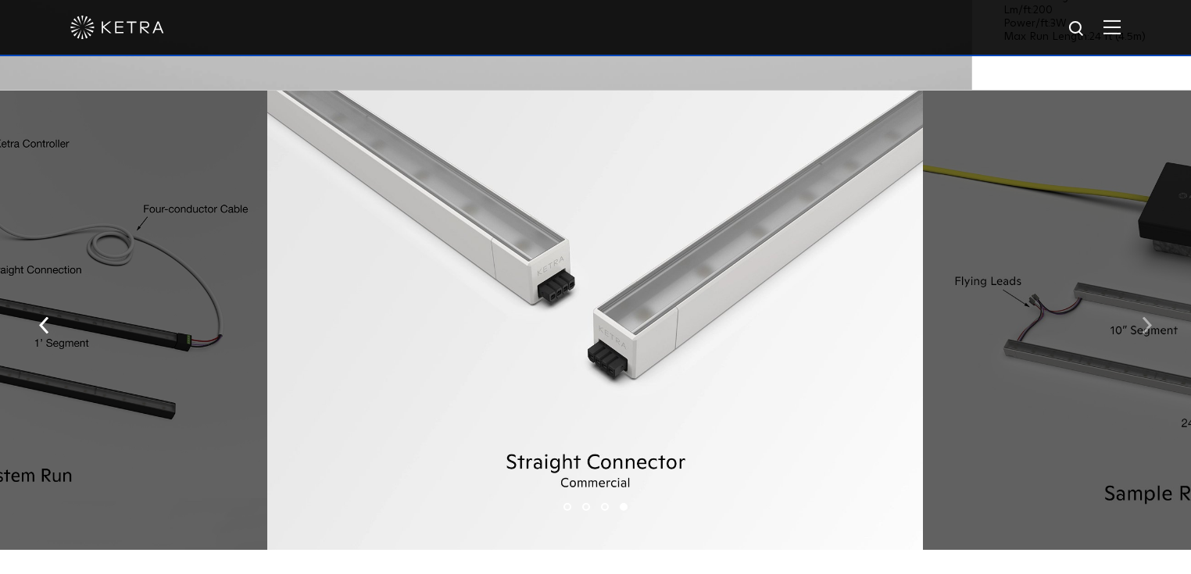
click at [1152, 331] on button "button" at bounding box center [1147, 325] width 34 height 54
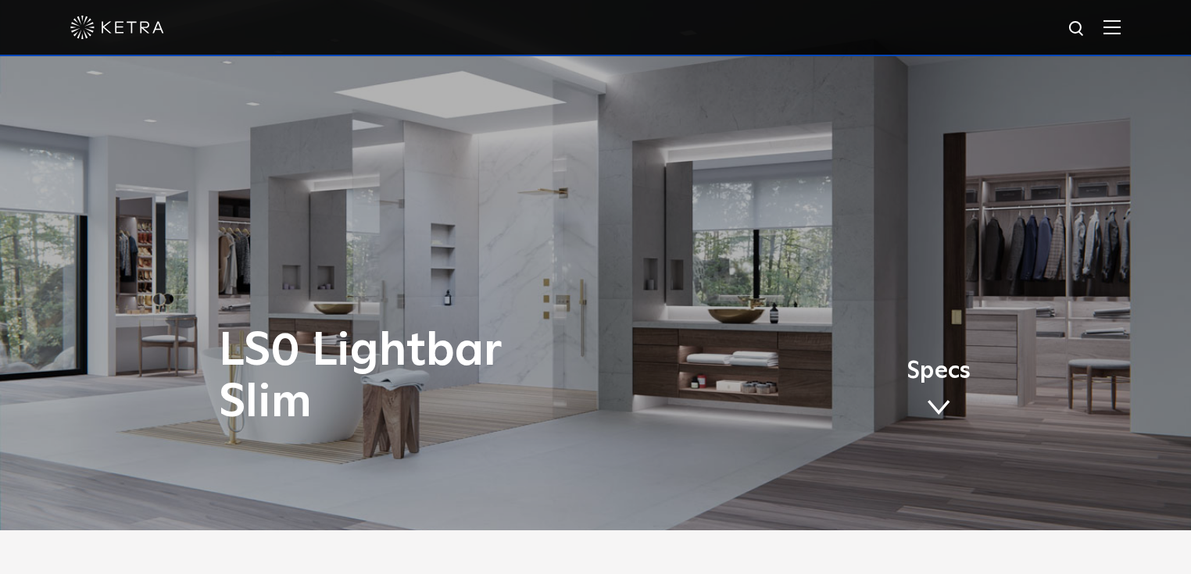
scroll to position [0, 0]
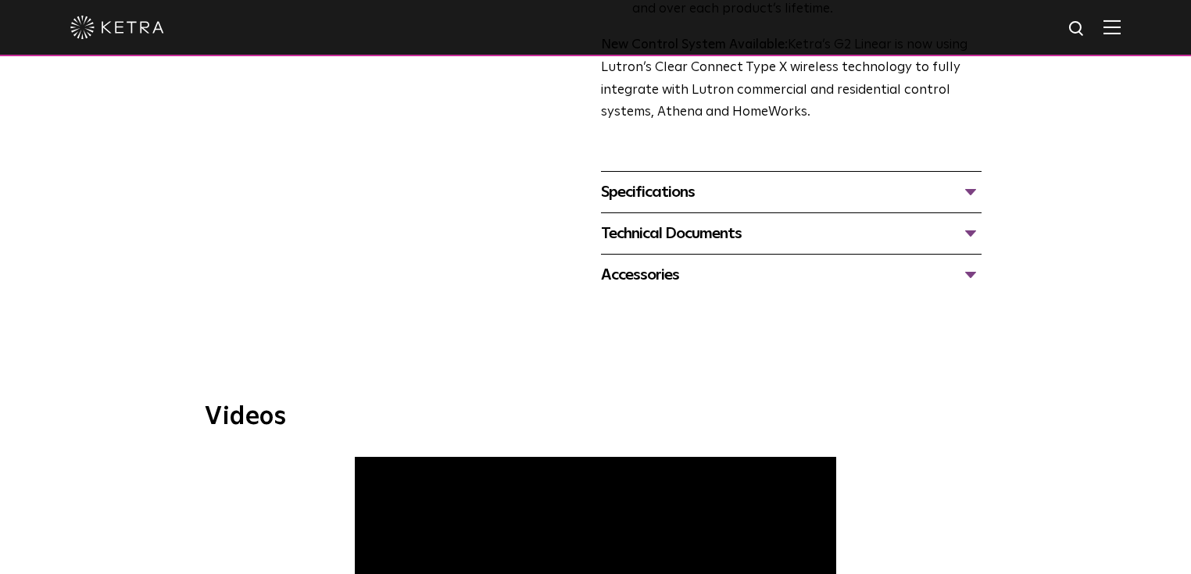
scroll to position [562, 0]
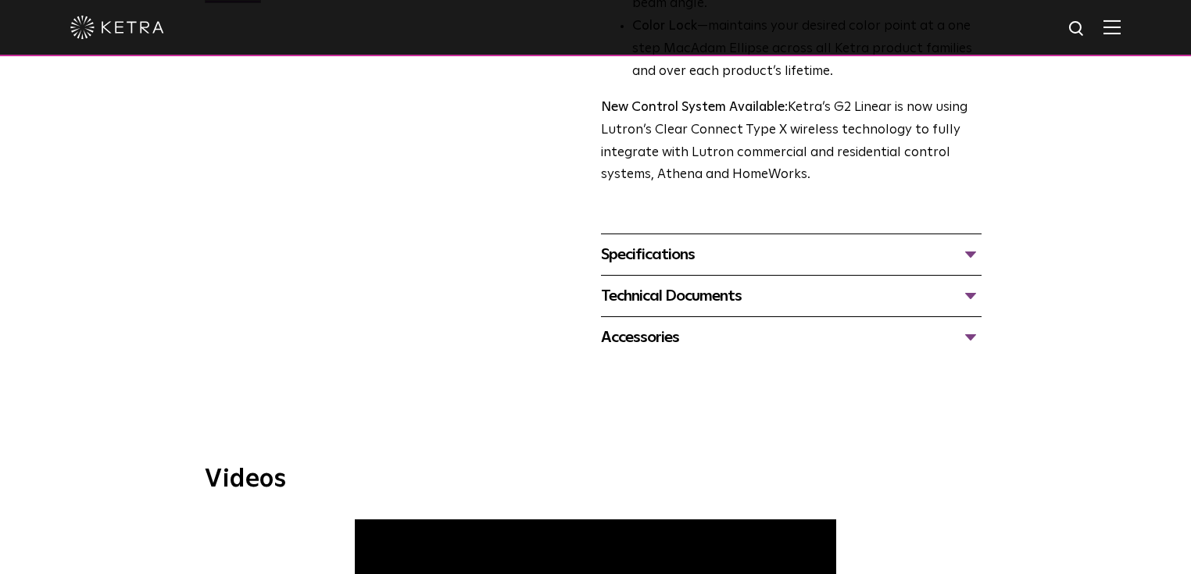
click at [966, 252] on div "Specifications" at bounding box center [791, 254] width 381 height 25
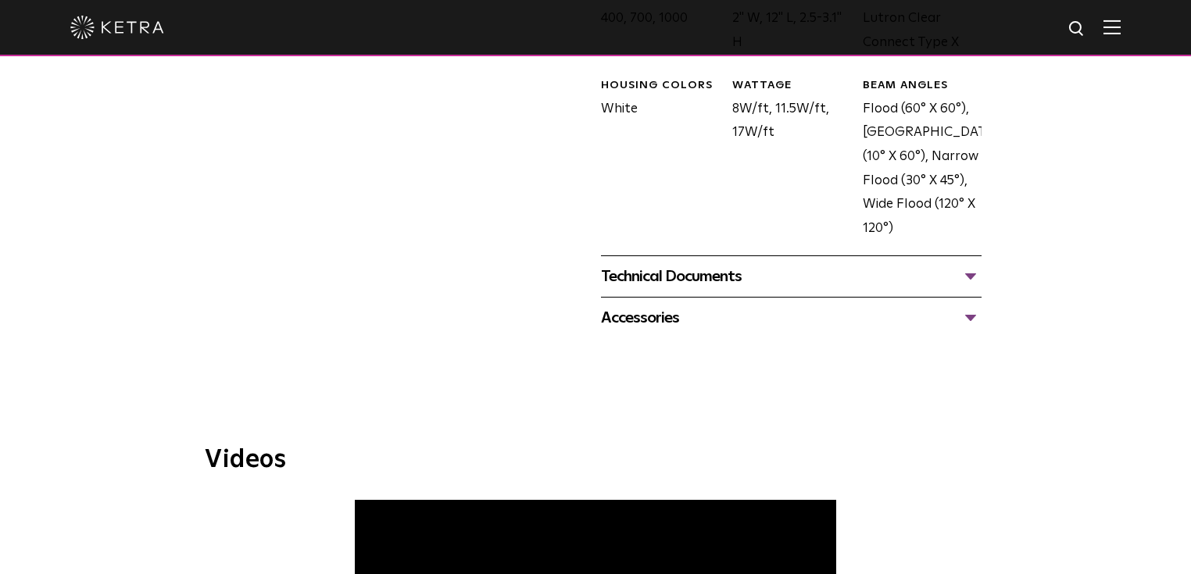
scroll to position [874, 0]
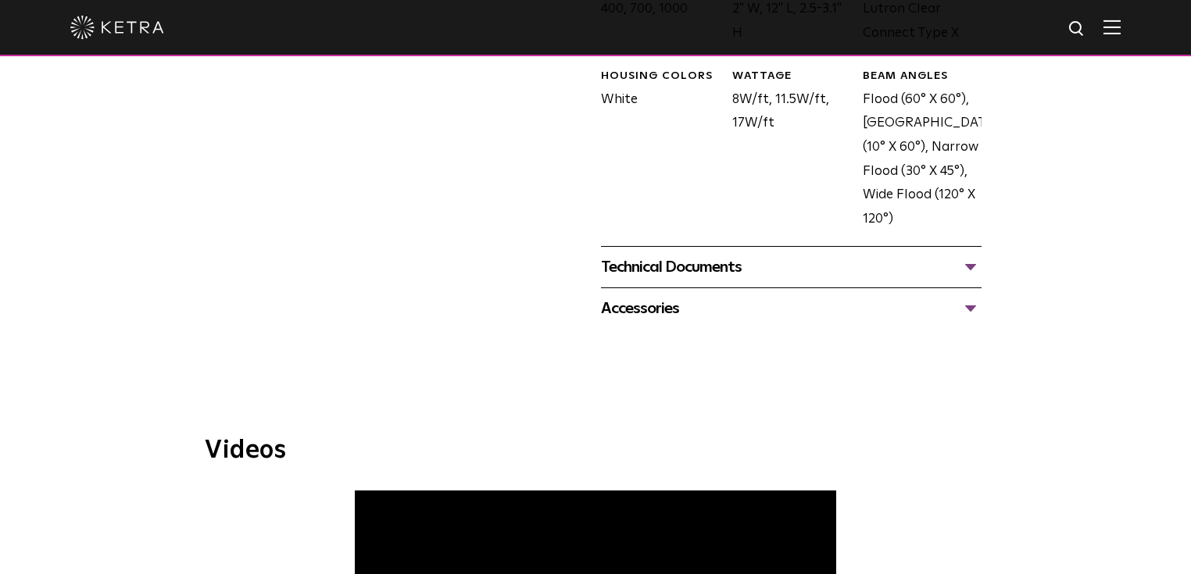
click at [931, 273] on div "Technical Documents" at bounding box center [791, 267] width 381 height 25
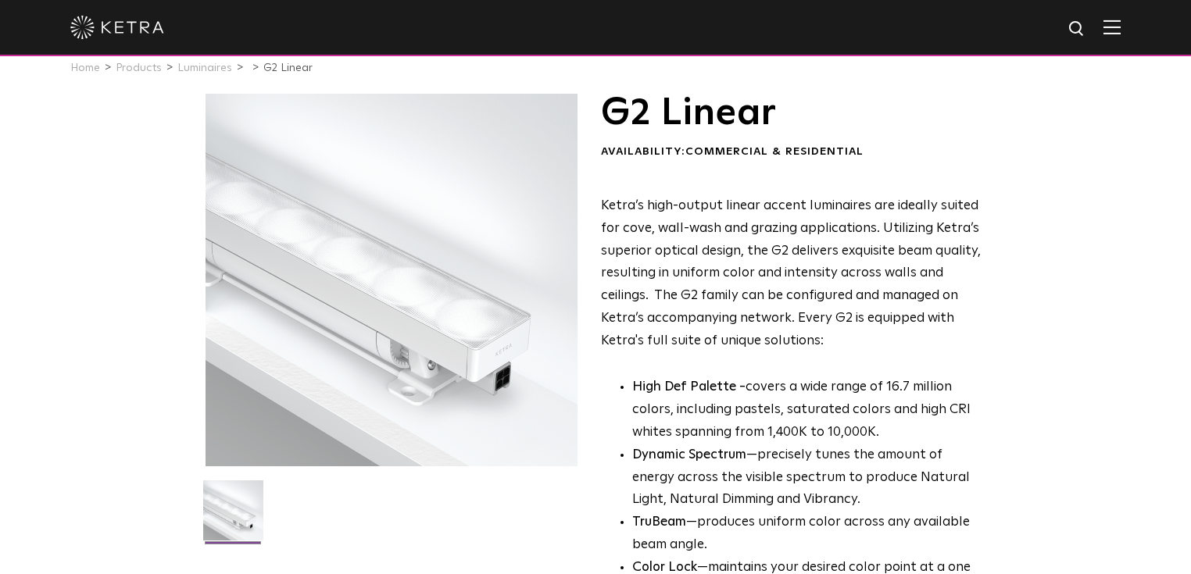
scroll to position [0, 0]
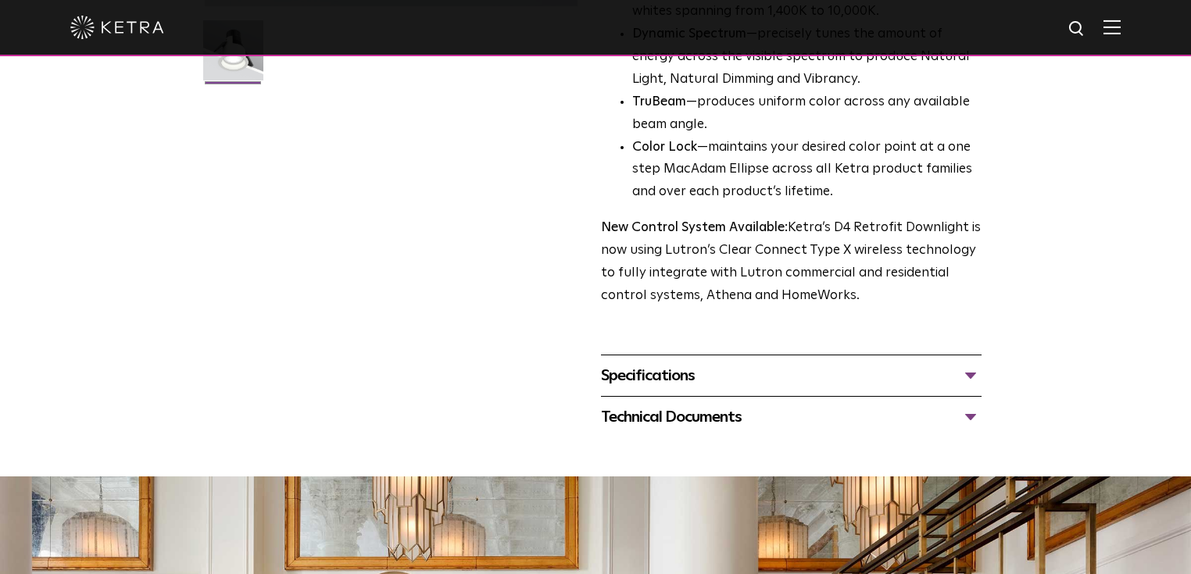
scroll to position [500, 0]
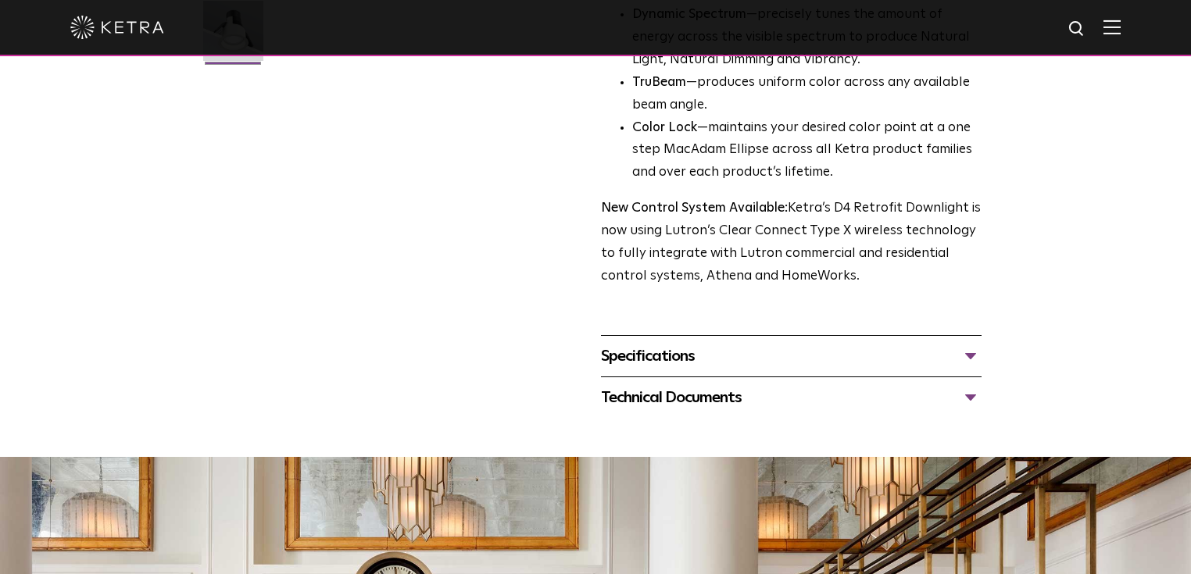
click at [703, 349] on div "Specifications" at bounding box center [791, 356] width 381 height 25
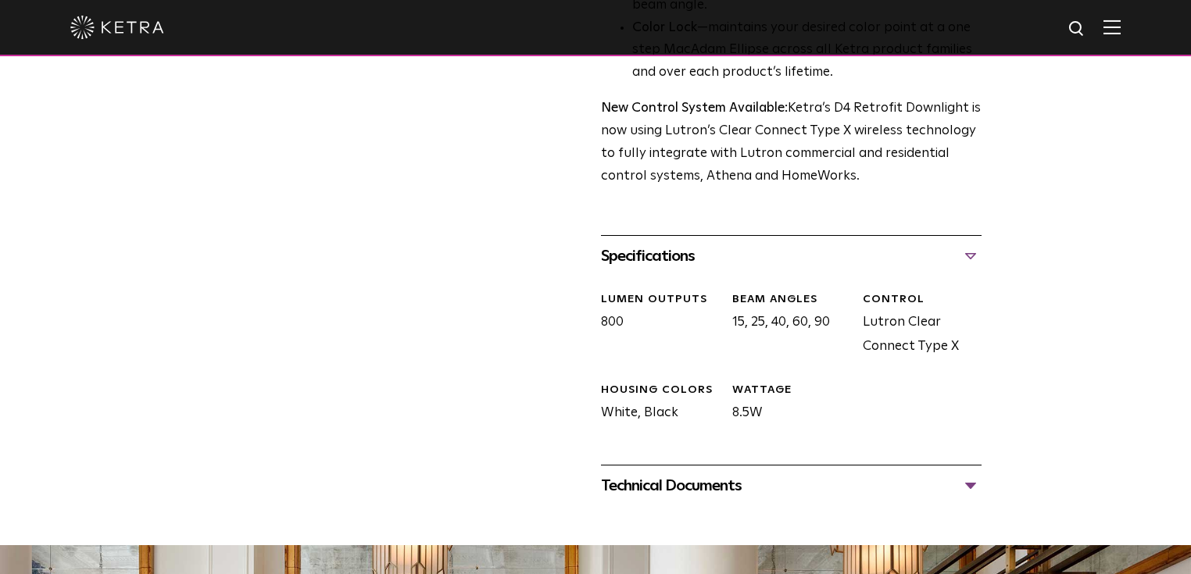
scroll to position [625, 0]
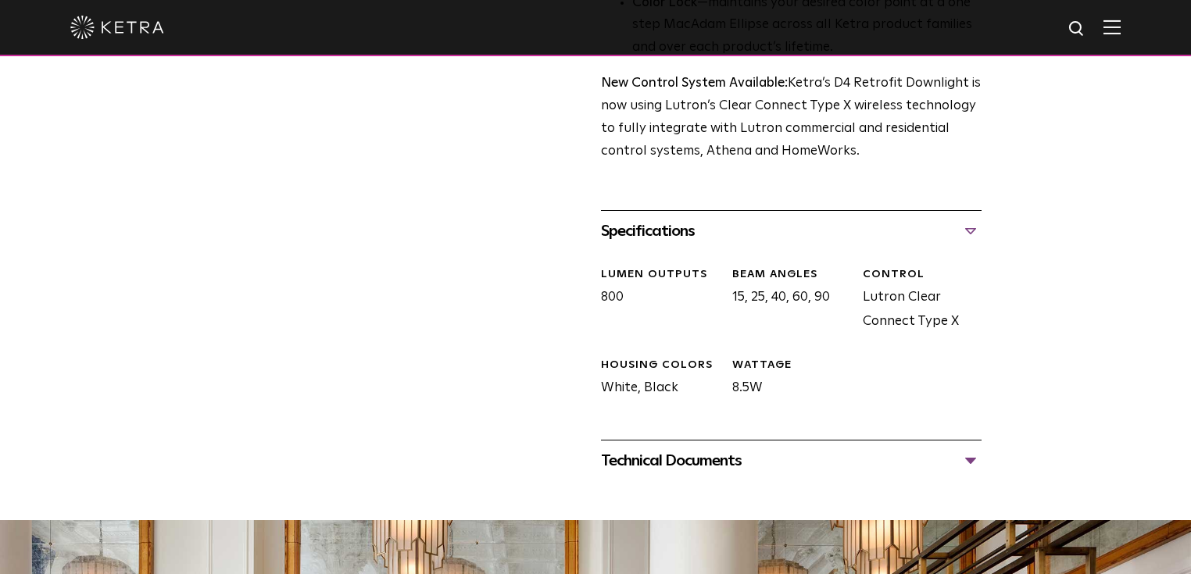
click at [772, 457] on div "Technical Documents" at bounding box center [791, 461] width 381 height 25
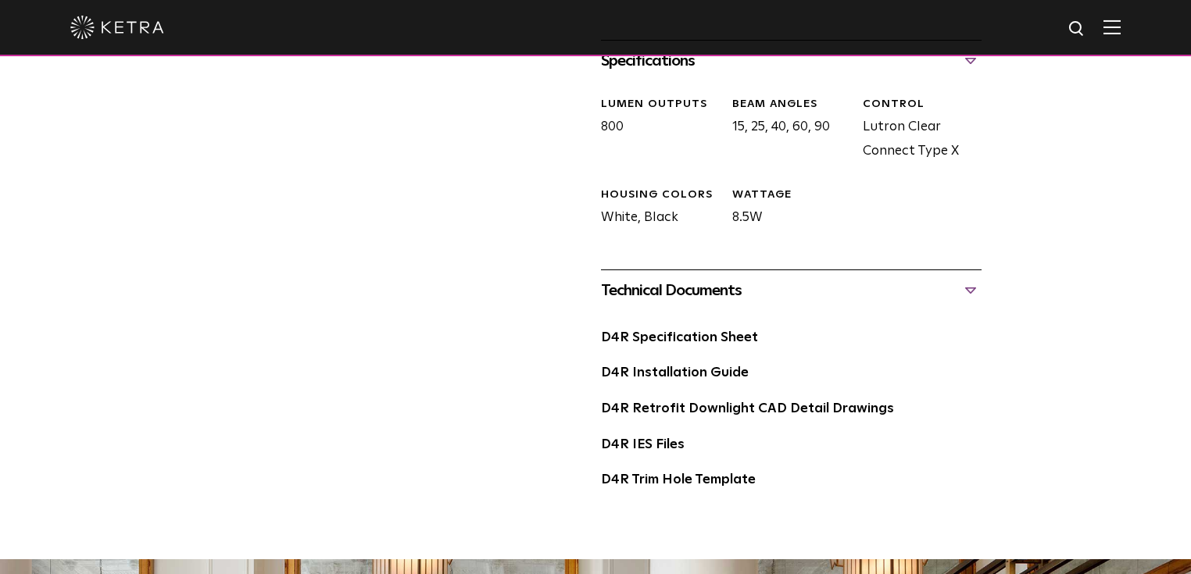
scroll to position [813, 0]
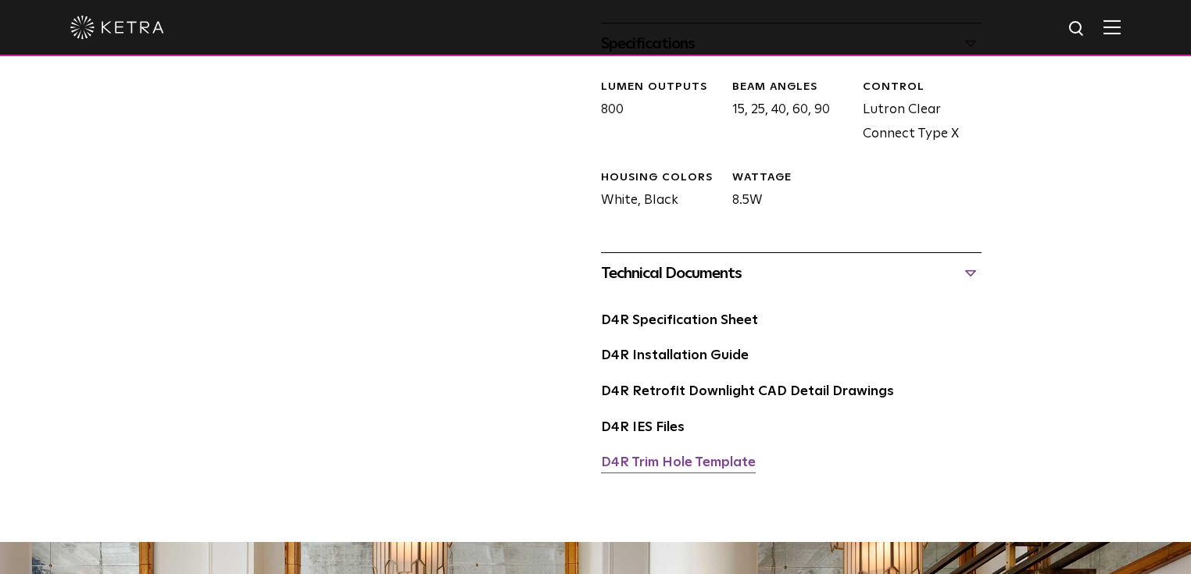
click at [672, 457] on link "D4R Trim Hole Template" at bounding box center [678, 462] width 155 height 13
click at [667, 431] on link "D4R IES Files" at bounding box center [643, 427] width 84 height 13
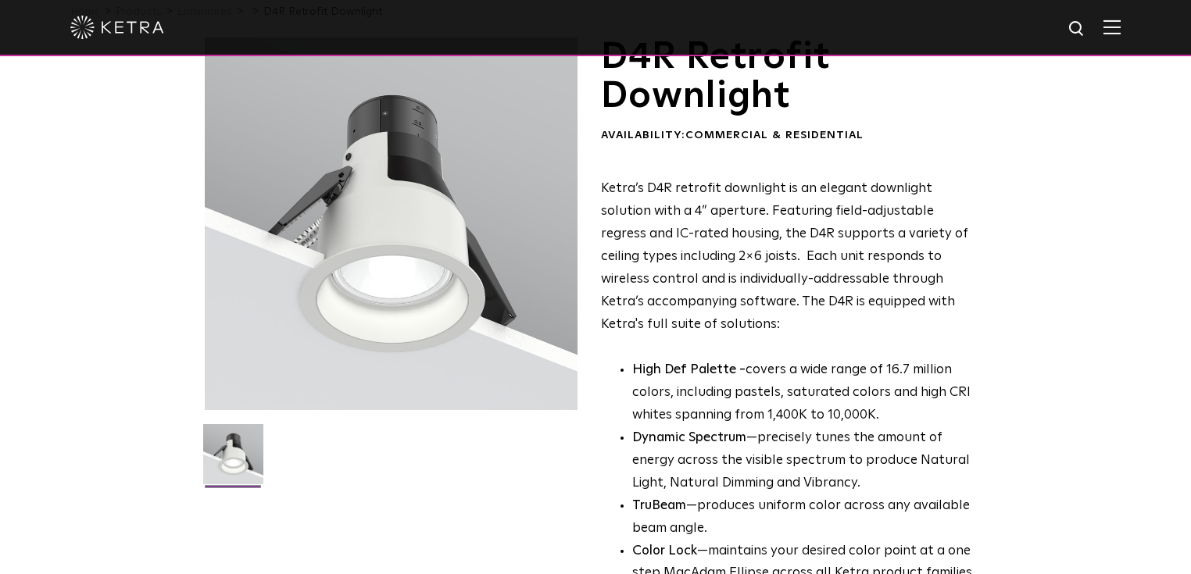
scroll to position [0, 0]
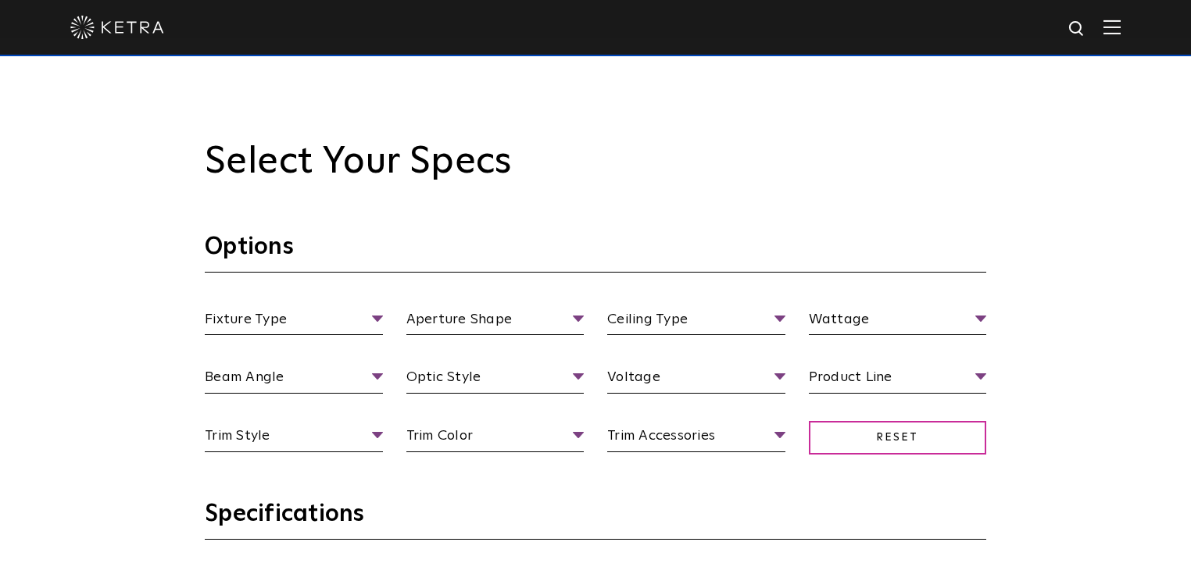
scroll to position [1313, 0]
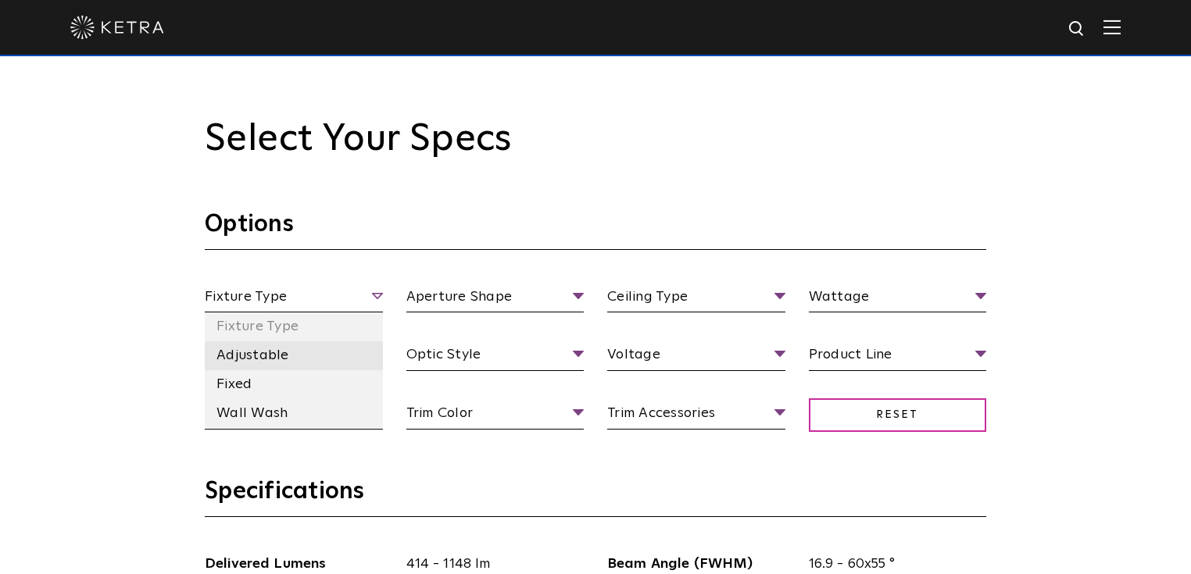
click at [270, 359] on li "Adjustable" at bounding box center [294, 355] width 178 height 29
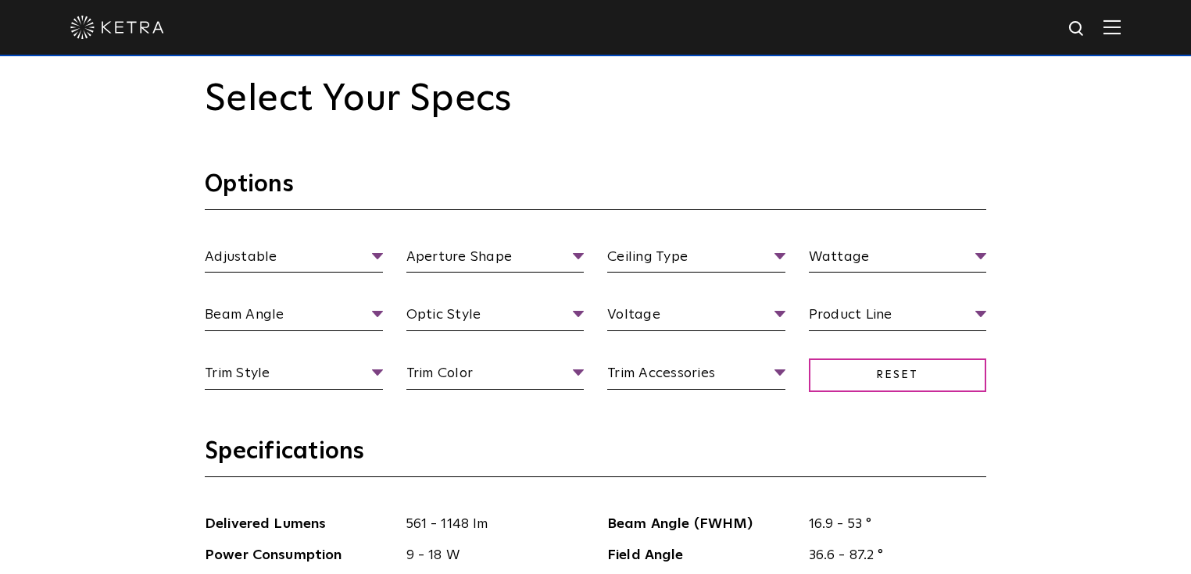
scroll to position [1375, 0]
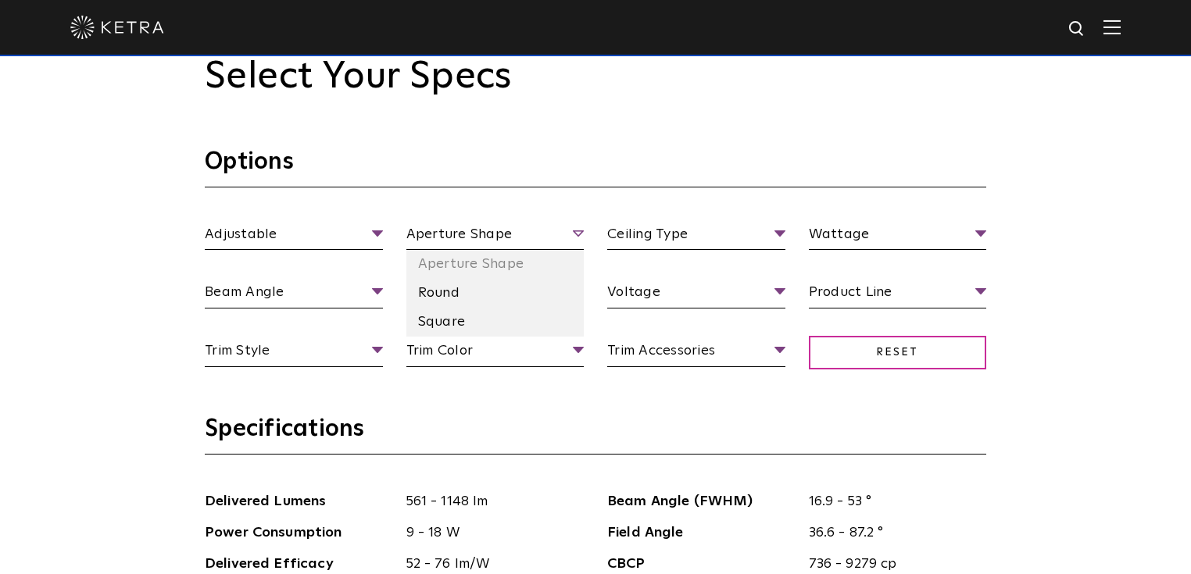
click at [569, 229] on span "Aperture Shape" at bounding box center [495, 236] width 178 height 27
click at [467, 290] on li "Round" at bounding box center [495, 293] width 178 height 29
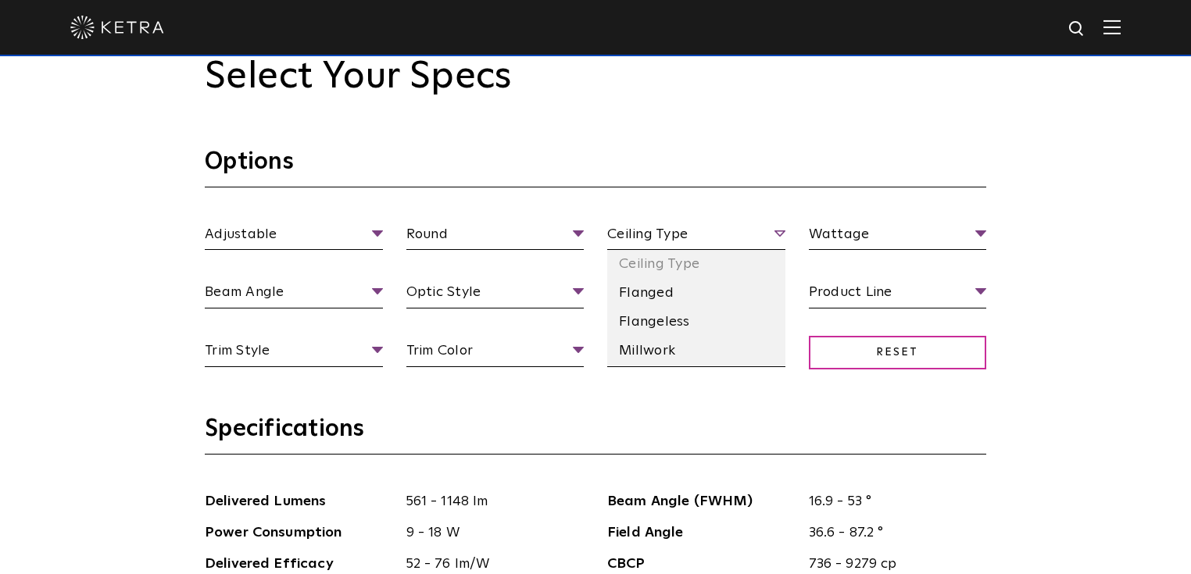
click at [696, 238] on span "Ceiling Type" at bounding box center [696, 236] width 178 height 27
click at [719, 296] on li "Flanged" at bounding box center [696, 293] width 178 height 29
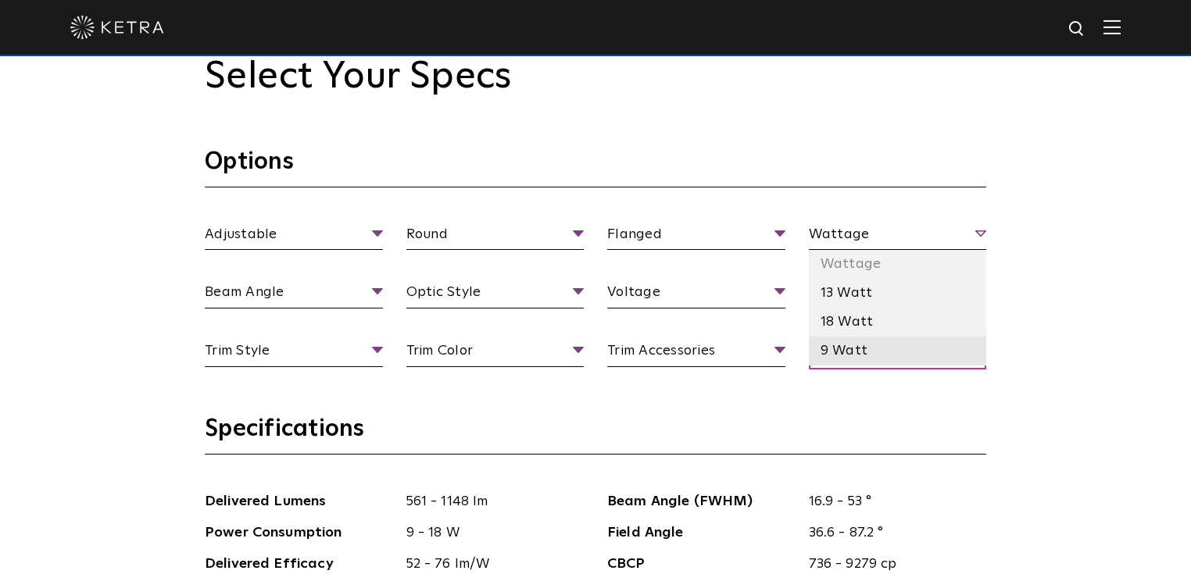
click at [866, 349] on li "9 Watt" at bounding box center [898, 351] width 178 height 29
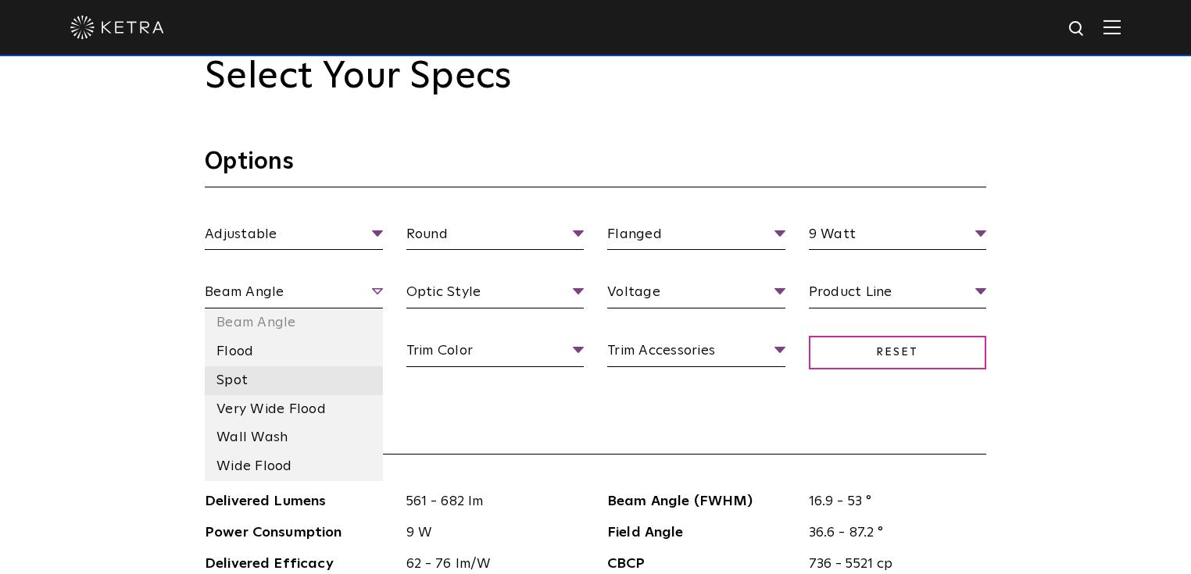
click at [233, 384] on li "Spot" at bounding box center [294, 380] width 178 height 29
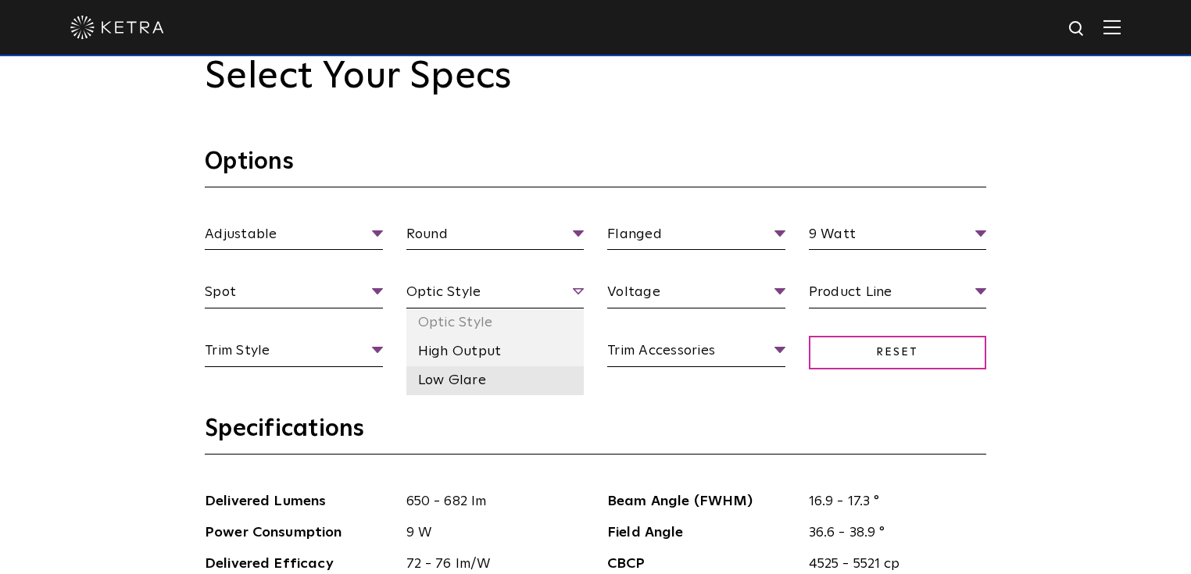
click at [459, 384] on li "Low Glare" at bounding box center [495, 380] width 178 height 29
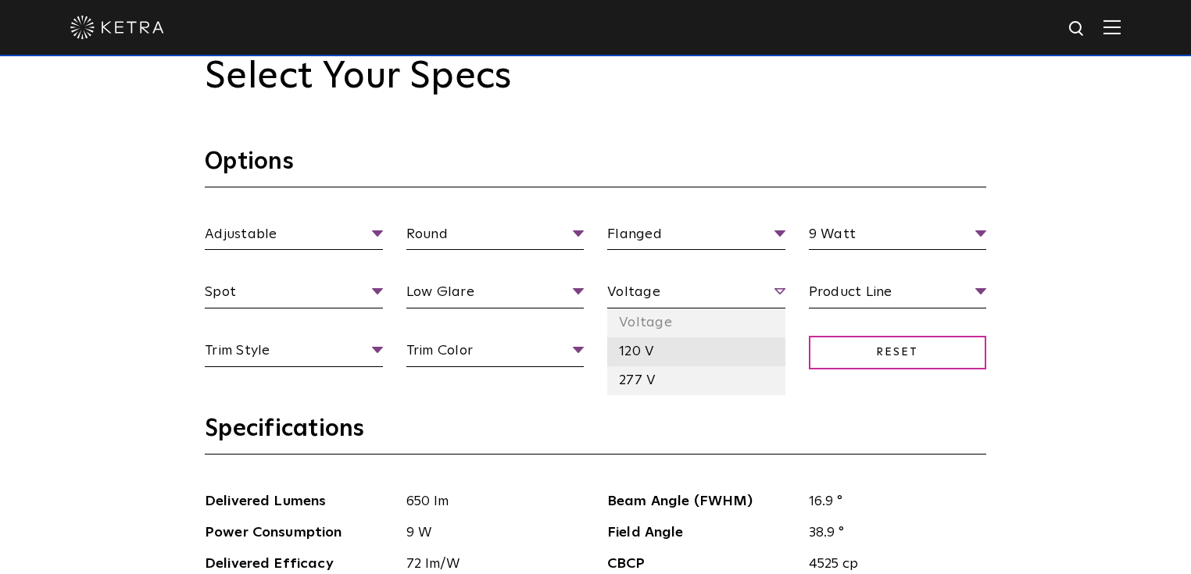
click at [665, 351] on li "120 V" at bounding box center [696, 352] width 178 height 29
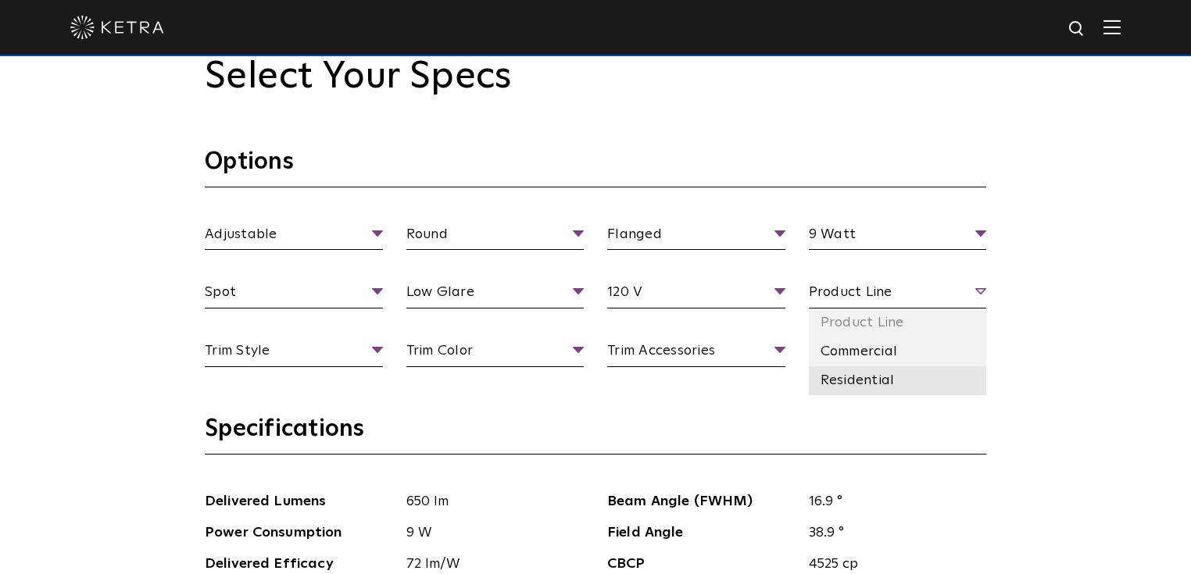
click at [878, 380] on li "Residential" at bounding box center [898, 380] width 178 height 29
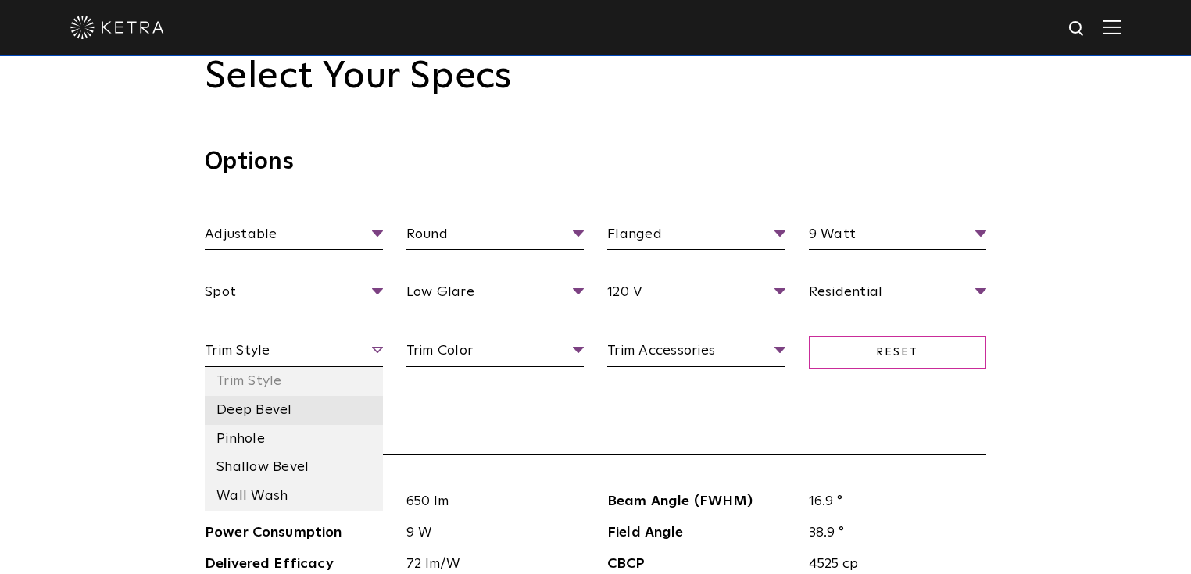
click at [287, 416] on li "Deep Bevel" at bounding box center [294, 410] width 178 height 29
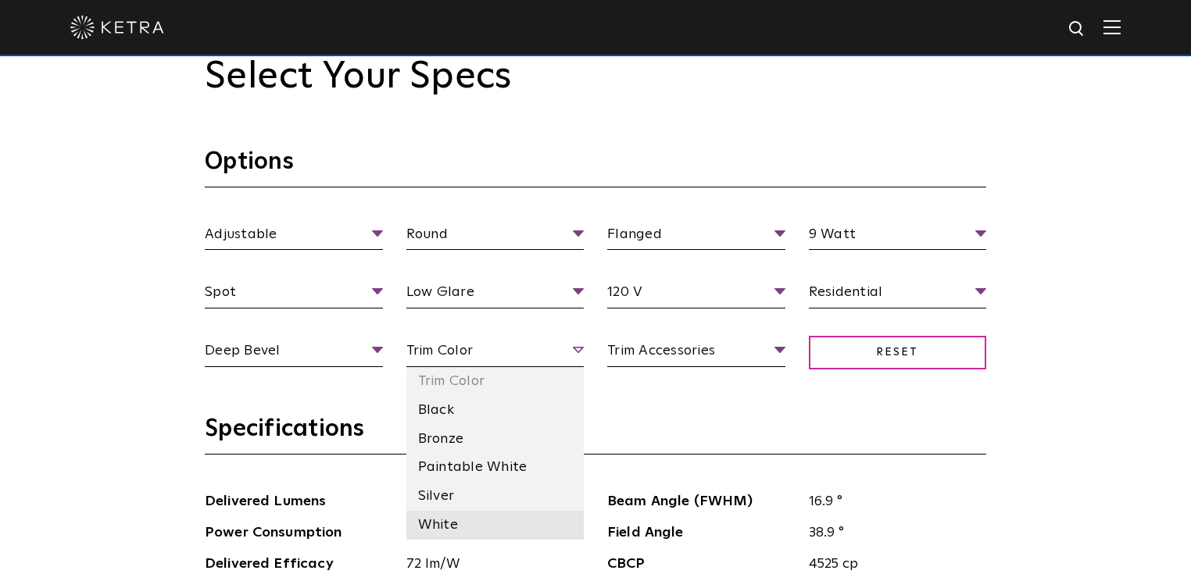
click at [452, 519] on li "White" at bounding box center [495, 525] width 178 height 29
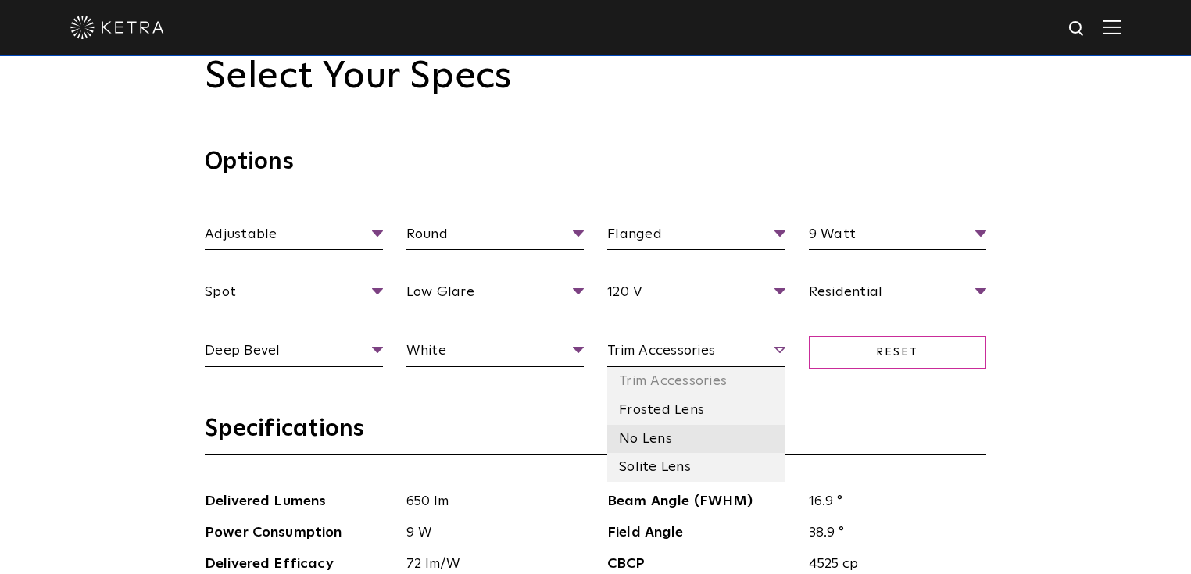
click at [688, 434] on li "No Lens" at bounding box center [696, 439] width 178 height 29
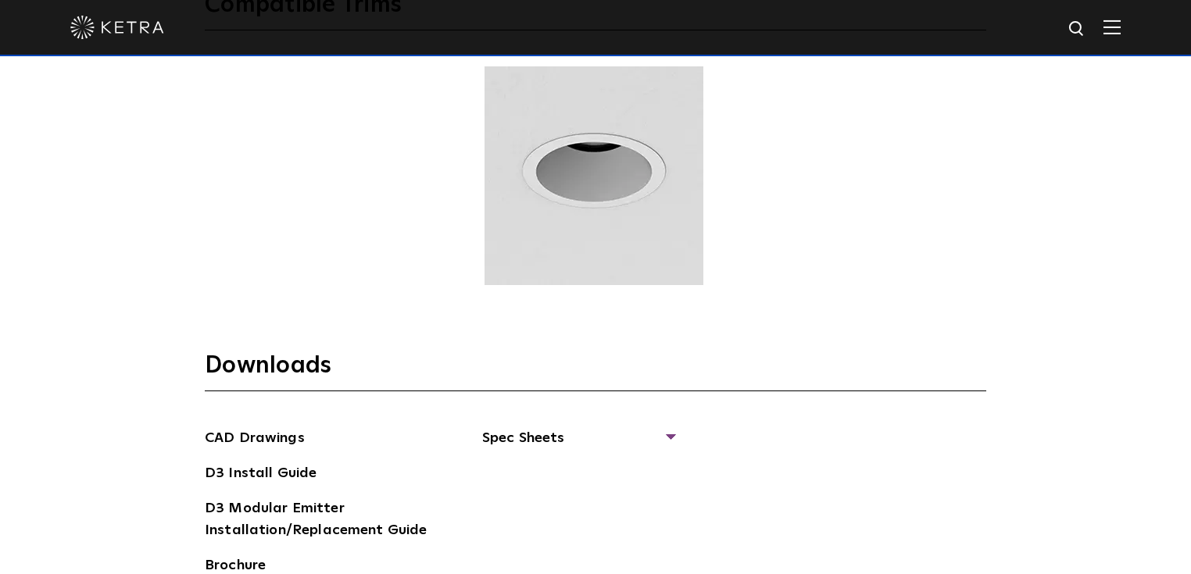
scroll to position [2375, 0]
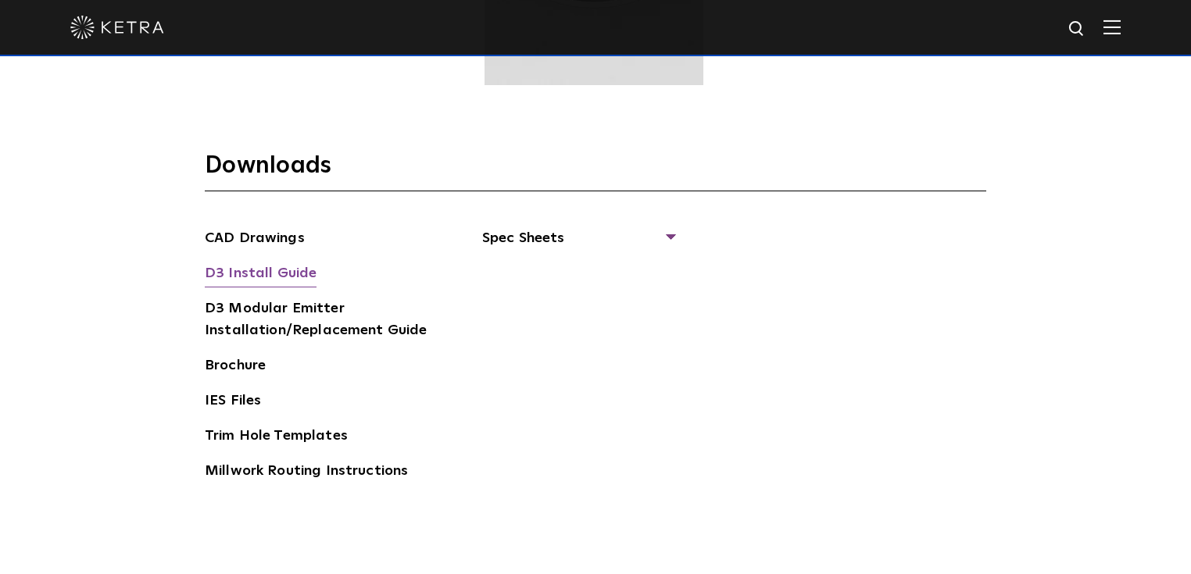
click at [260, 269] on link "D3 Install Guide" at bounding box center [261, 275] width 112 height 25
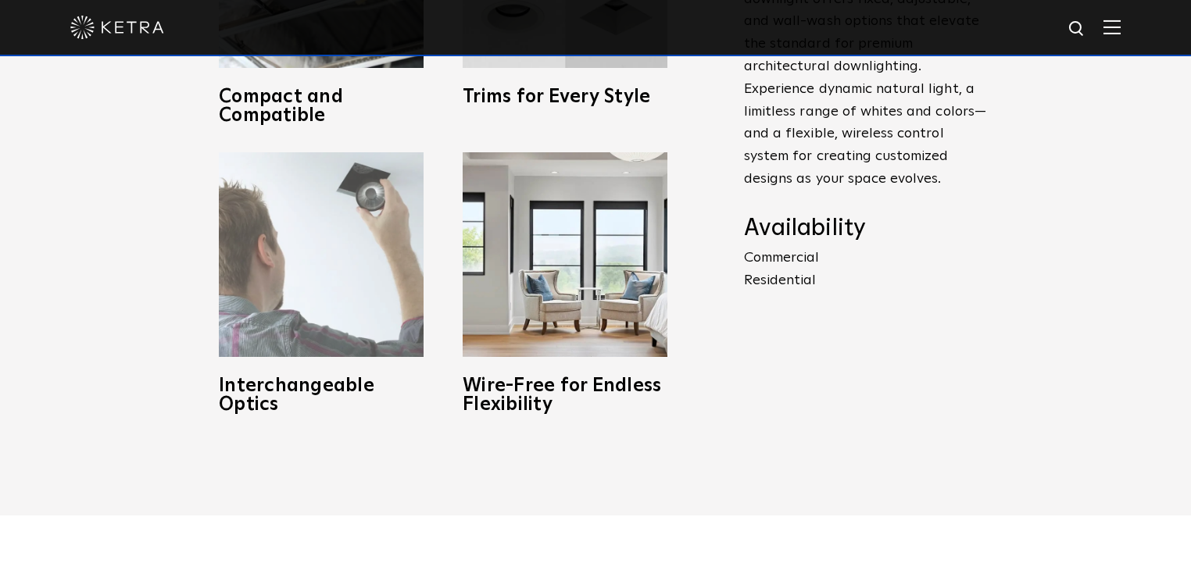
scroll to position [375, 0]
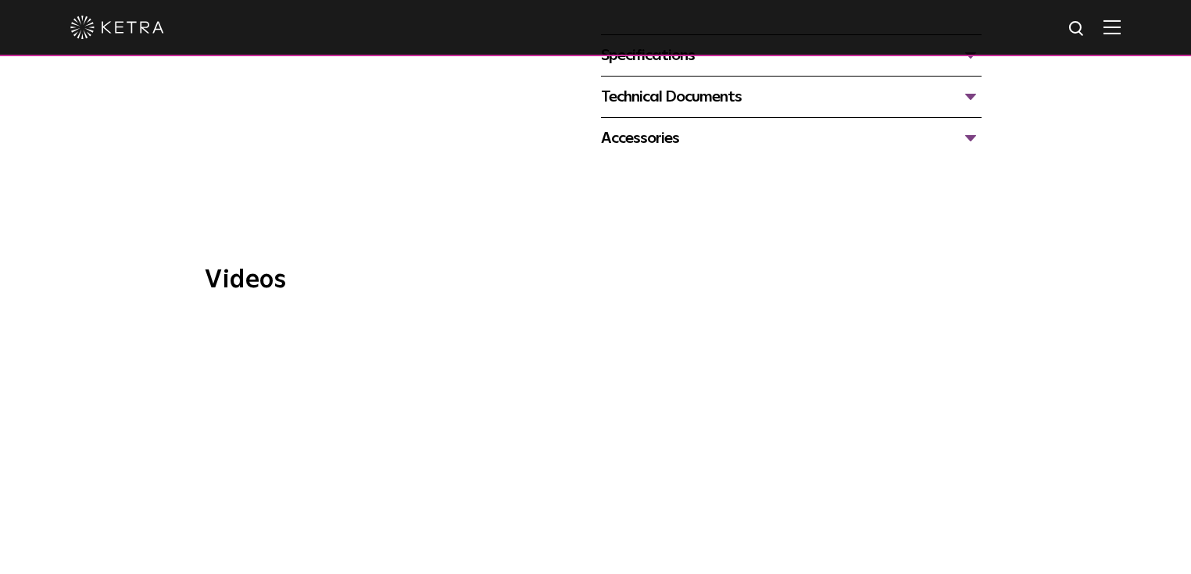
scroll to position [438, 0]
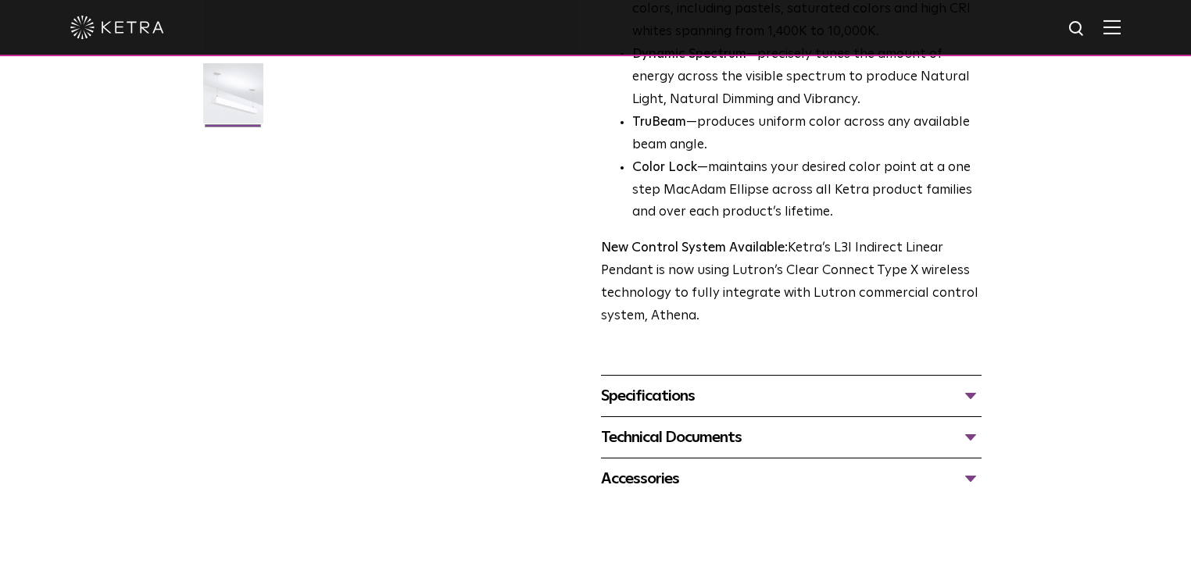
click at [829, 384] on div "Specifications" at bounding box center [791, 396] width 381 height 25
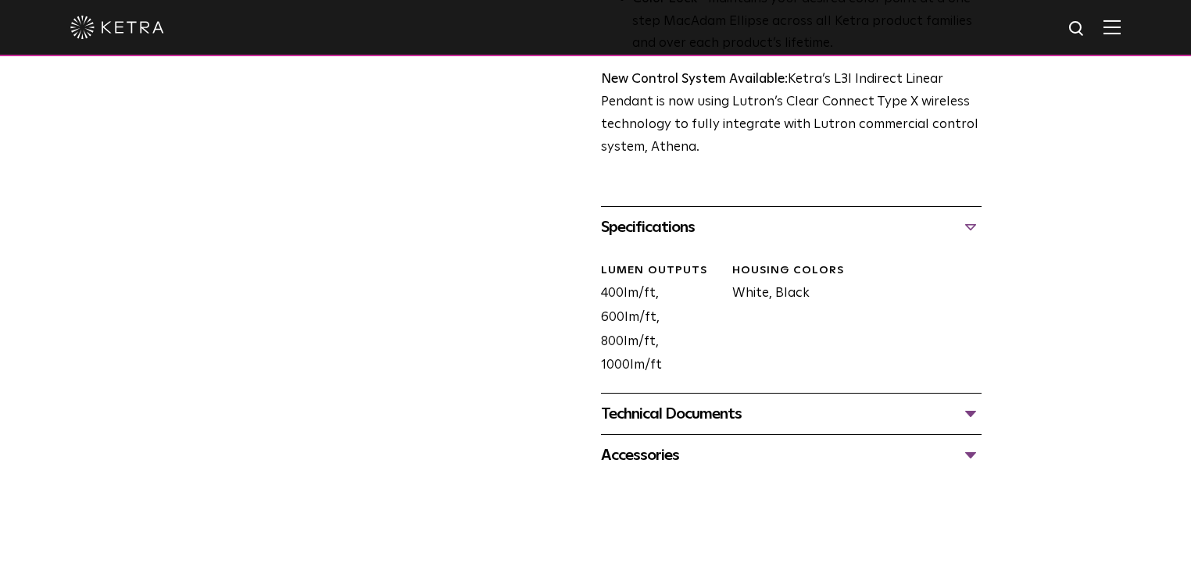
scroll to position [625, 0]
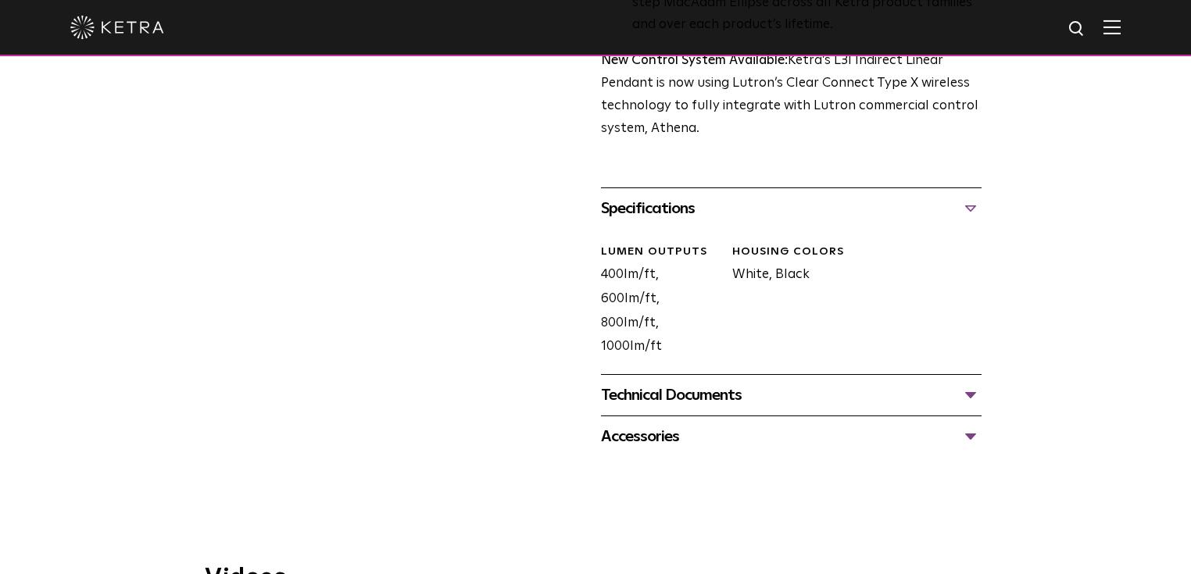
click at [828, 383] on div "Technical Documents" at bounding box center [791, 395] width 381 height 25
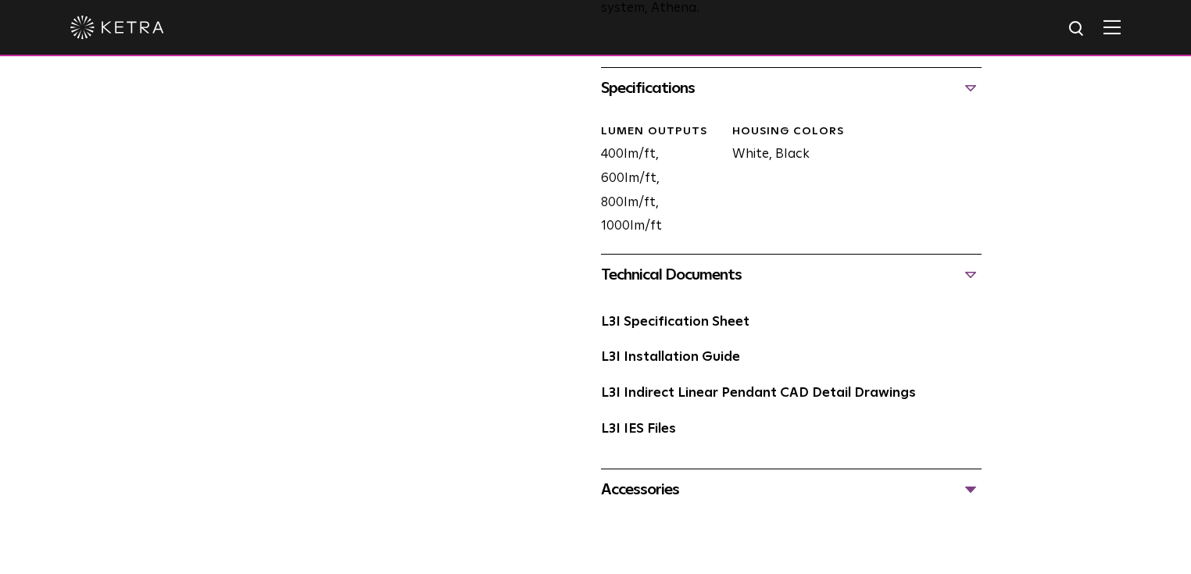
scroll to position [750, 0]
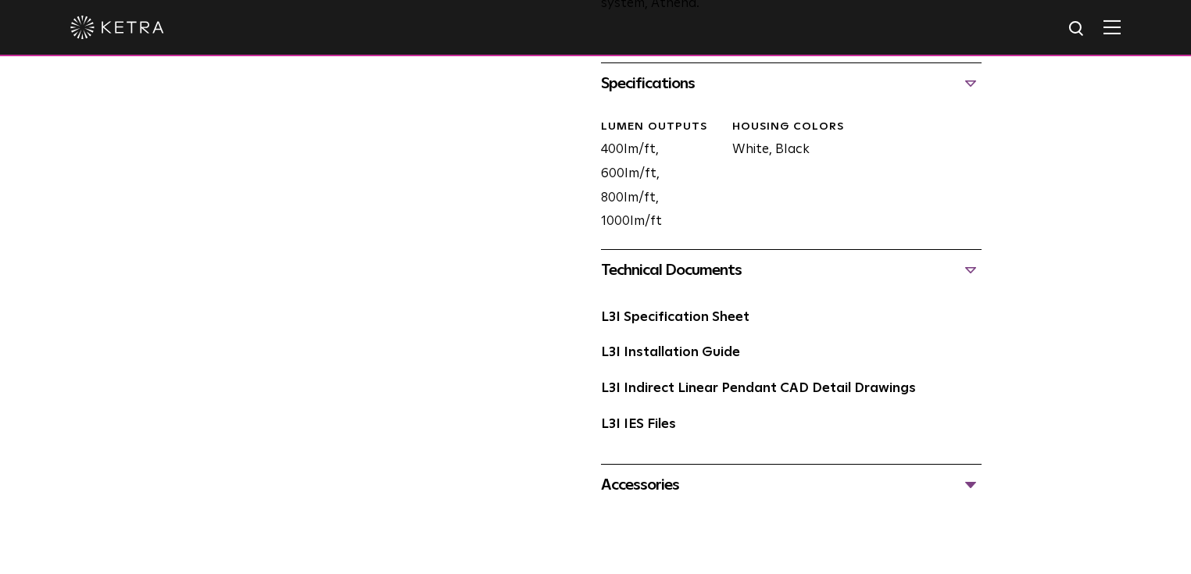
click at [726, 473] on div "Accessories" at bounding box center [791, 485] width 381 height 25
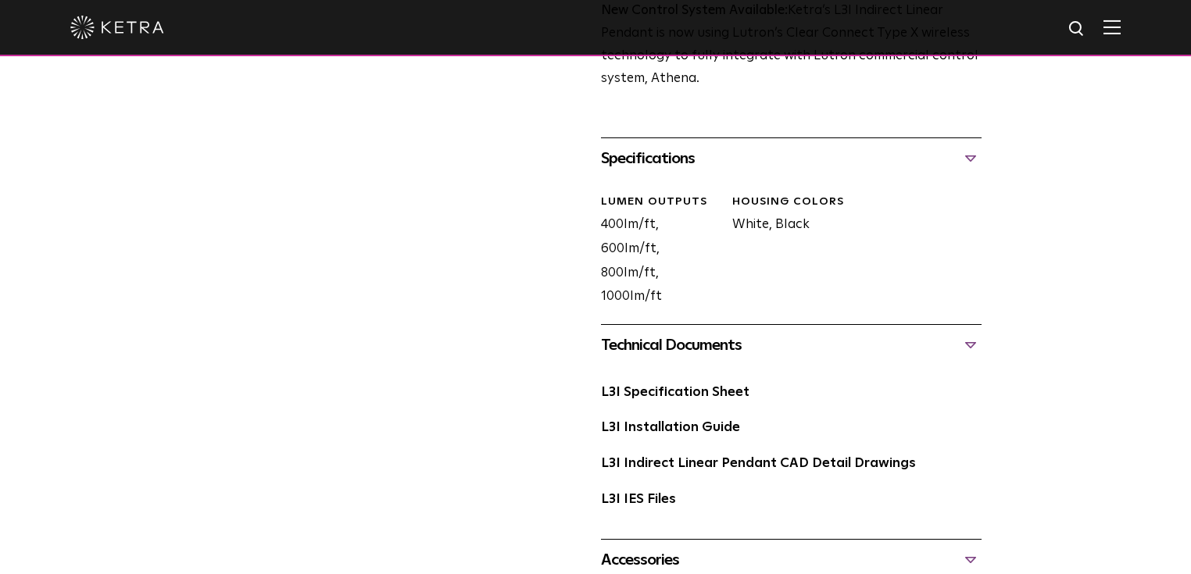
scroll to position [625, 0]
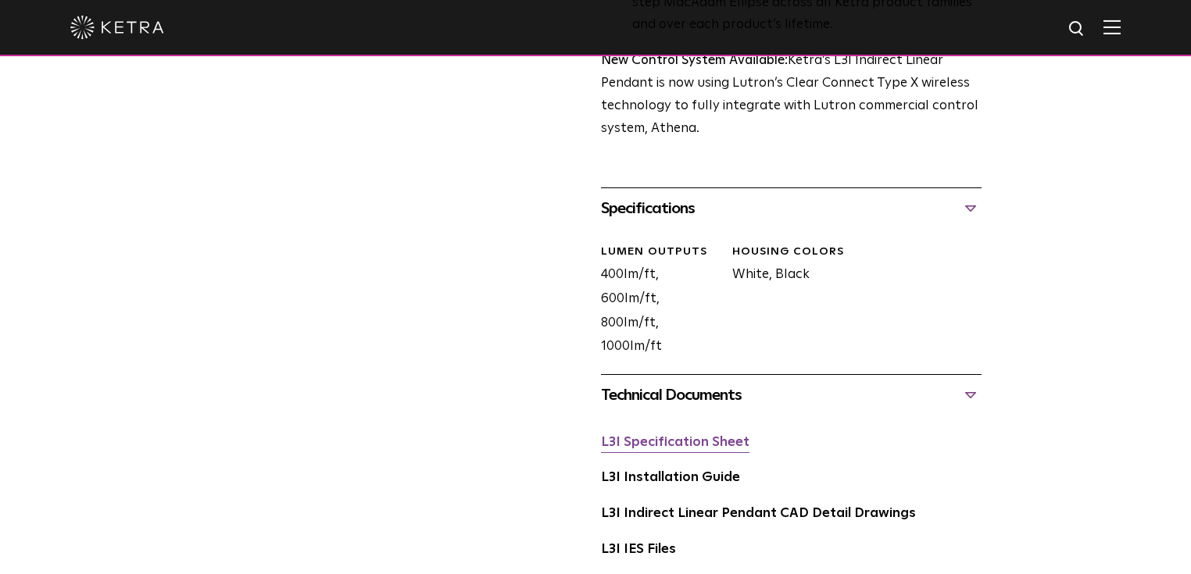
click at [699, 436] on link "L3I Specification Sheet" at bounding box center [675, 442] width 148 height 13
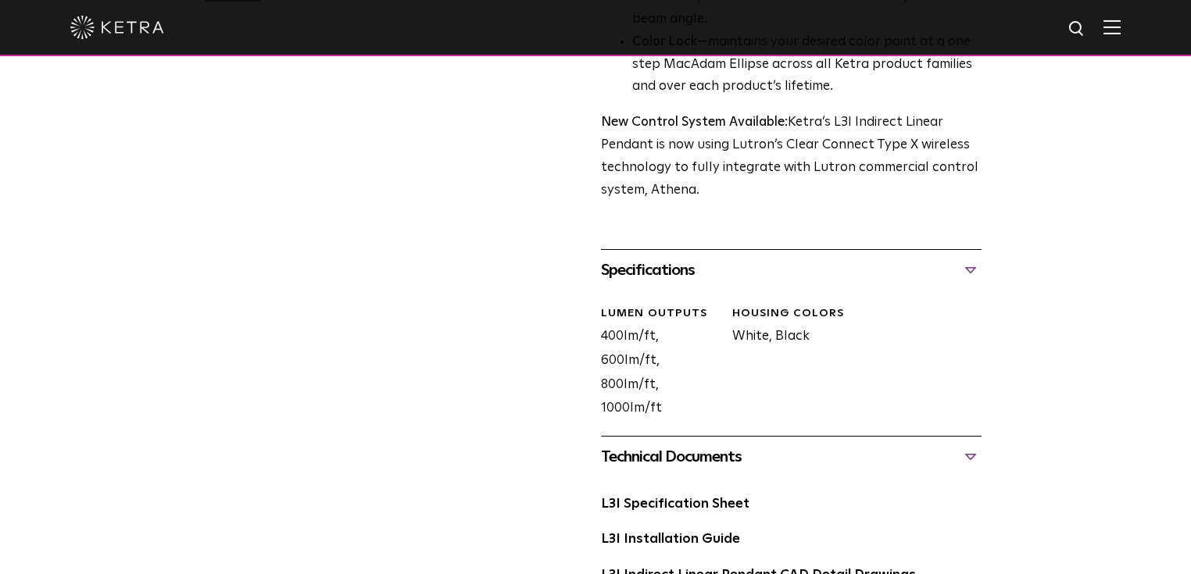
scroll to position [563, 0]
